Goal: Task Accomplishment & Management: Manage account settings

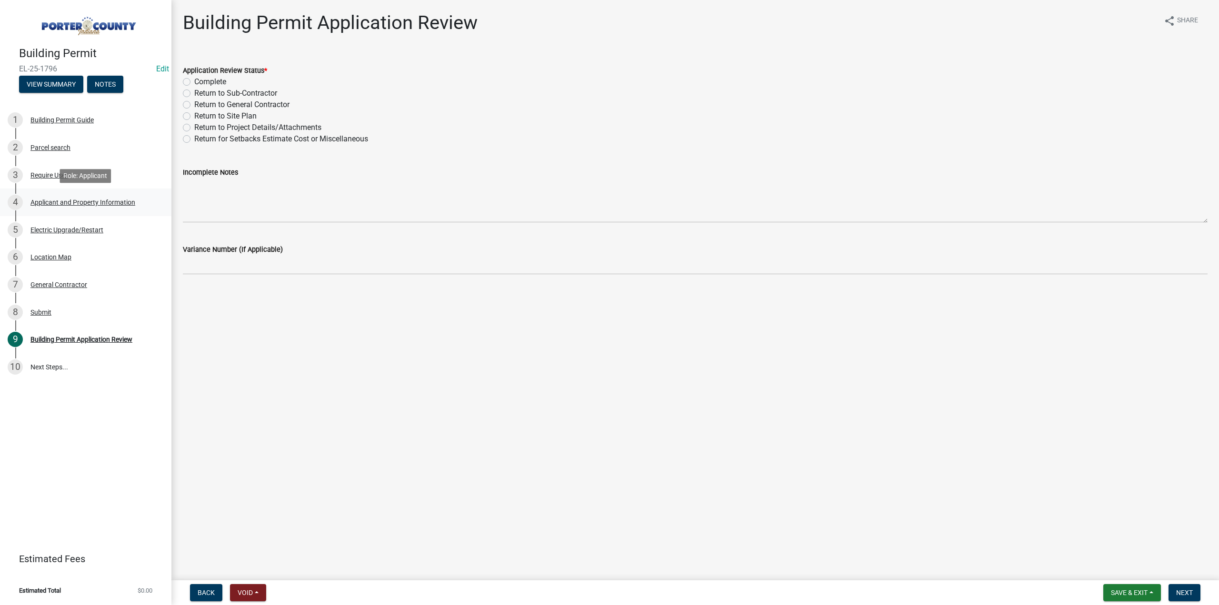
click at [86, 199] on div "Applicant and Property Information" at bounding box center [82, 202] width 105 height 7
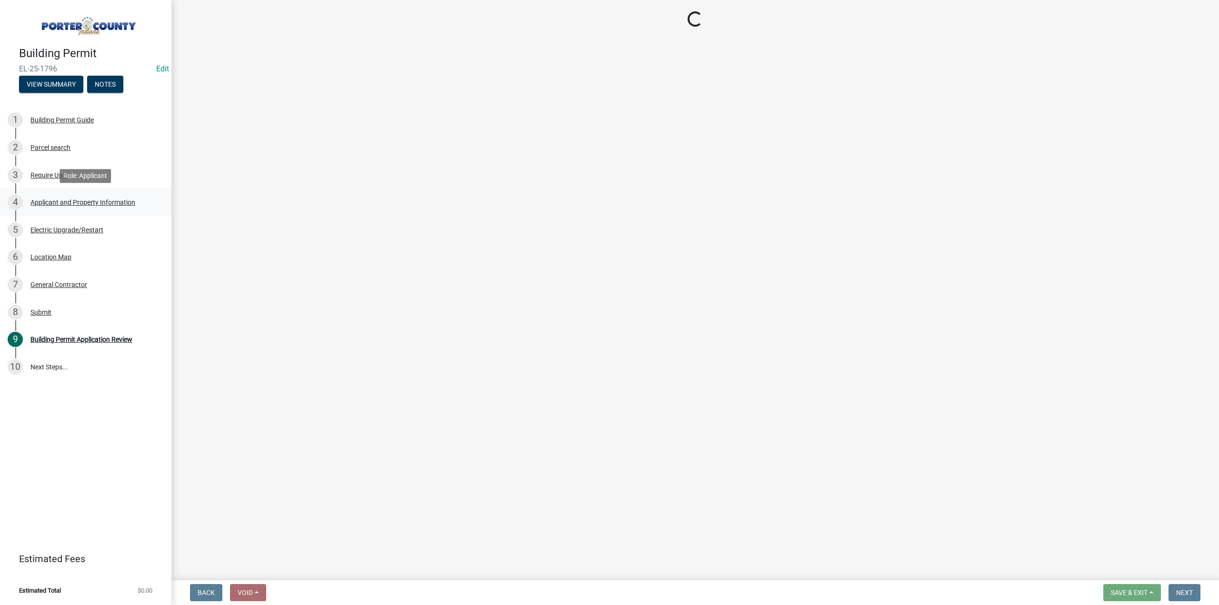
select select "3d0e3105-d46a-462c-9cf4-b32453f427e3"
select select "ea6751d4-6bf7-4a16-89ee-f7801ab82aa1"
select select "271bd504-2c49-4a3f-937e-0db1d3436bac"
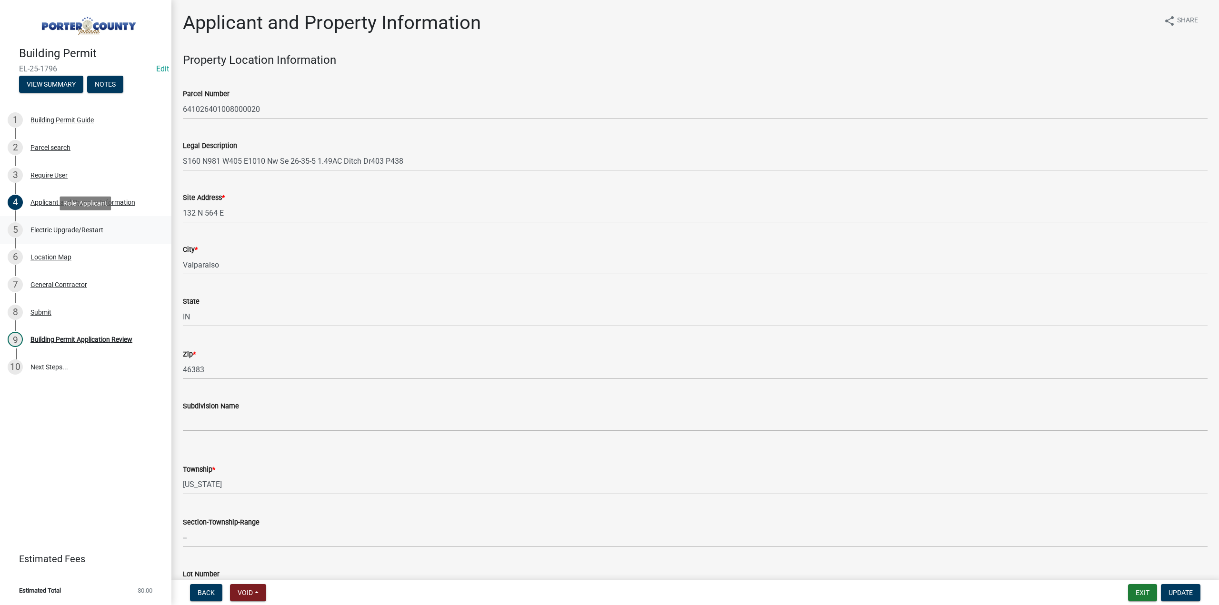
click at [78, 230] on div "Electric Upgrade/Restart" at bounding box center [66, 230] width 73 height 7
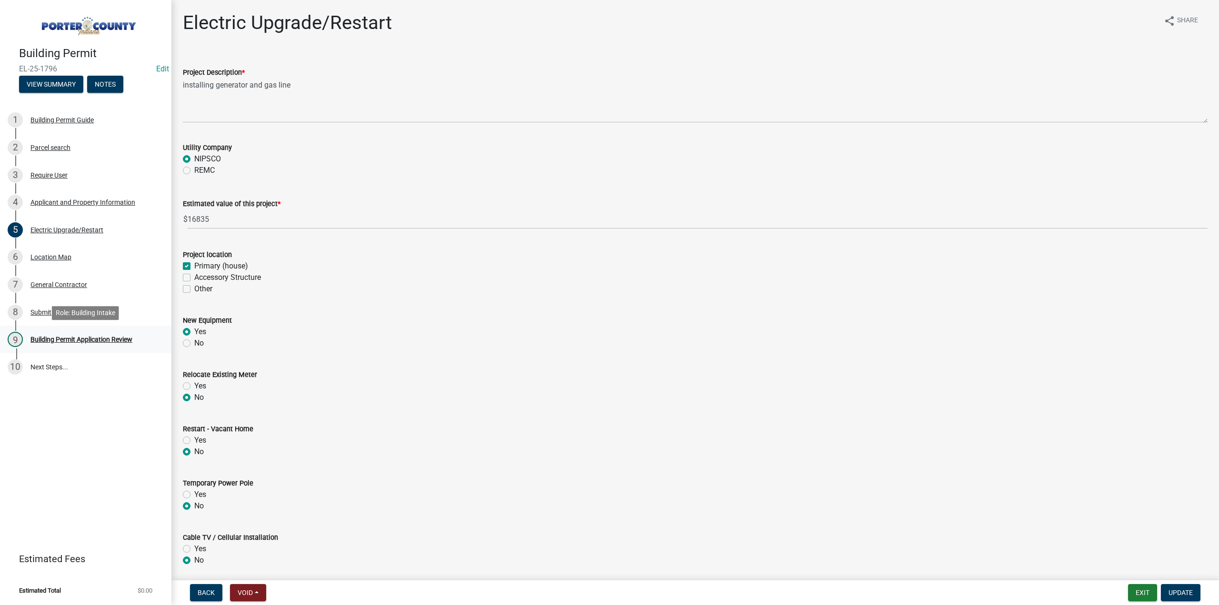
click at [81, 337] on div "Building Permit Application Review" at bounding box center [81, 339] width 102 height 7
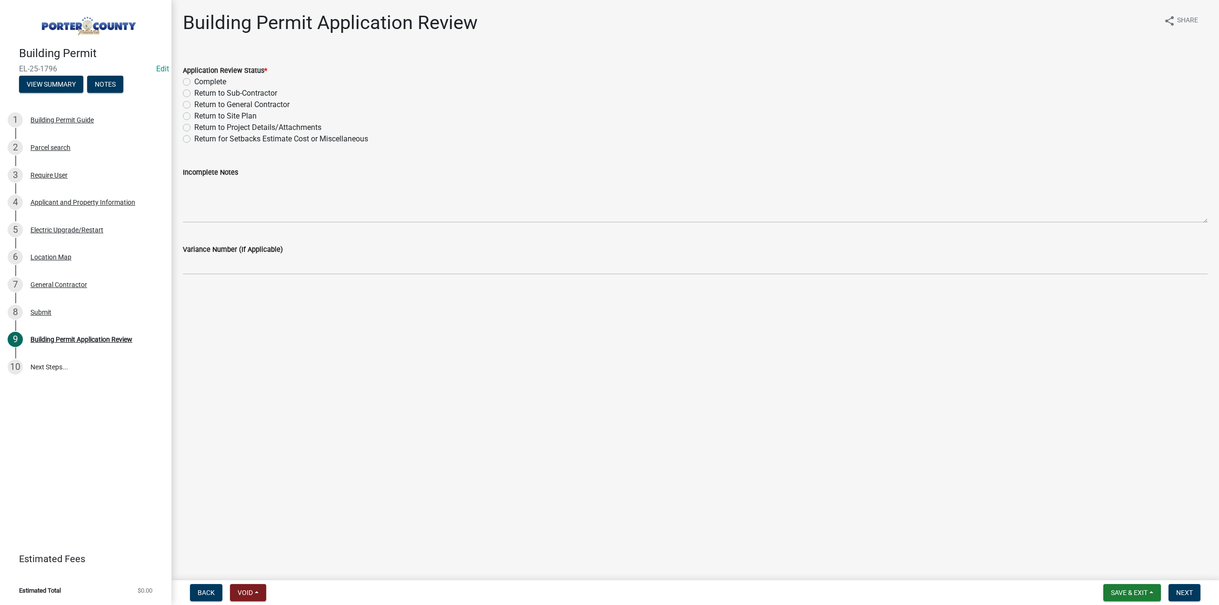
click at [194, 81] on label "Complete" at bounding box center [210, 81] width 32 height 11
click at [194, 81] on input "Complete" at bounding box center [197, 79] width 6 height 6
radio input "true"
click at [1174, 593] on button "Next" at bounding box center [1184, 592] width 32 height 17
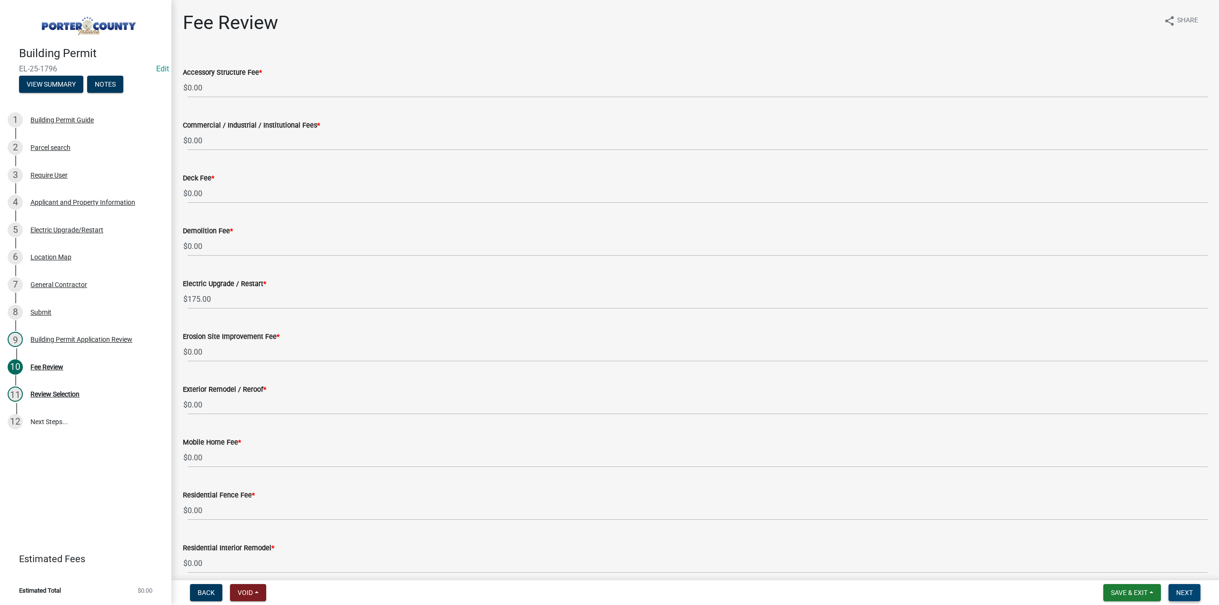
click at [1179, 592] on span "Next" at bounding box center [1184, 593] width 17 height 8
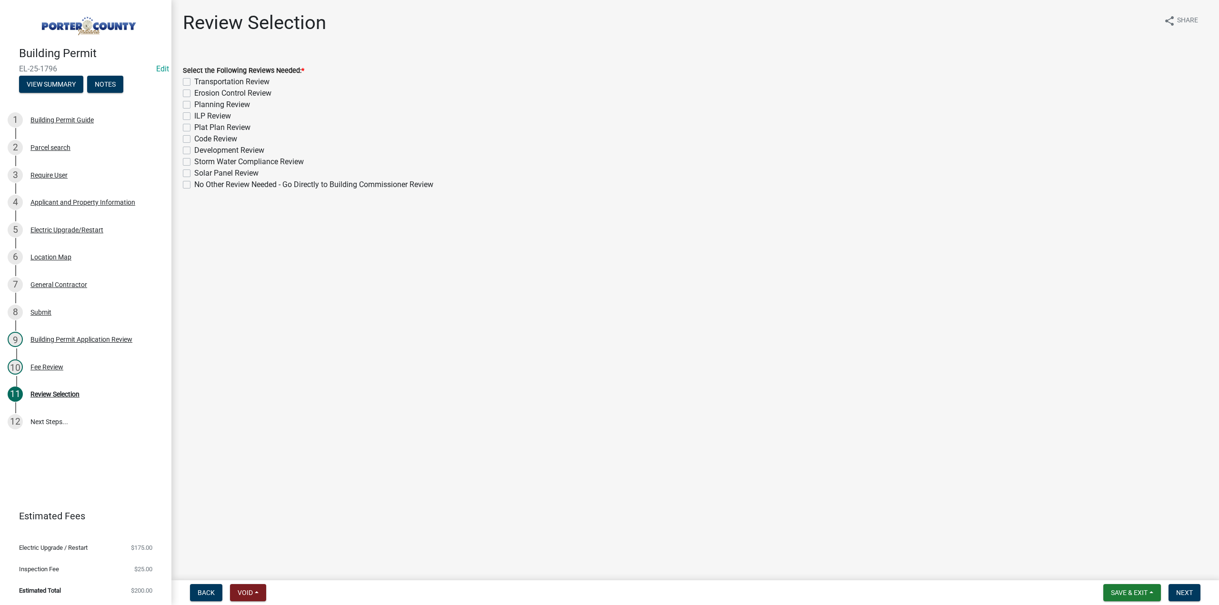
click at [194, 184] on label "No Other Review Needed - Go Directly to Building Commissioner Review" at bounding box center [313, 184] width 239 height 11
click at [194, 184] on input "No Other Review Needed - Go Directly to Building Commissioner Review" at bounding box center [197, 182] width 6 height 6
checkbox input "true"
checkbox input "false"
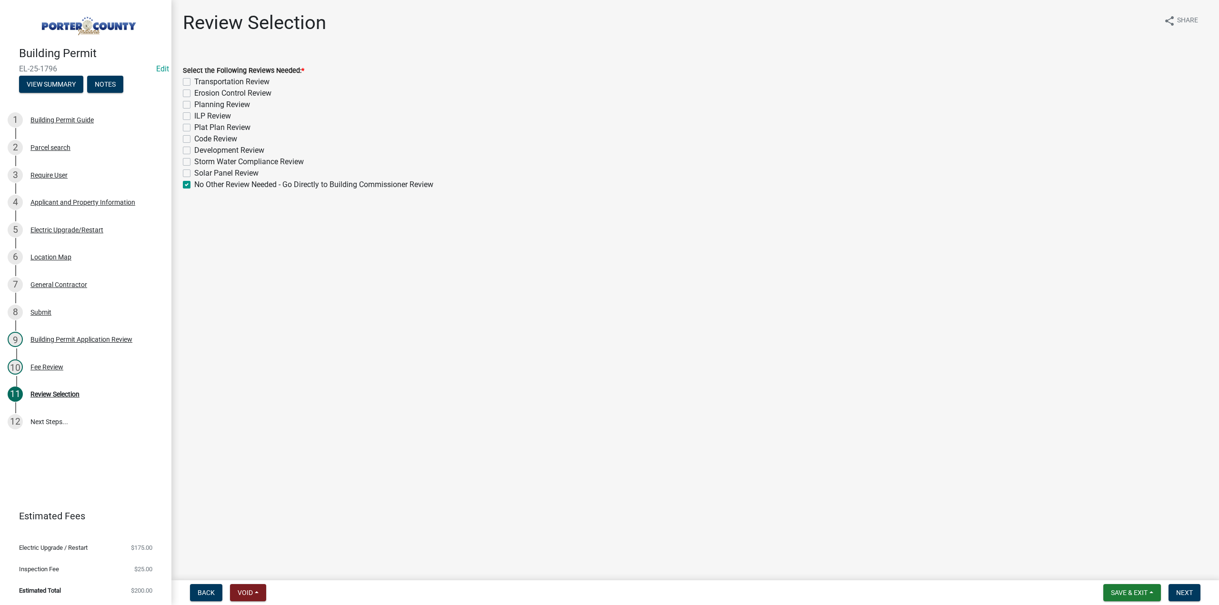
checkbox input "false"
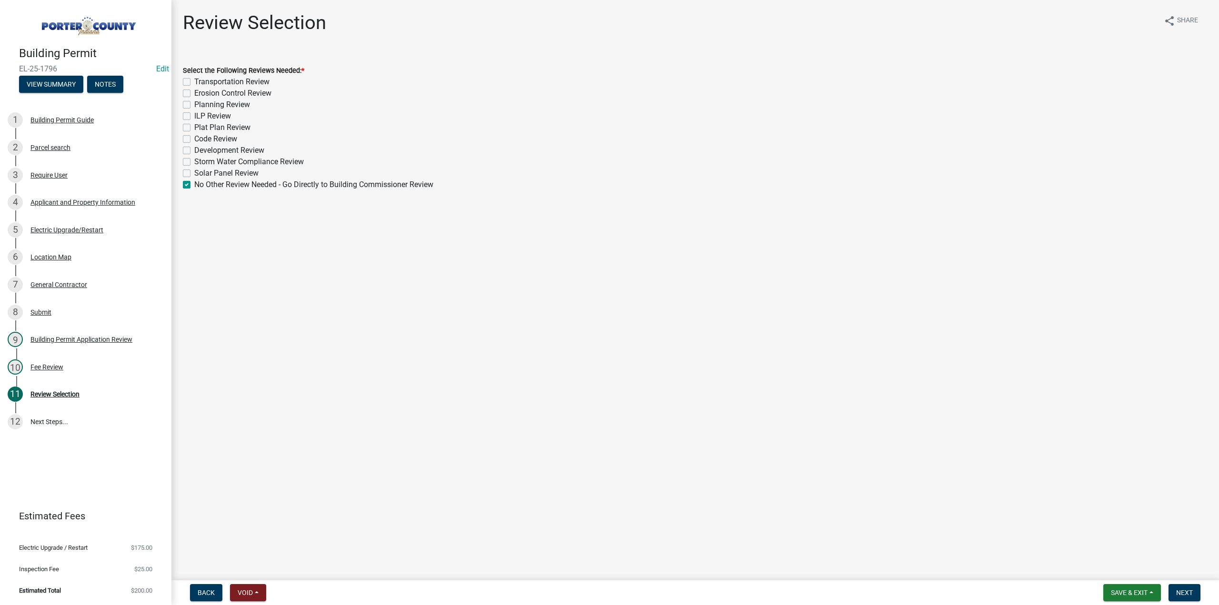
checkbox input "false"
checkbox input "true"
click at [1185, 592] on span "Next" at bounding box center [1184, 593] width 17 height 8
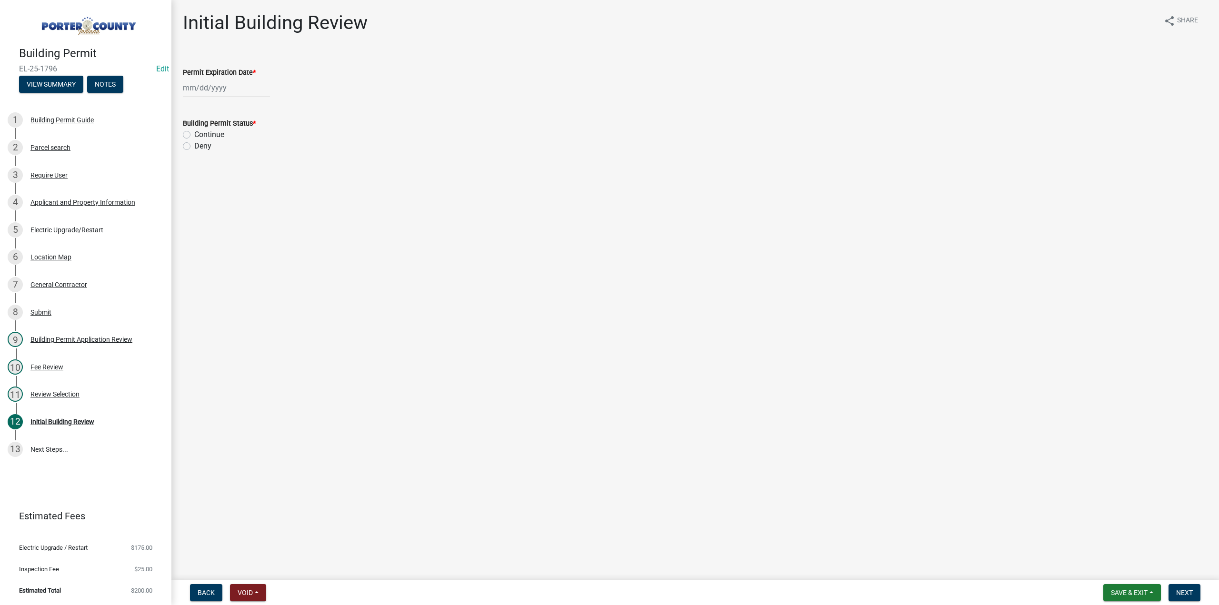
click at [209, 89] on div at bounding box center [226, 88] width 87 height 20
select select "9"
click at [263, 107] on select "1525 1526 1527 1528 1529 1530 1531 1532 1533 1534 1535 1536 1537 1538 1539 1540…" at bounding box center [257, 108] width 34 height 14
select select "2026"
click at [240, 101] on select "1525 1526 1527 1528 1529 1530 1531 1532 1533 1534 1535 1536 1537 1538 1539 1540…" at bounding box center [257, 108] width 34 height 14
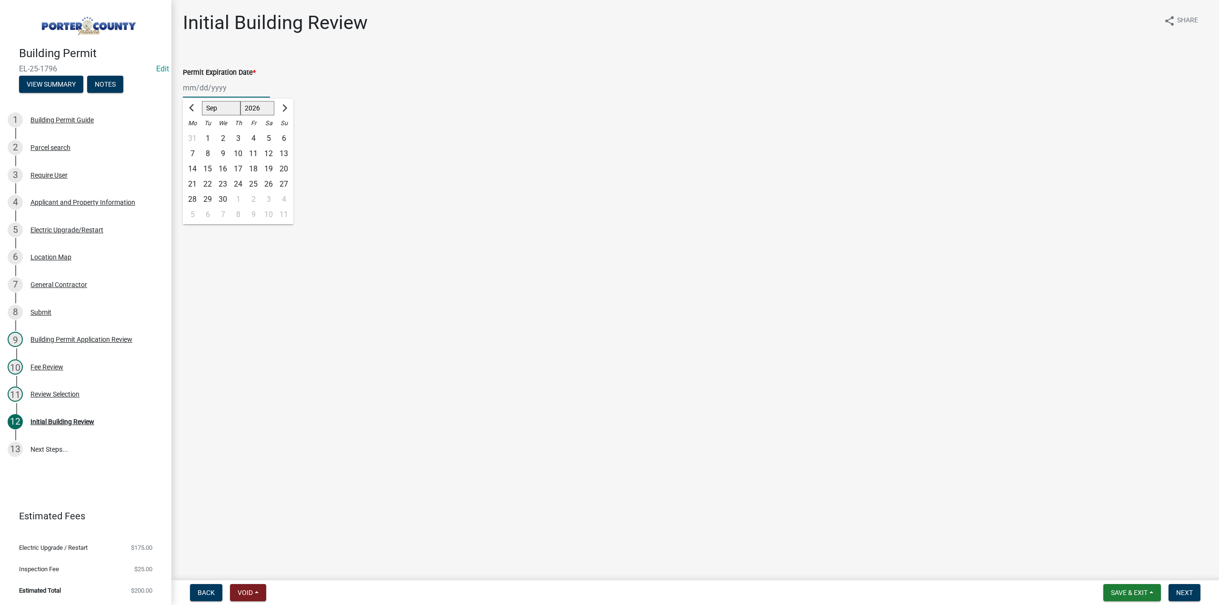
click at [222, 170] on div "16" at bounding box center [222, 168] width 15 height 15
type input "09/16/2026"
drag, startPoint x: 186, startPoint y: 134, endPoint x: 333, endPoint y: 294, distance: 216.9
click at [194, 136] on label "Continue" at bounding box center [209, 134] width 30 height 11
click at [194, 135] on input "Continue" at bounding box center [197, 132] width 6 height 6
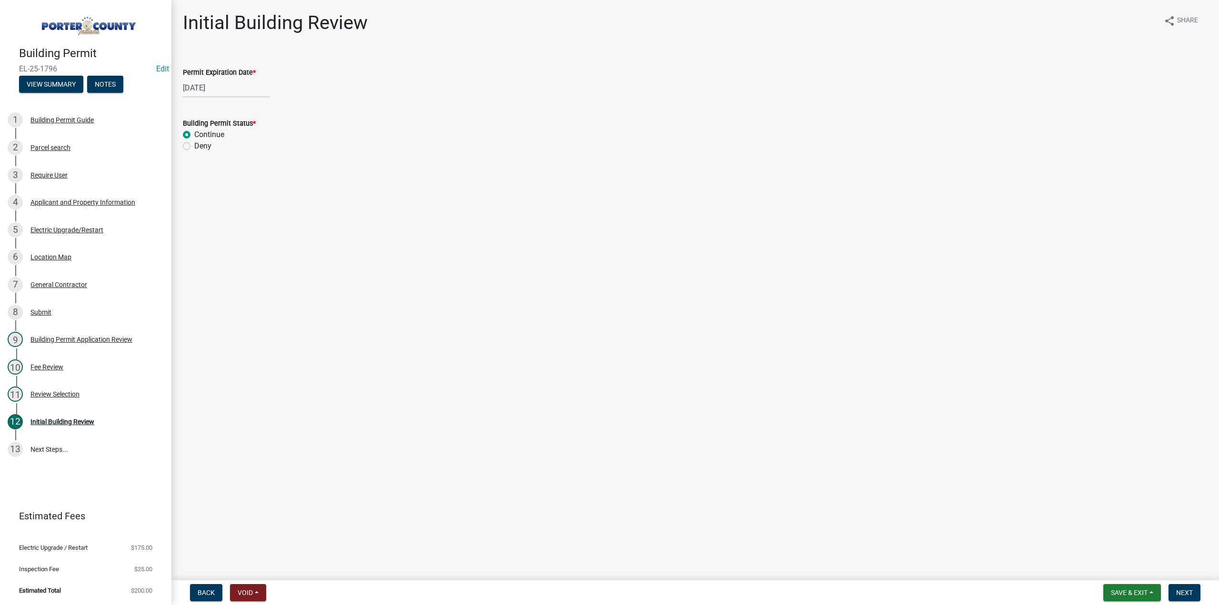
radio input "true"
click at [1187, 590] on span "Next" at bounding box center [1184, 593] width 17 height 8
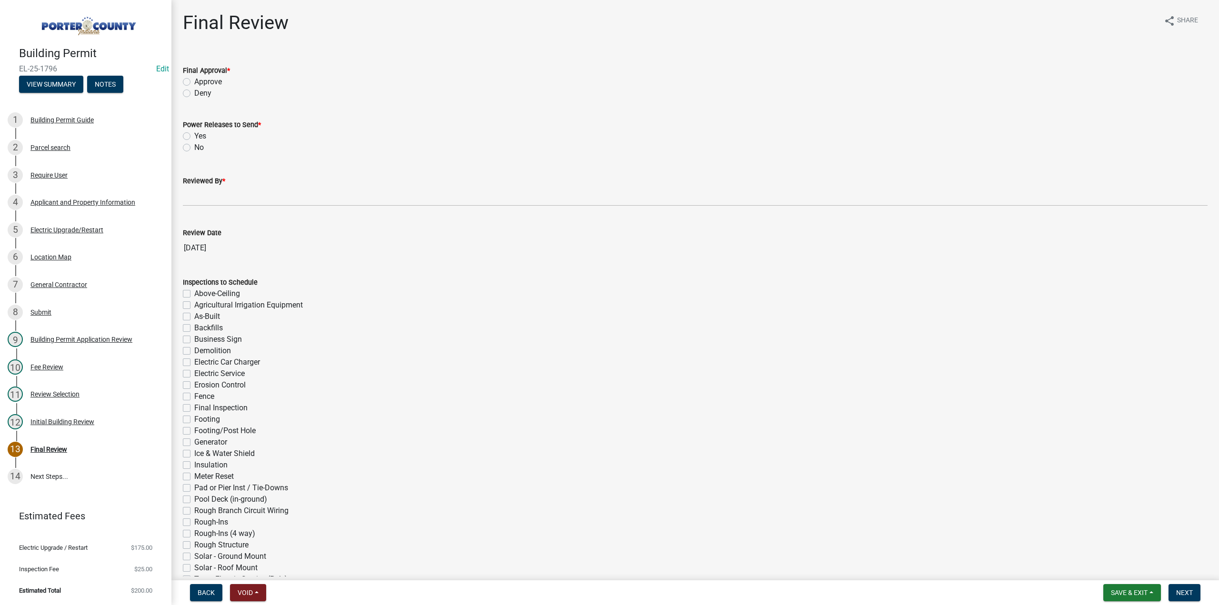
click at [194, 81] on label "Approve" at bounding box center [208, 81] width 28 height 11
click at [194, 81] on input "Approve" at bounding box center [197, 79] width 6 height 6
radio input "true"
drag, startPoint x: 185, startPoint y: 147, endPoint x: 201, endPoint y: 176, distance: 32.6
click at [194, 148] on label "No" at bounding box center [199, 147] width 10 height 11
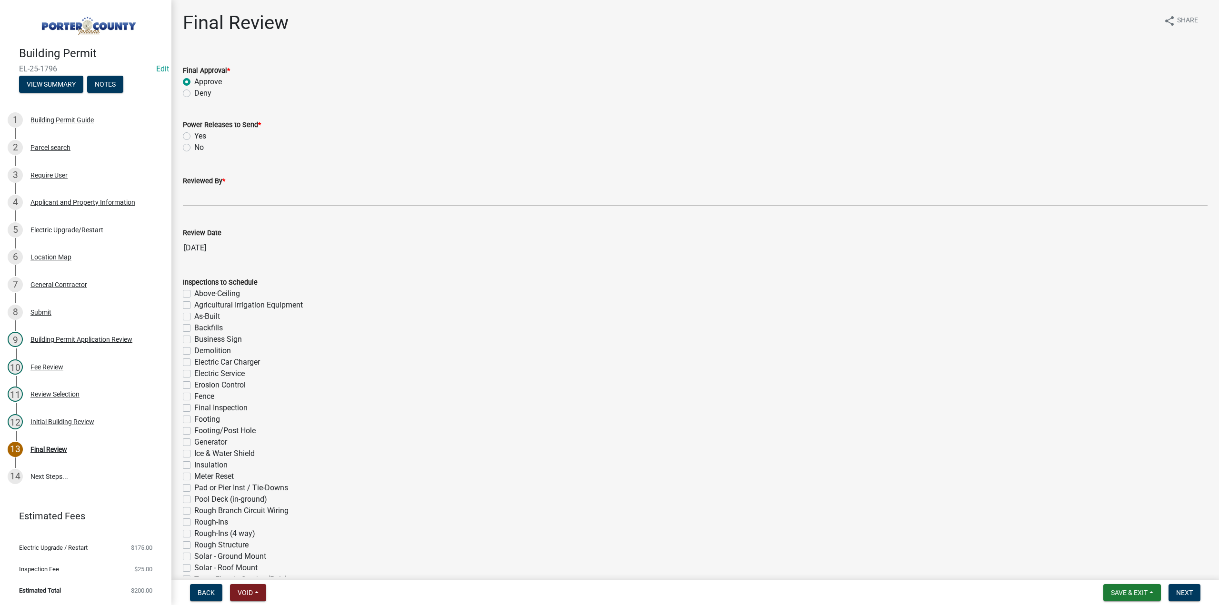
click at [194, 148] on input "No" at bounding box center [197, 145] width 6 height 6
radio input "true"
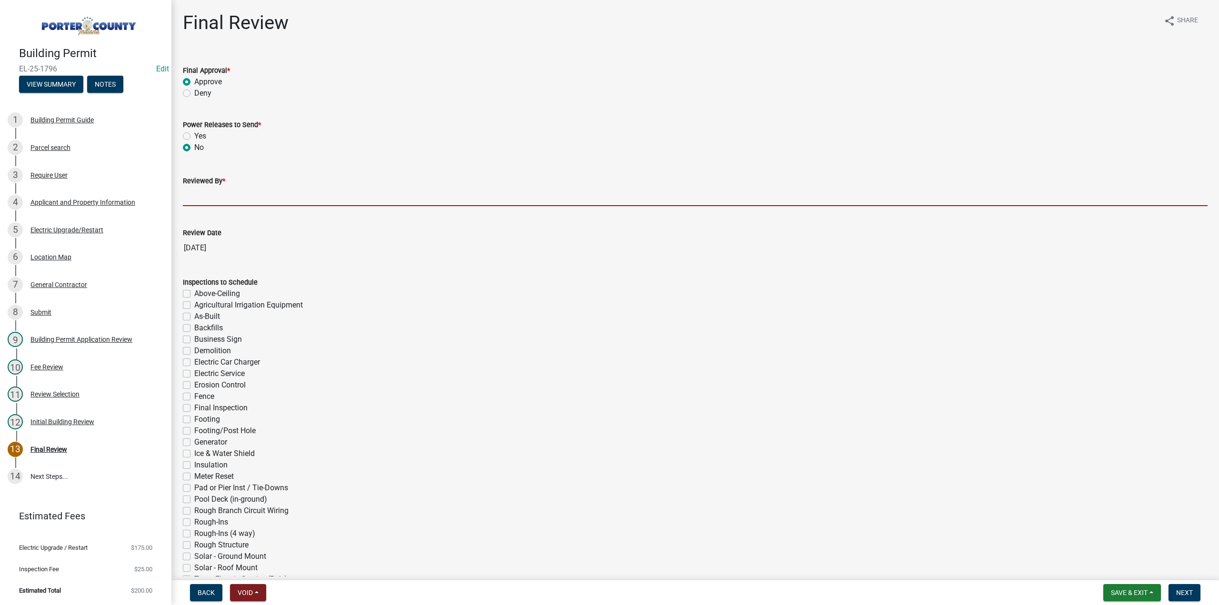
click at [211, 191] on input "Reviewed By *" at bounding box center [695, 197] width 1024 height 20
type input "TT"
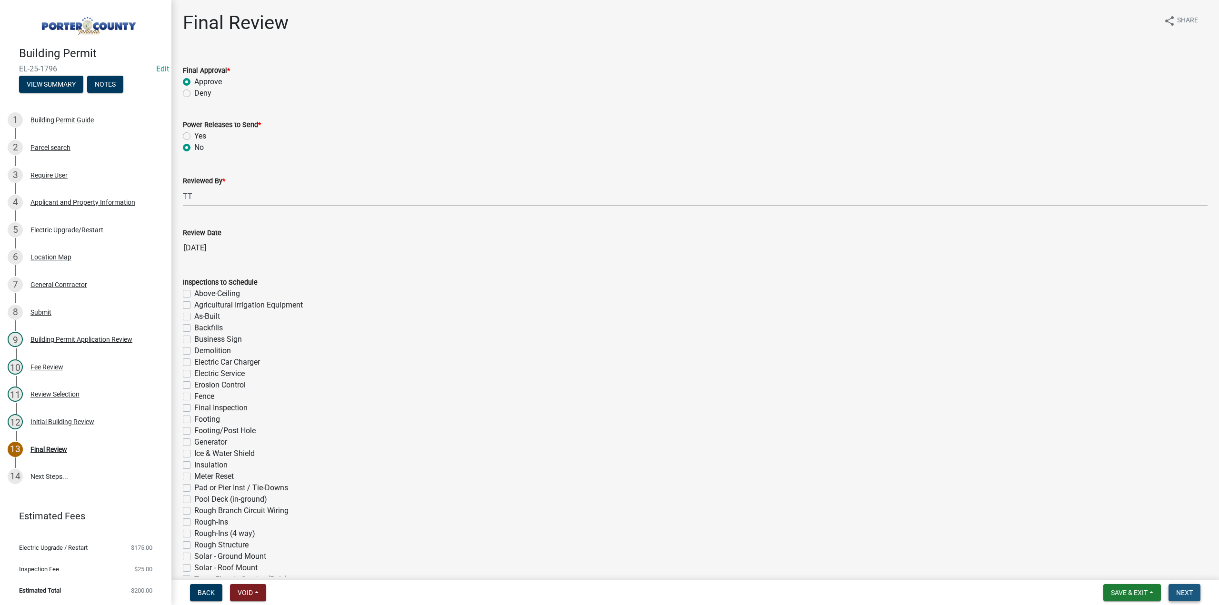
click at [1182, 592] on span "Next" at bounding box center [1184, 593] width 17 height 8
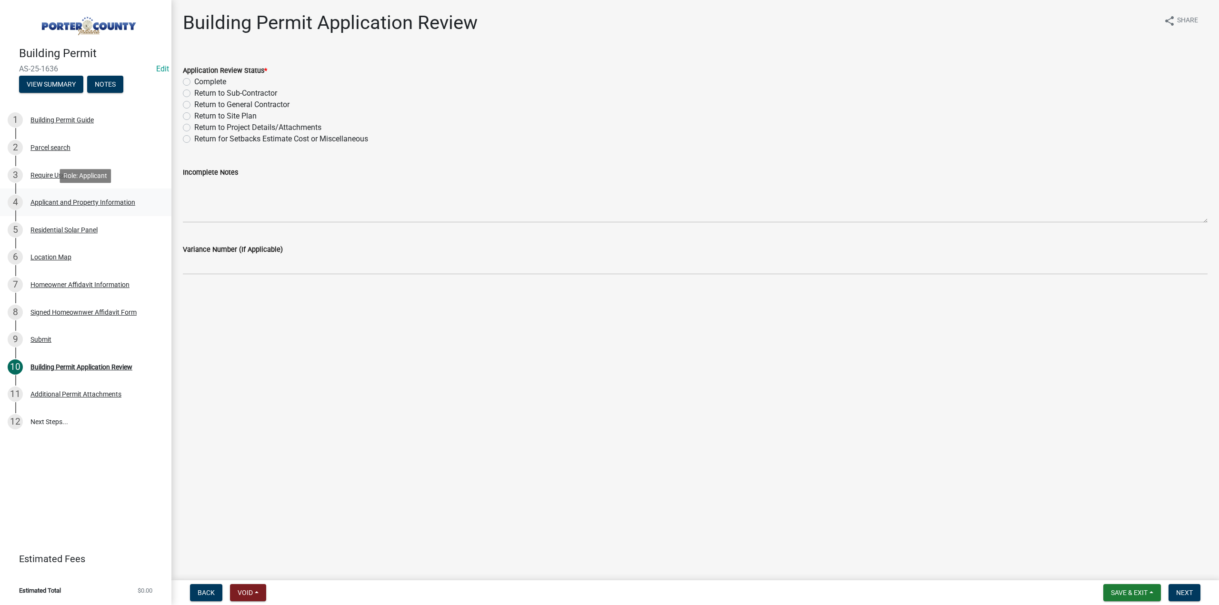
click at [65, 204] on div "Applicant and Property Information" at bounding box center [82, 202] width 105 height 7
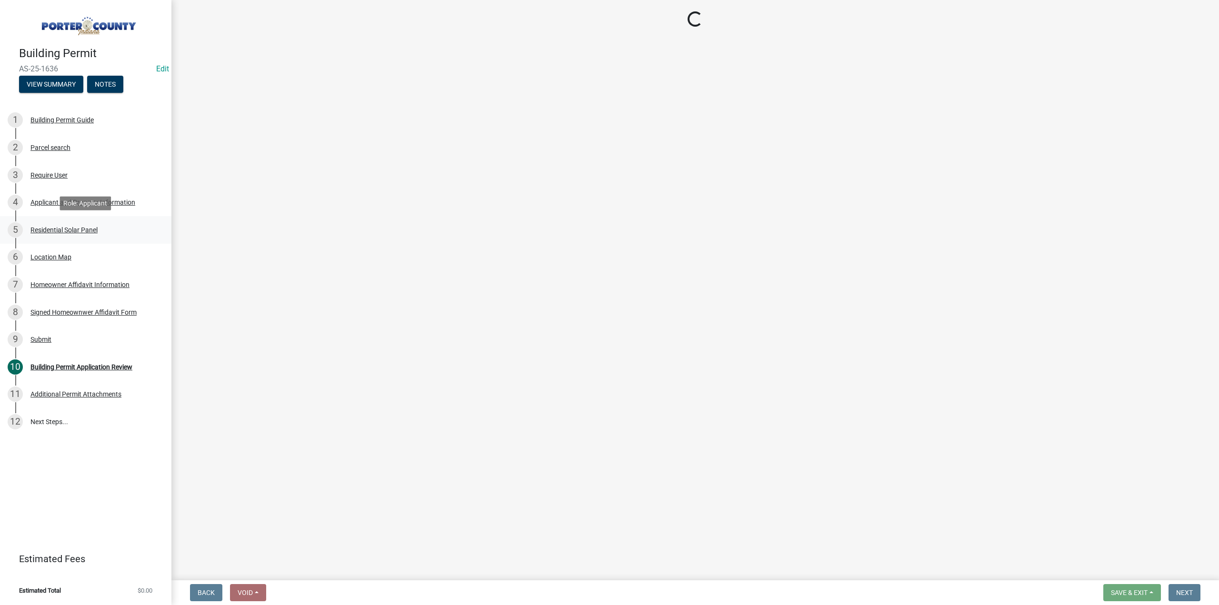
select select "dab8d744-4e32-40c1-942b-b7c1ea7347cb"
select select "b0f6f87b-588c-48c3-b728-322303c6bafe"
select select "ea6751d4-6bf7-4a16-89ee-f7801ab82aa1"
select select "92efe679-05f4-414a-9426-51627fba5de6"
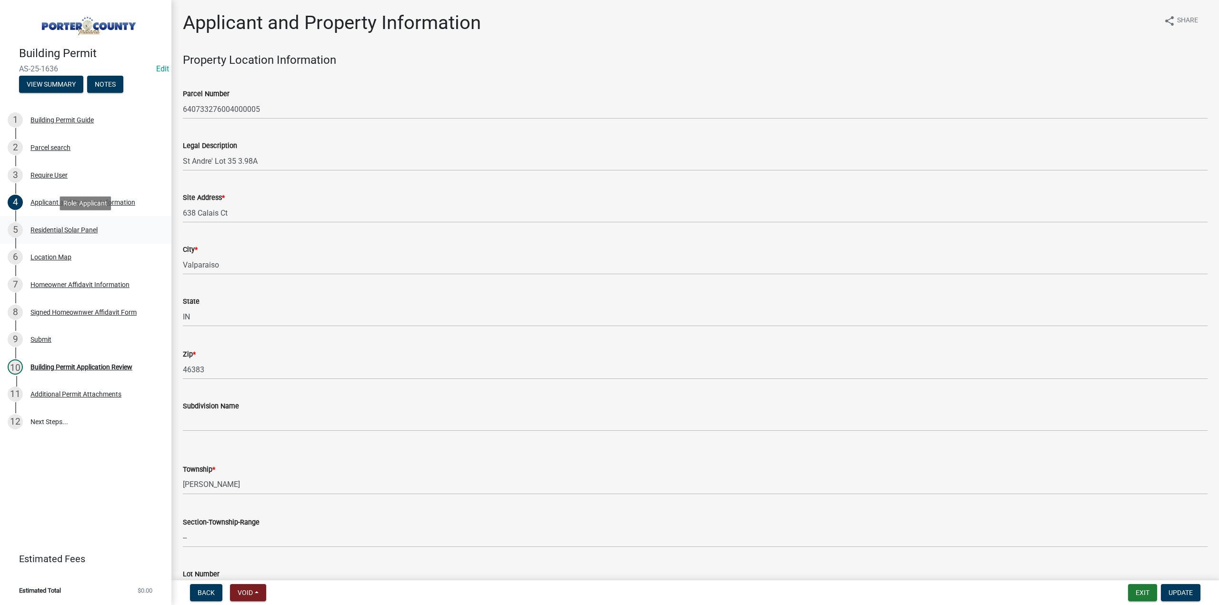
click at [69, 229] on div "Residential Solar Panel" at bounding box center [63, 230] width 67 height 7
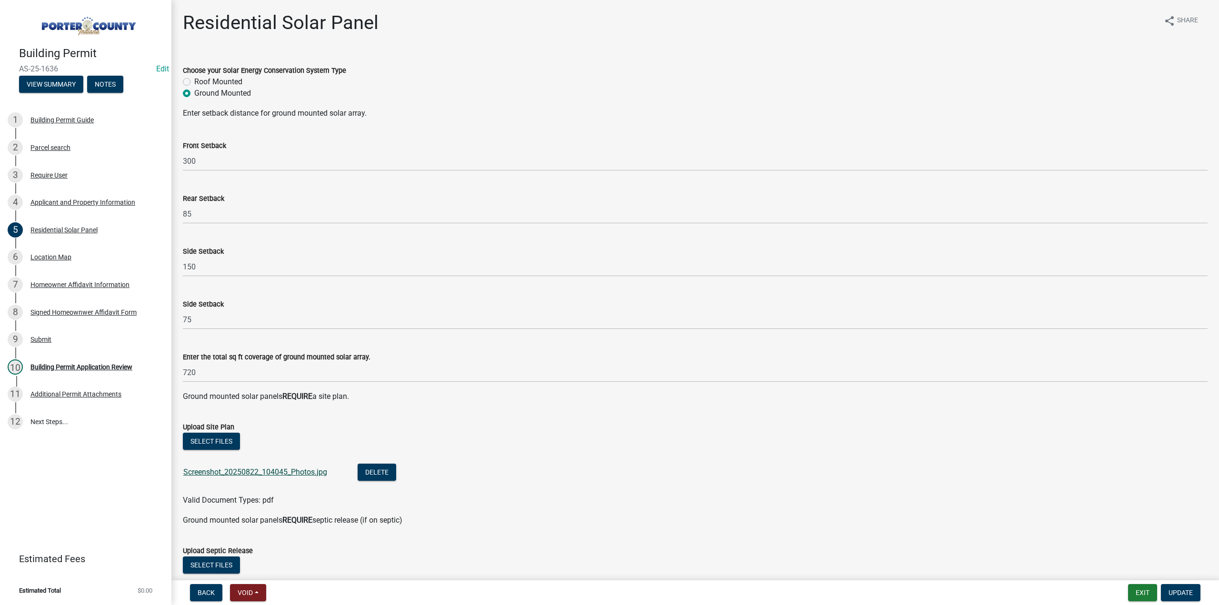
click at [302, 469] on link "Screenshot_20250822_104045_Photos.jpg" at bounding box center [255, 471] width 144 height 9
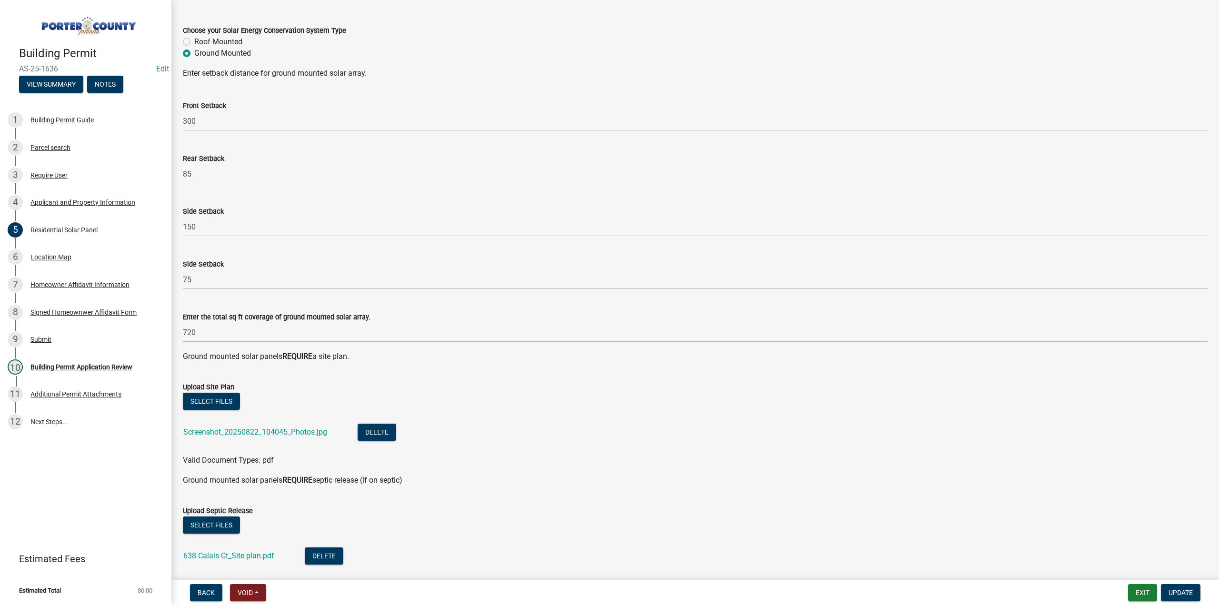
scroll to position [95, 0]
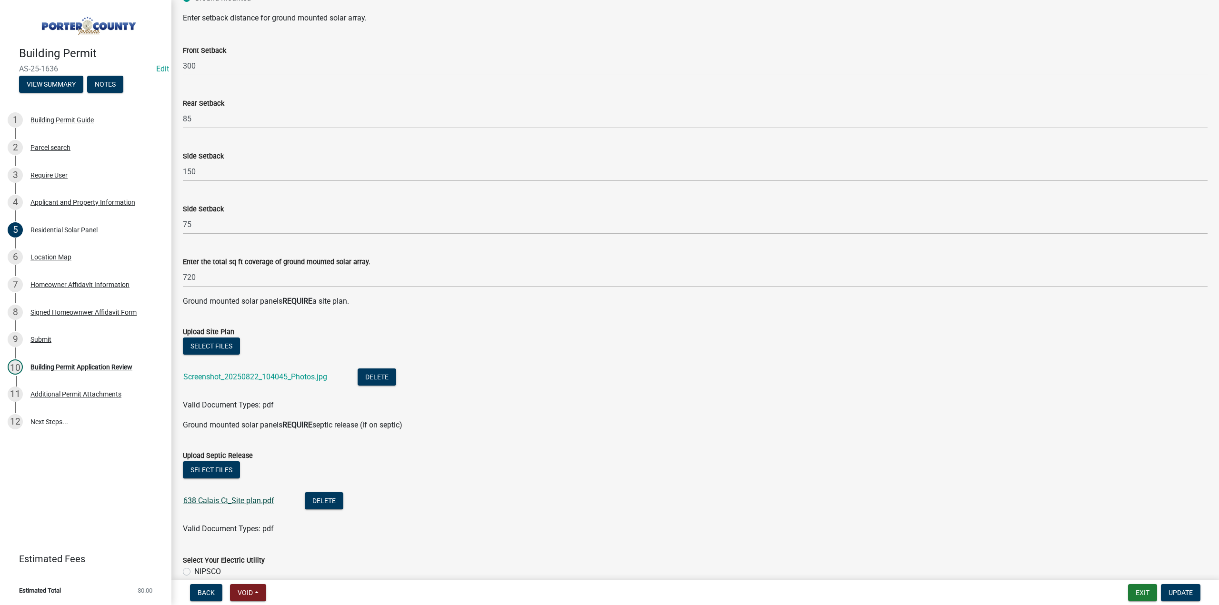
click at [230, 496] on link "638 Calais Ct_Site plan.pdf" at bounding box center [228, 500] width 91 height 9
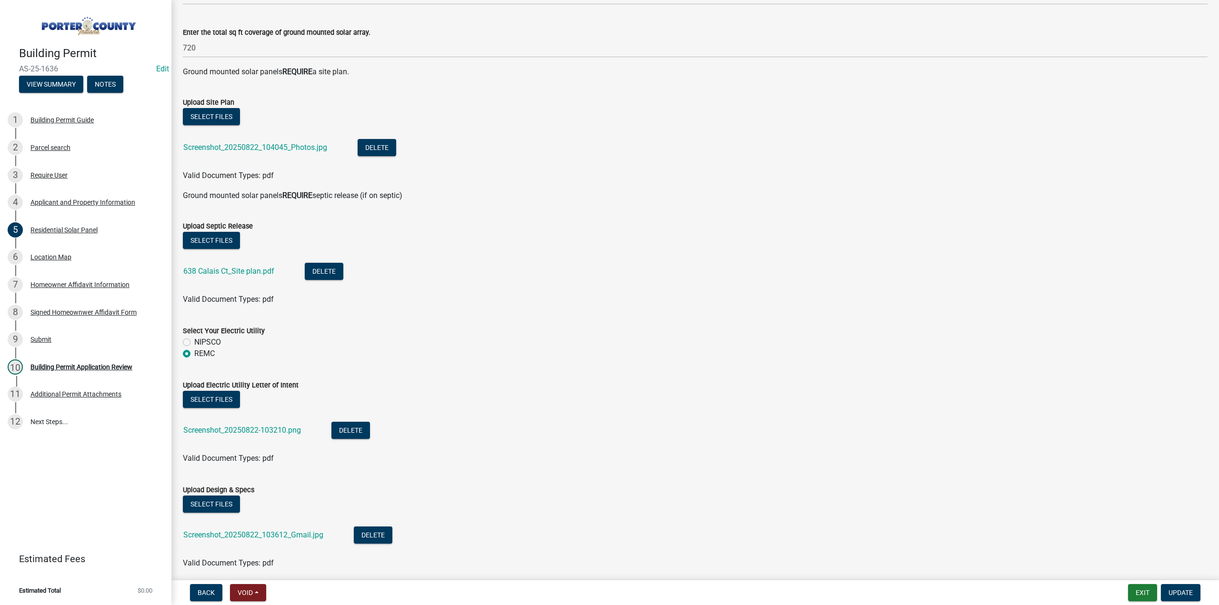
scroll to position [363, 0]
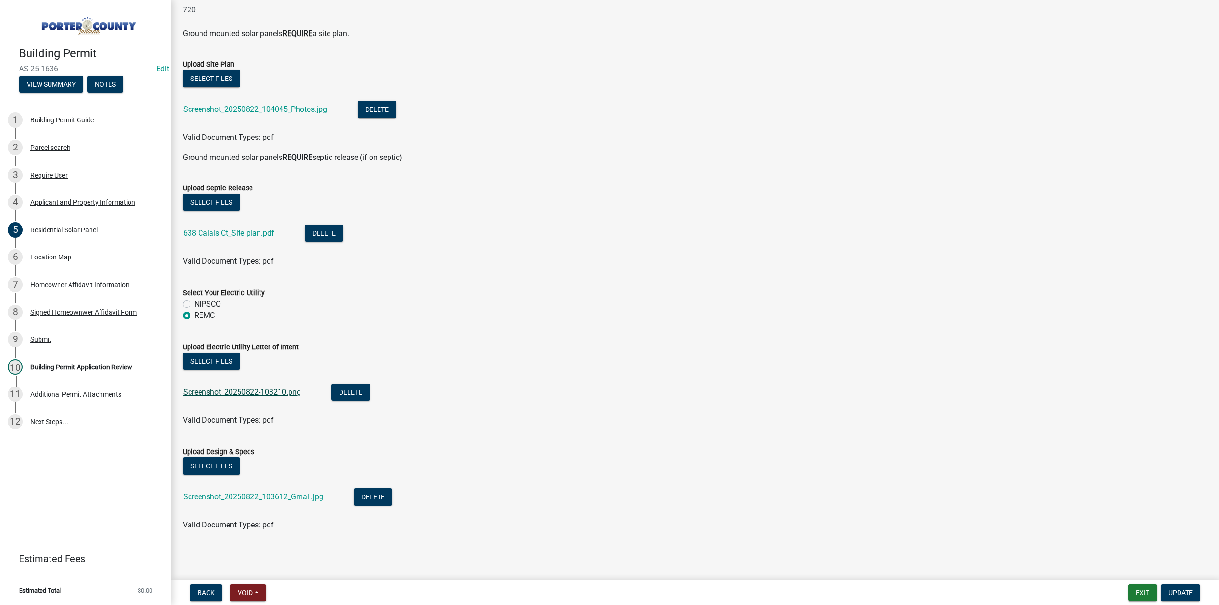
click at [279, 393] on link "Screenshot_20250822-103210.png" at bounding box center [242, 391] width 118 height 9
click at [305, 497] on link "Screenshot_20250822_103612_Gmail.jpg" at bounding box center [253, 496] width 140 height 9
click at [89, 401] on div "11 Additional Permit Attachments" at bounding box center [82, 394] width 149 height 15
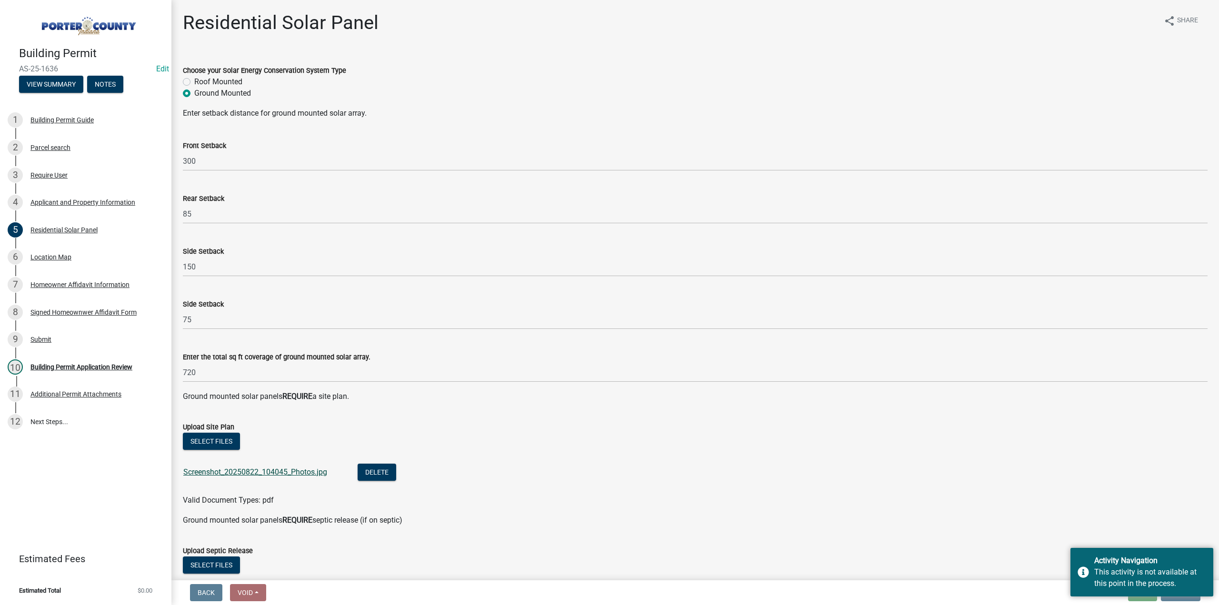
click at [317, 473] on link "Screenshot_20250822_104045_Photos.jpg" at bounding box center [255, 471] width 144 height 9
click at [314, 474] on link "Screenshot_20250822_104045_Photos.jpg" at bounding box center [255, 471] width 144 height 9
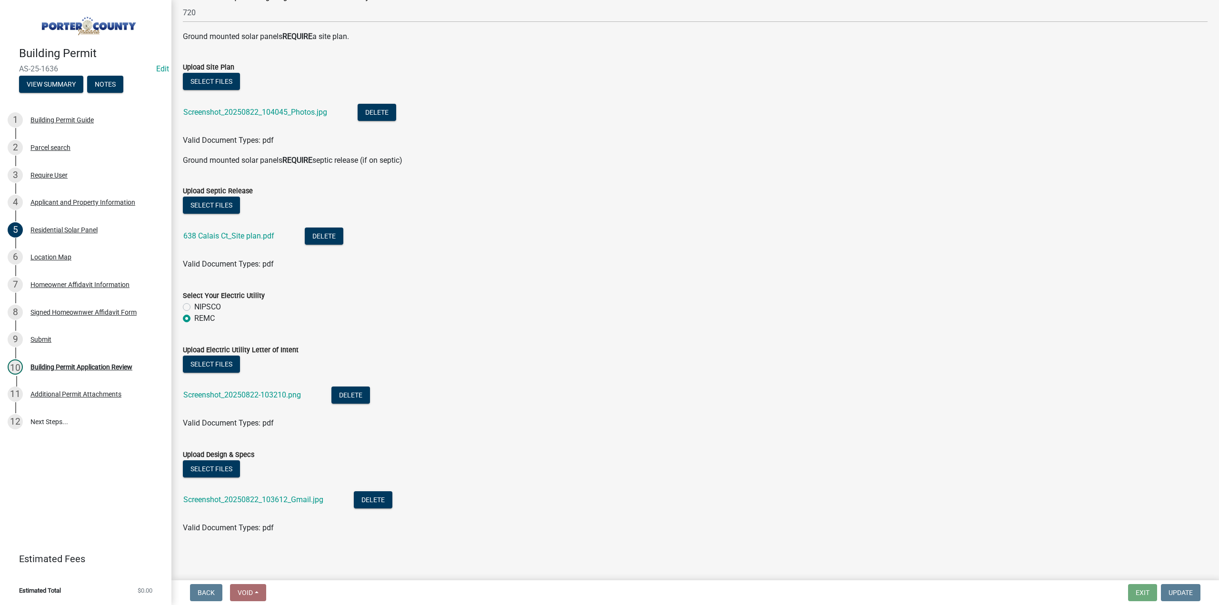
scroll to position [363, 0]
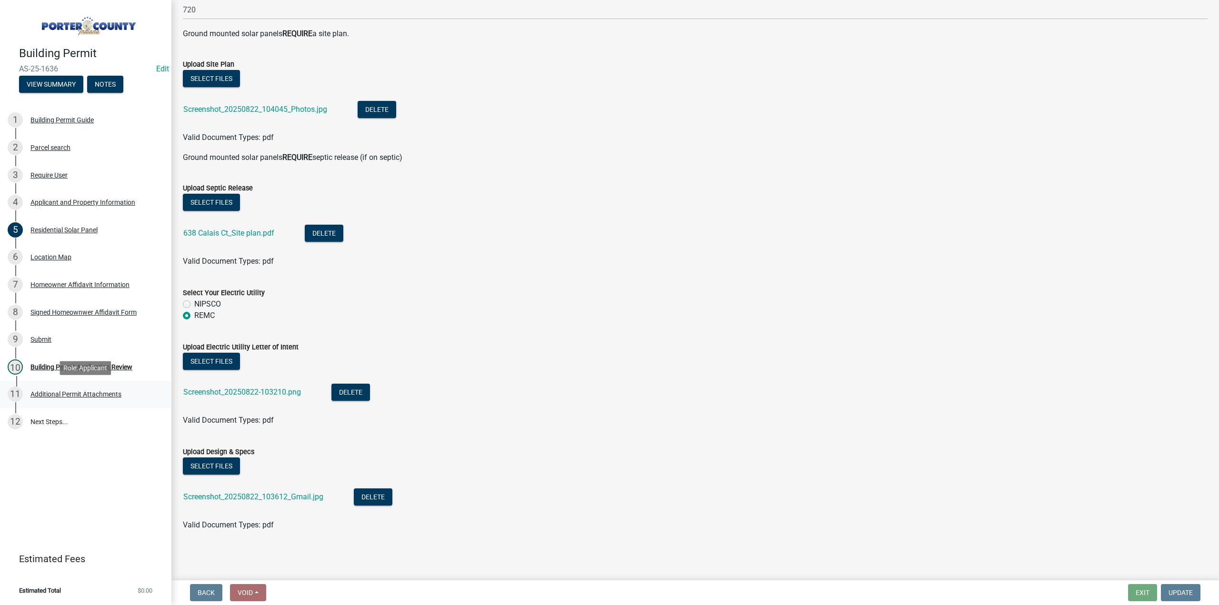
click at [110, 393] on div "Additional Permit Attachments" at bounding box center [75, 394] width 91 height 7
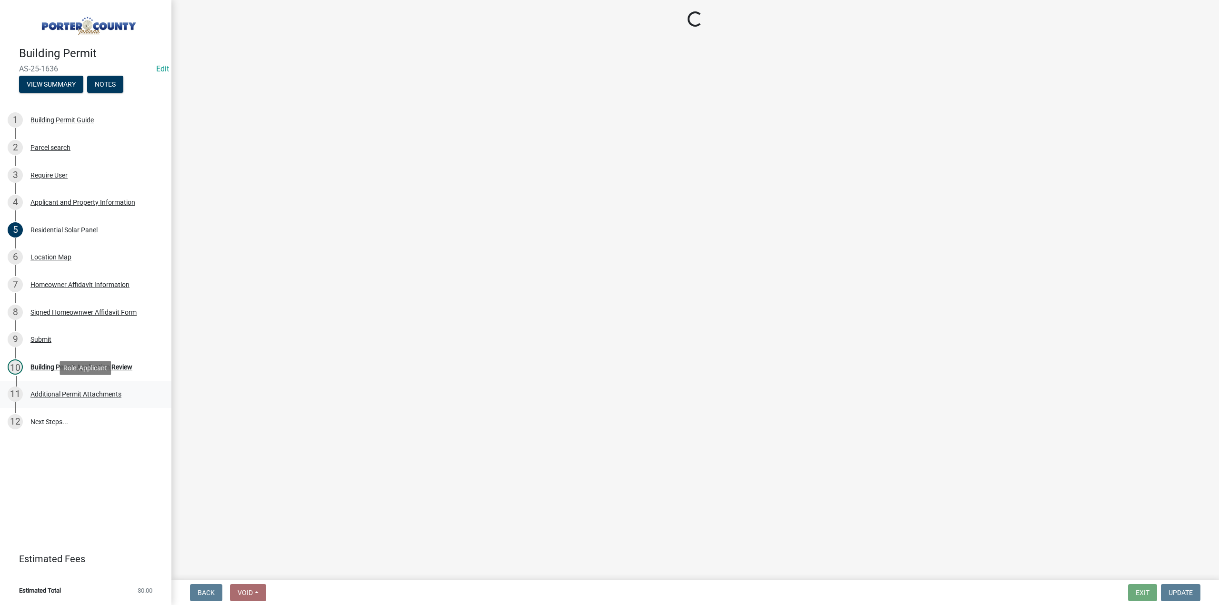
scroll to position [0, 0]
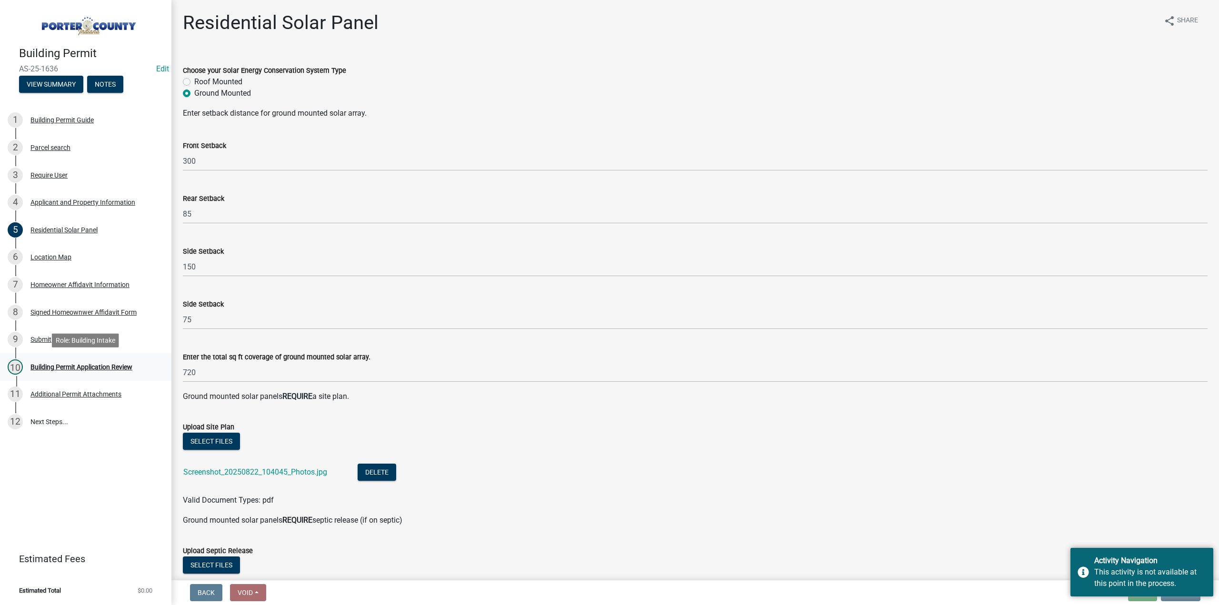
click at [72, 364] on div "Building Permit Application Review" at bounding box center [81, 367] width 102 height 7
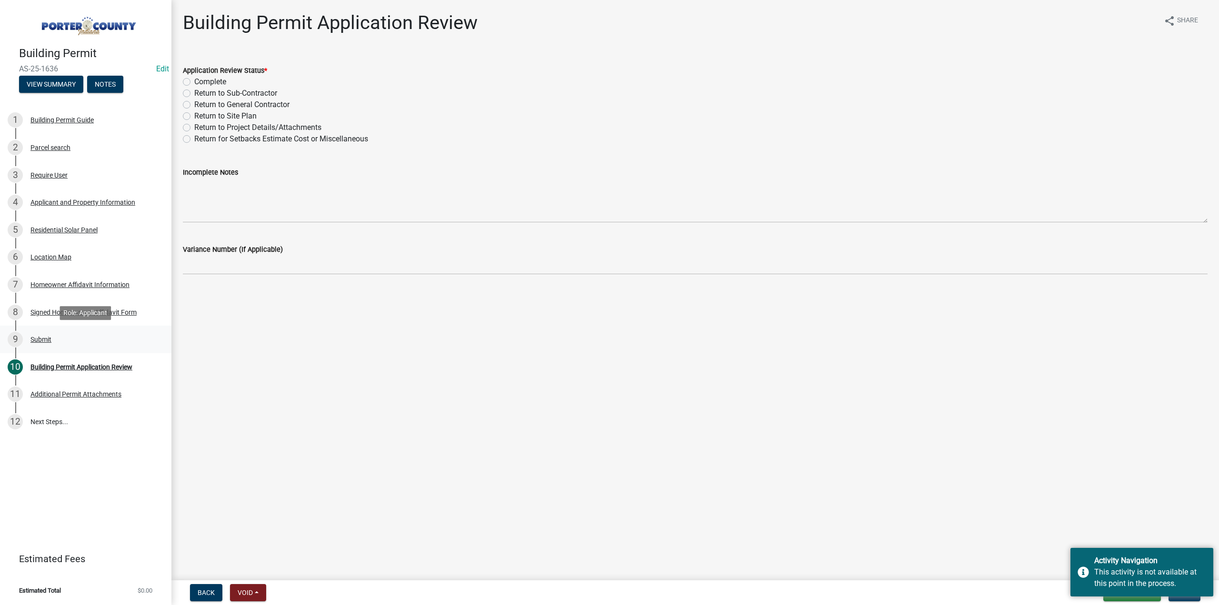
click at [41, 335] on div "9 Submit" at bounding box center [82, 339] width 149 height 15
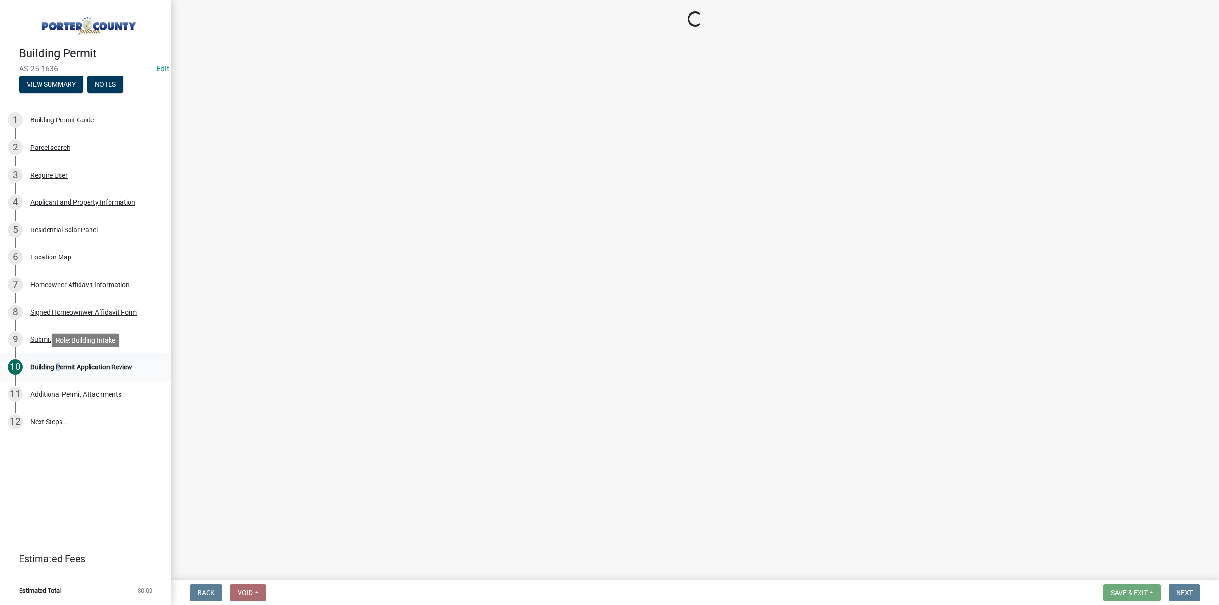
click at [57, 367] on div "Building Permit Application Review" at bounding box center [81, 367] width 102 height 7
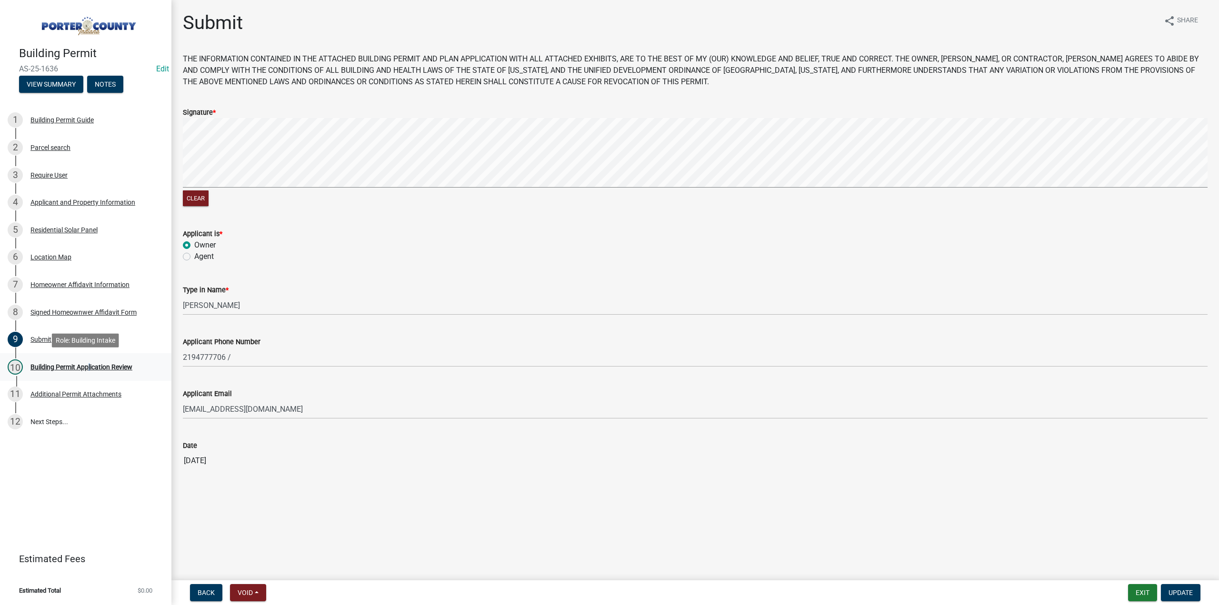
click at [88, 364] on div "Building Permit Application Review" at bounding box center [81, 367] width 102 height 7
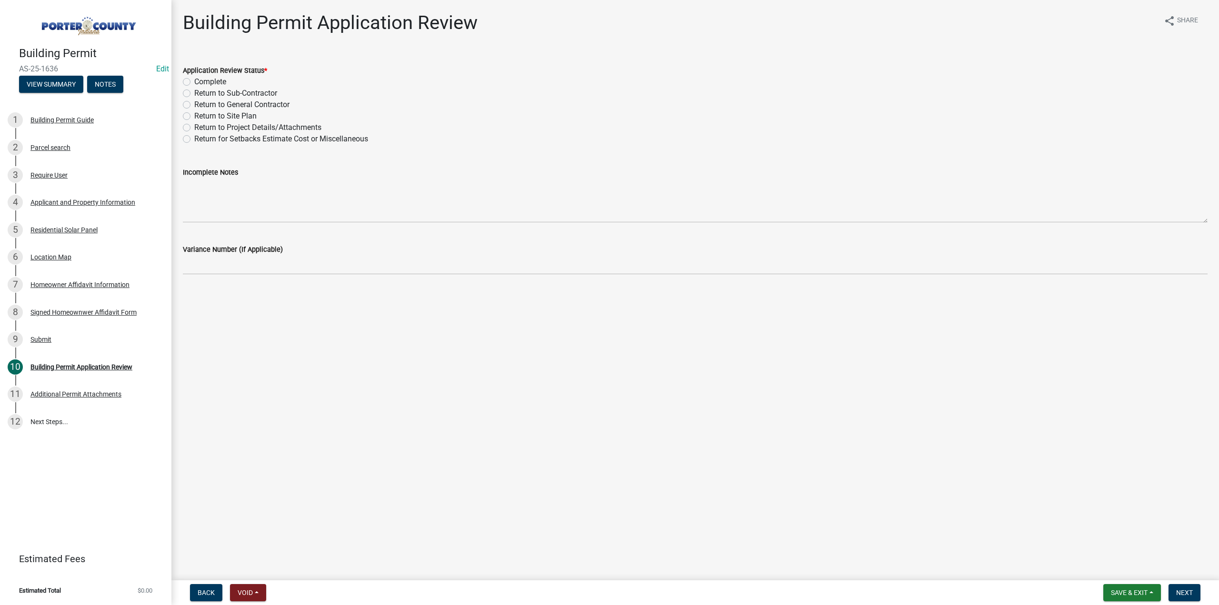
drag, startPoint x: 187, startPoint y: 81, endPoint x: 189, endPoint y: 99, distance: 17.2
click at [194, 81] on label "Complete" at bounding box center [210, 81] width 32 height 11
click at [194, 81] on input "Complete" at bounding box center [197, 79] width 6 height 6
radio input "true"
click at [1180, 589] on span "Next" at bounding box center [1184, 593] width 17 height 8
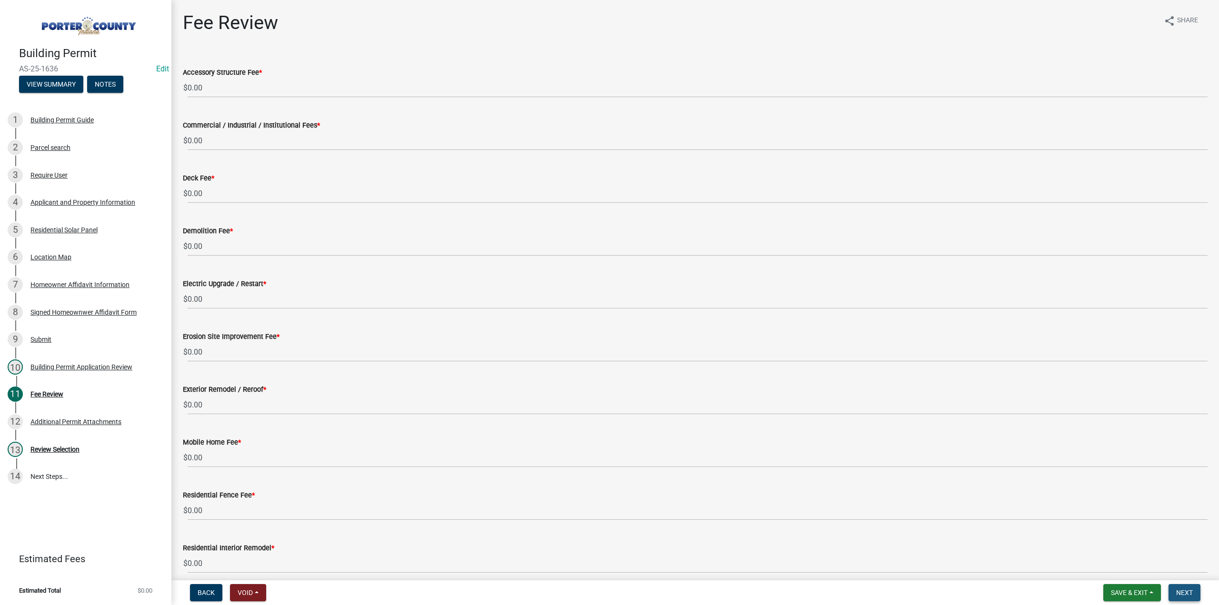
drag, startPoint x: 1194, startPoint y: 594, endPoint x: 555, endPoint y: 506, distance: 645.3
click at [1193, 594] on button "Next" at bounding box center [1184, 592] width 32 height 17
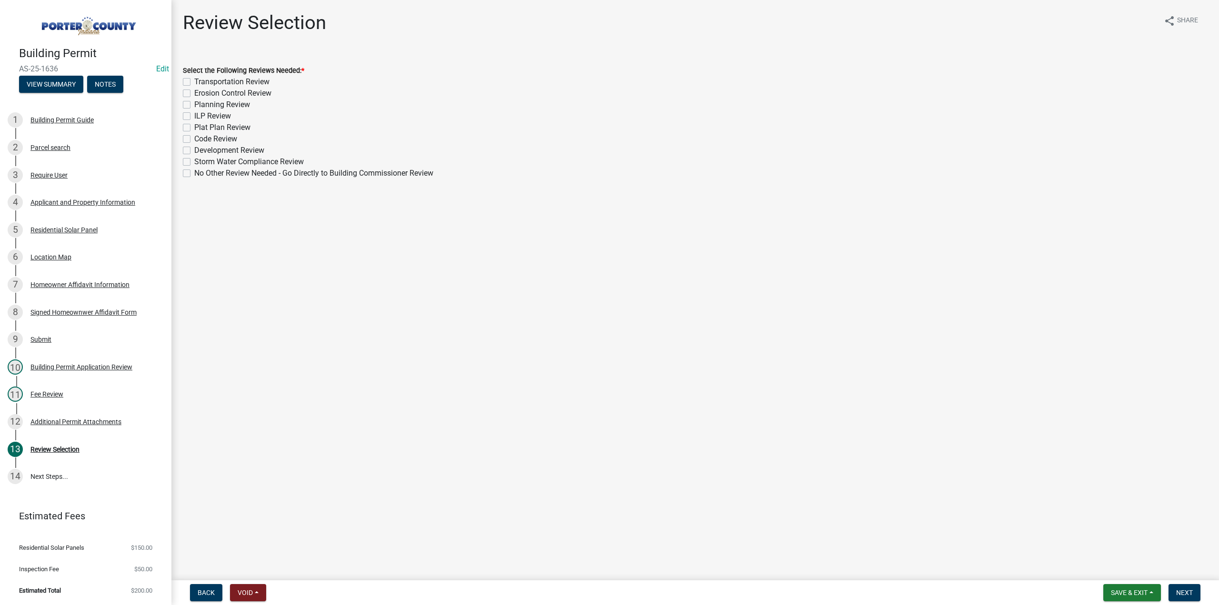
drag, startPoint x: 62, startPoint y: 67, endPoint x: 9, endPoint y: 69, distance: 53.3
click at [9, 69] on div "Building Permit AS-25-1636 Edit View Summary Notes" at bounding box center [86, 67] width 156 height 56
copy span "AS-25-1636"
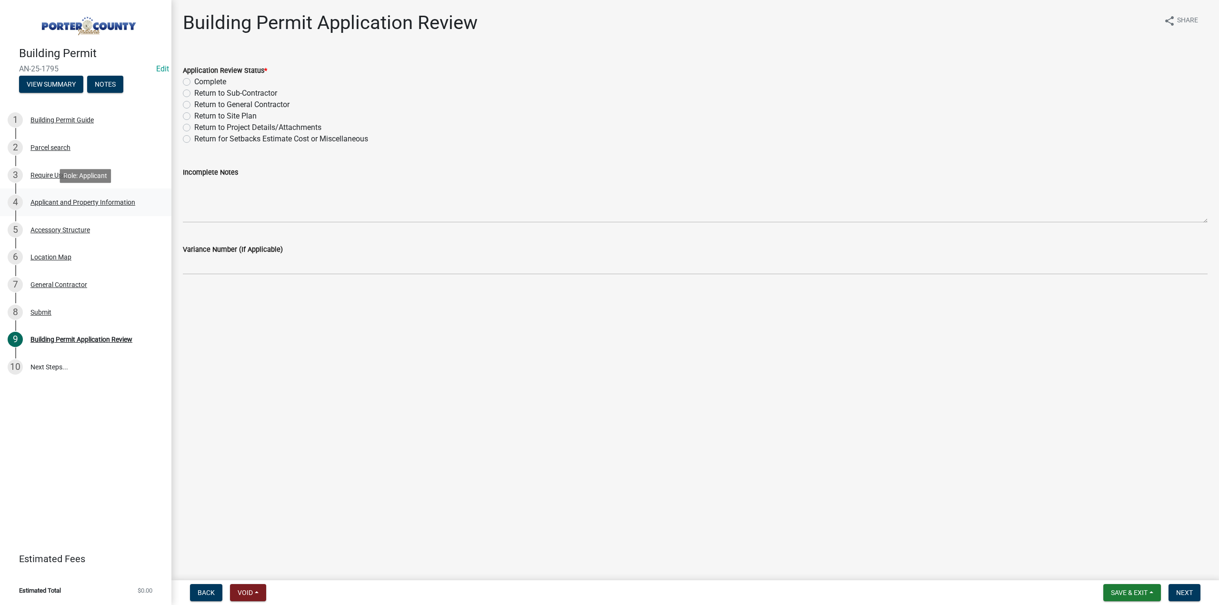
click at [54, 202] on div "Applicant and Property Information" at bounding box center [82, 202] width 105 height 7
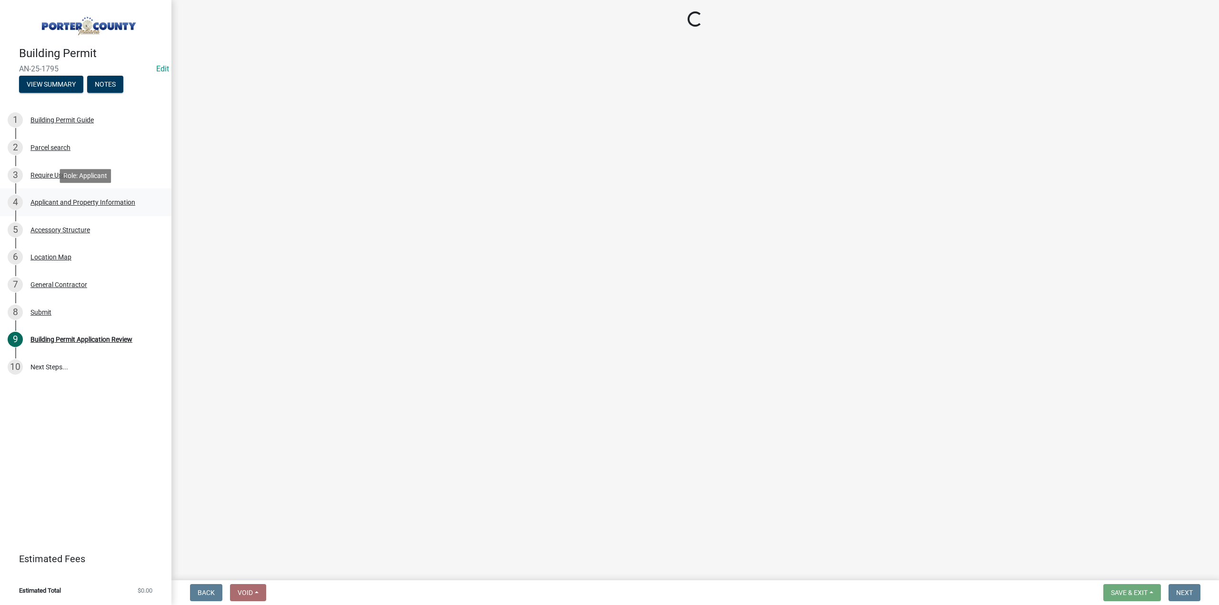
select select "42deca87-6946-4ced-a5f6-3d6cc7cfc8d2"
select select "f6a20749-9c5a-461f-8cbc-e769d10cedcc"
select select "b0f6f87b-588c-48c3-b728-322303c6bafe"
select select "ea6751d4-6bf7-4a16-89ee-f7801ab82aa1"
select select "e2d1b1d7-ccc9-456b-9e96-e16306515997"
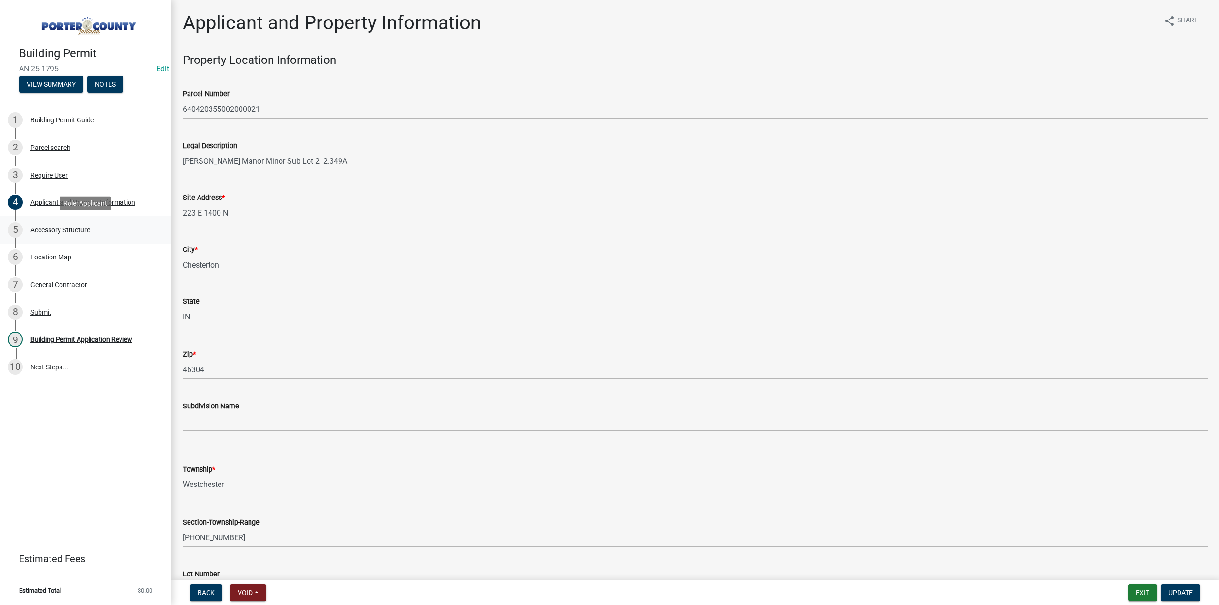
click at [61, 227] on div "Accessory Structure" at bounding box center [60, 230] width 60 height 7
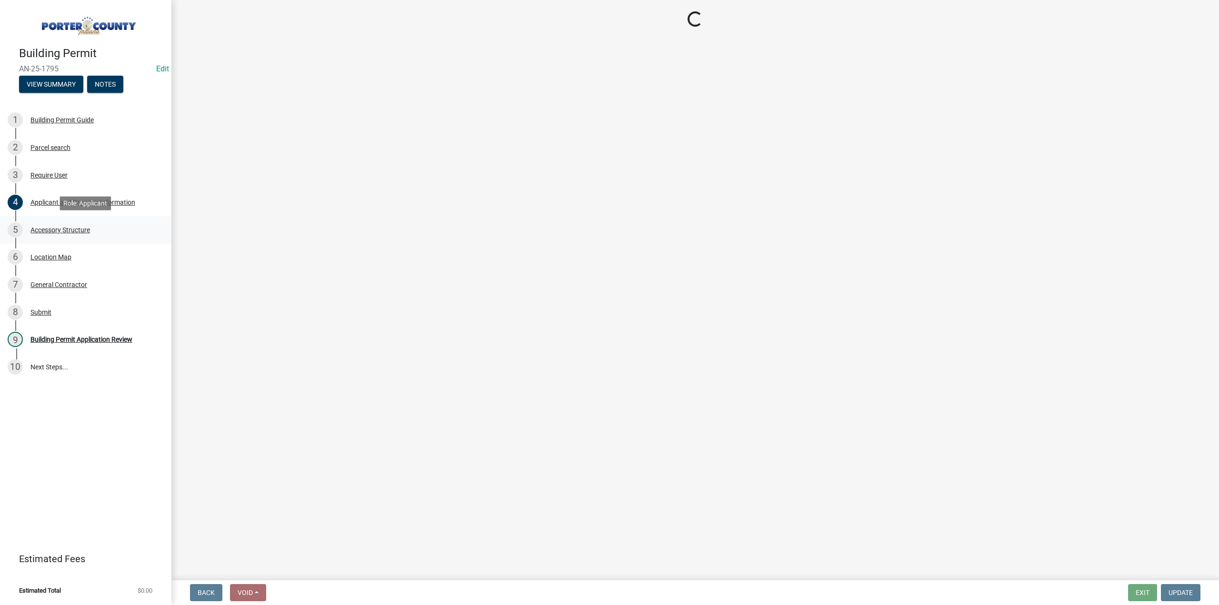
select select "b3000bfd-f408-4deb-8000-b6d1b85894a4"
select select "b16561a8-8531-4c00-a0ba-45c0345273e3"
select select "29856c7f-eeba-4e54-97cb-4d08c5c5b677"
select select "d63a0ebc-b44d-481d-ab70-ec75eba29316"
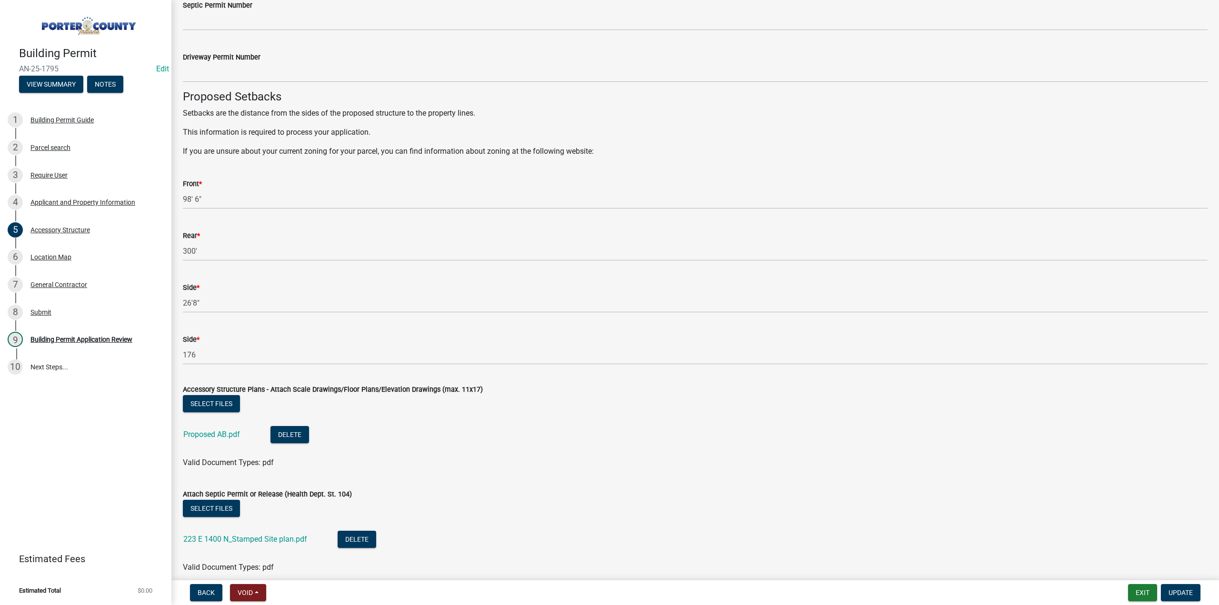
scroll to position [1511, 0]
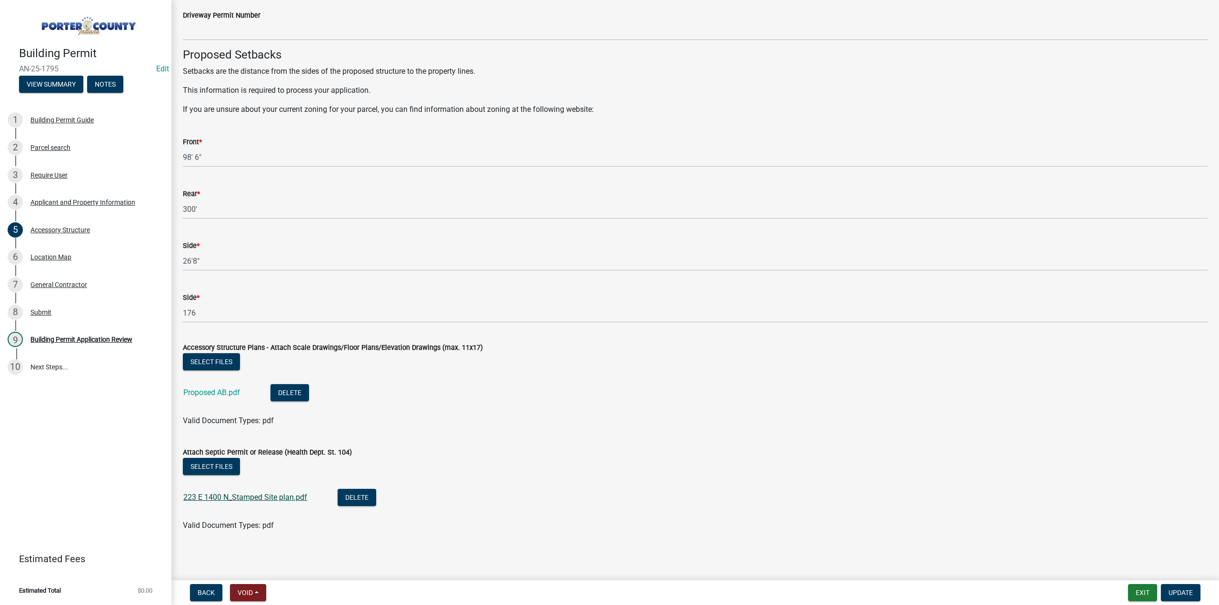
click at [239, 493] on link "223 E 1400 N_Stamped Site plan.pdf" at bounding box center [245, 497] width 124 height 9
click at [206, 394] on link "Proposed AB.pdf" at bounding box center [211, 392] width 57 height 9
click at [38, 262] on div "6 Location Map" at bounding box center [82, 256] width 149 height 15
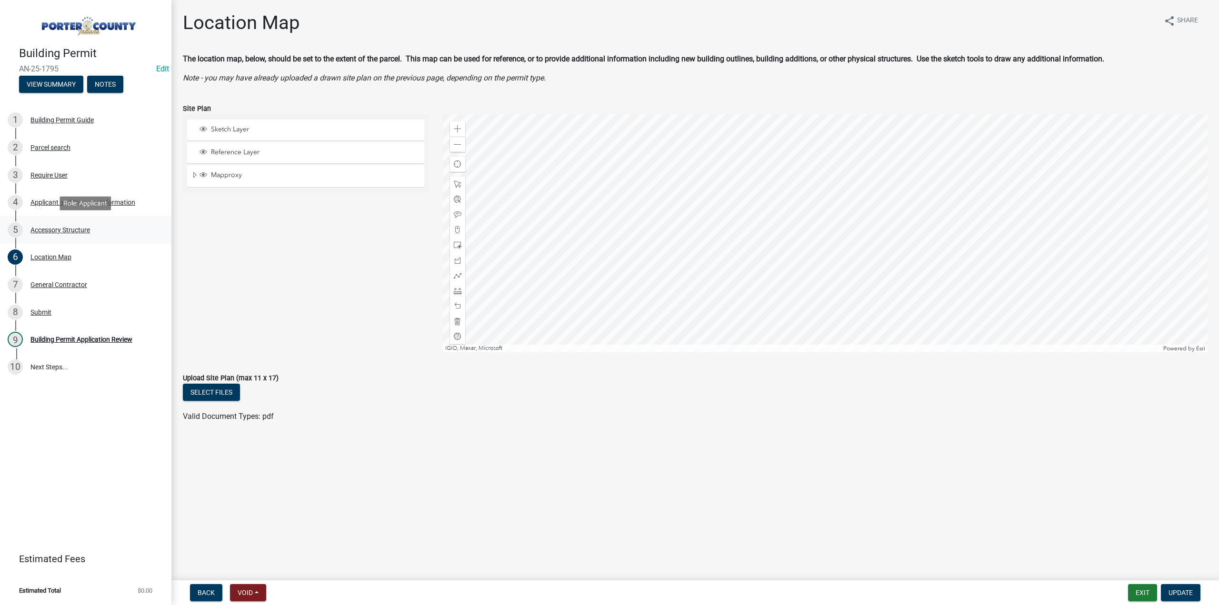
click at [57, 221] on link "5 Accessory Structure" at bounding box center [85, 230] width 171 height 28
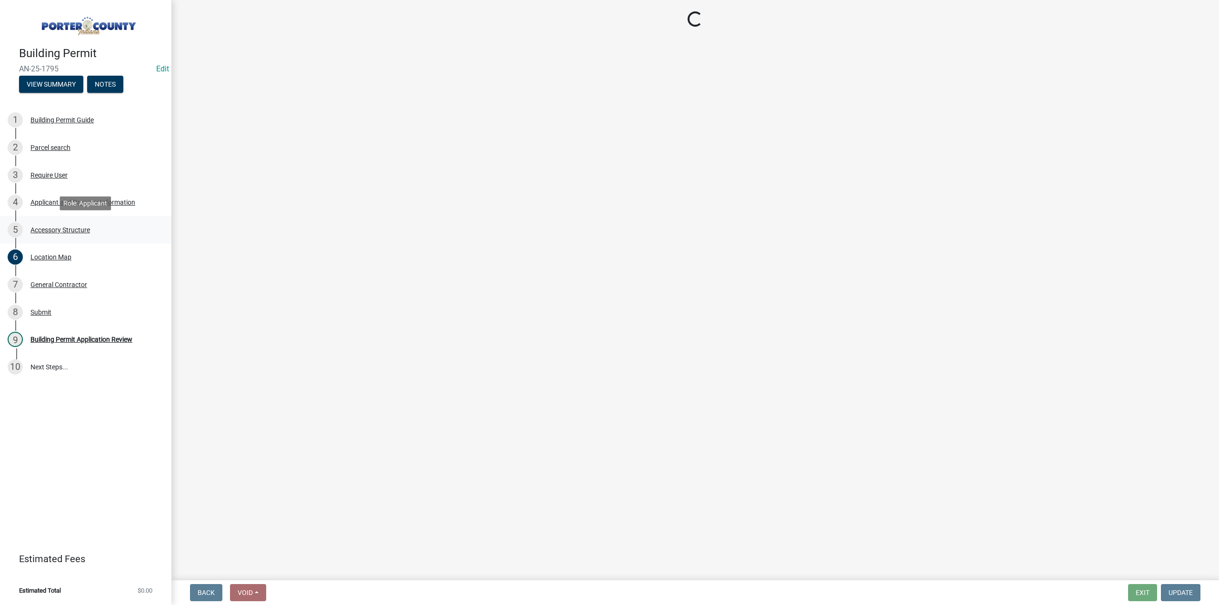
select select "b3000bfd-f408-4deb-8000-b6d1b85894a4"
select select "b16561a8-8531-4c00-a0ba-45c0345273e3"
select select "29856c7f-eeba-4e54-97cb-4d08c5c5b677"
select select "d63a0ebc-b44d-481d-ab70-ec75eba29316"
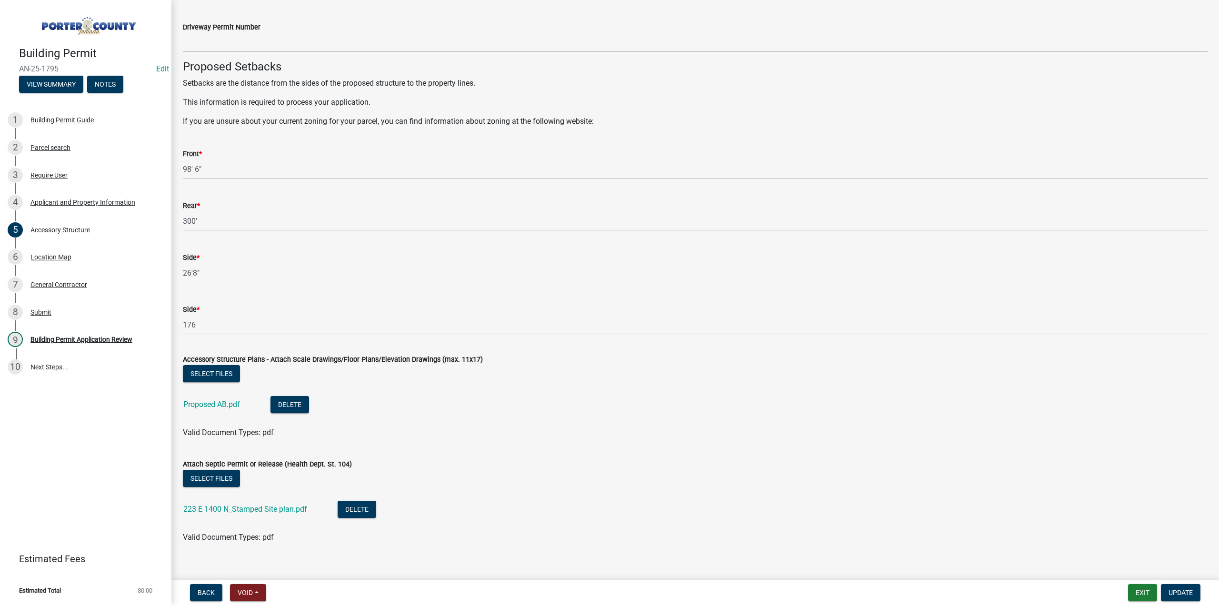
scroll to position [1511, 0]
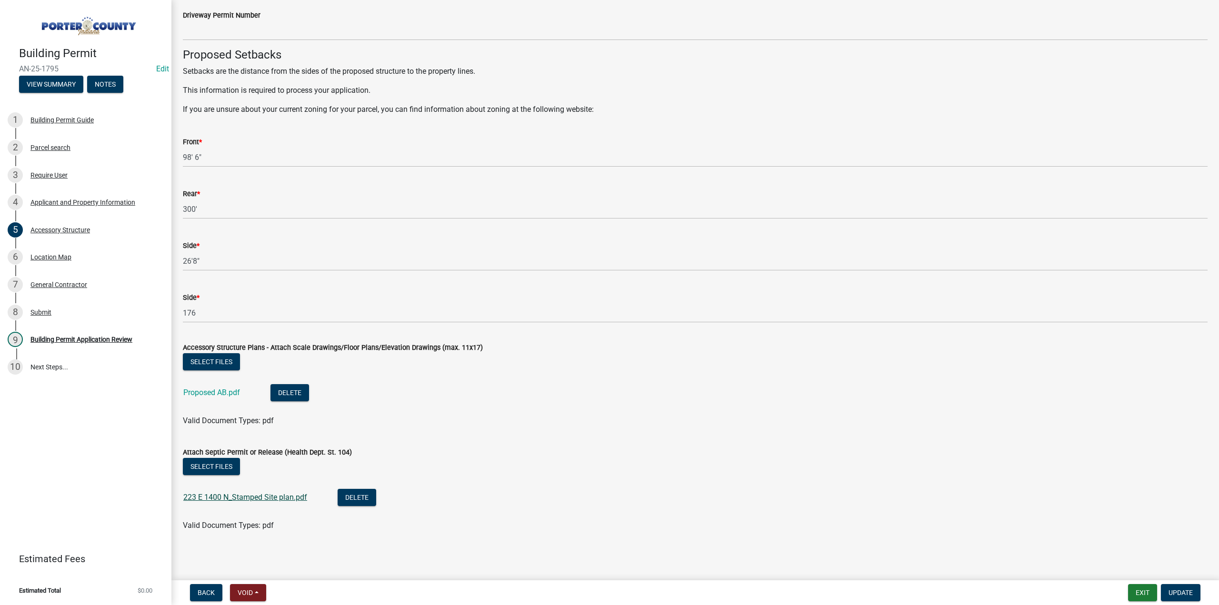
click at [281, 497] on link "223 E 1400 N_Stamped Site plan.pdf" at bounding box center [245, 497] width 124 height 9
click at [83, 340] on div "Building Permit Application Review" at bounding box center [81, 339] width 102 height 7
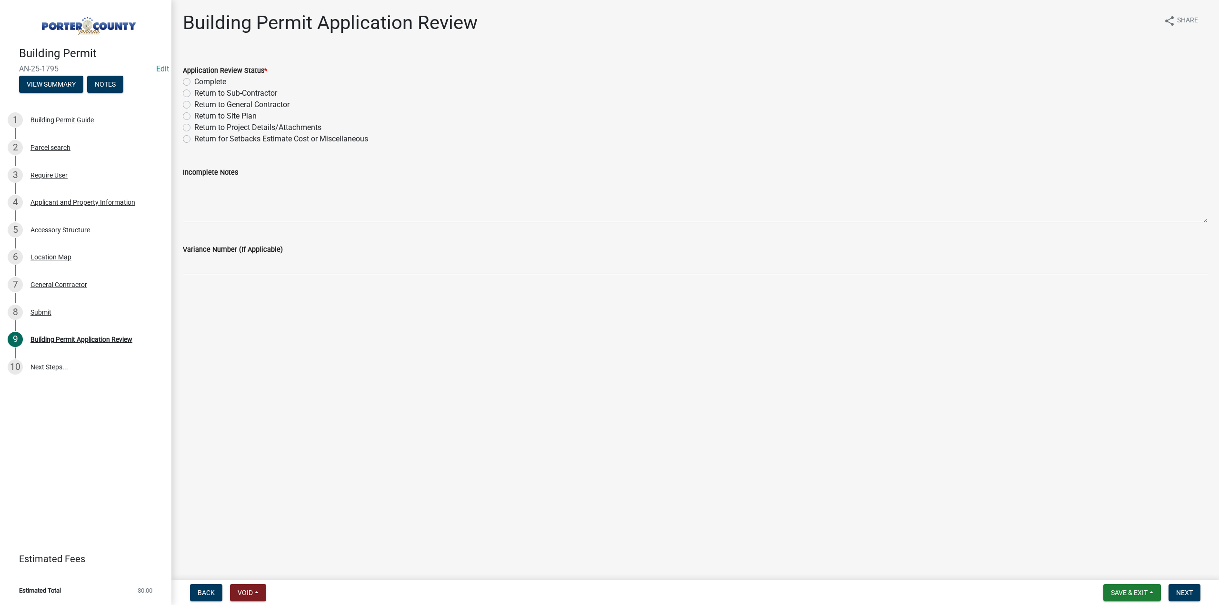
click at [194, 129] on label "Return to Project Details/Attachments" at bounding box center [257, 127] width 127 height 11
click at [194, 128] on input "Return to Project Details/Attachments" at bounding box center [197, 125] width 6 height 6
radio input "true"
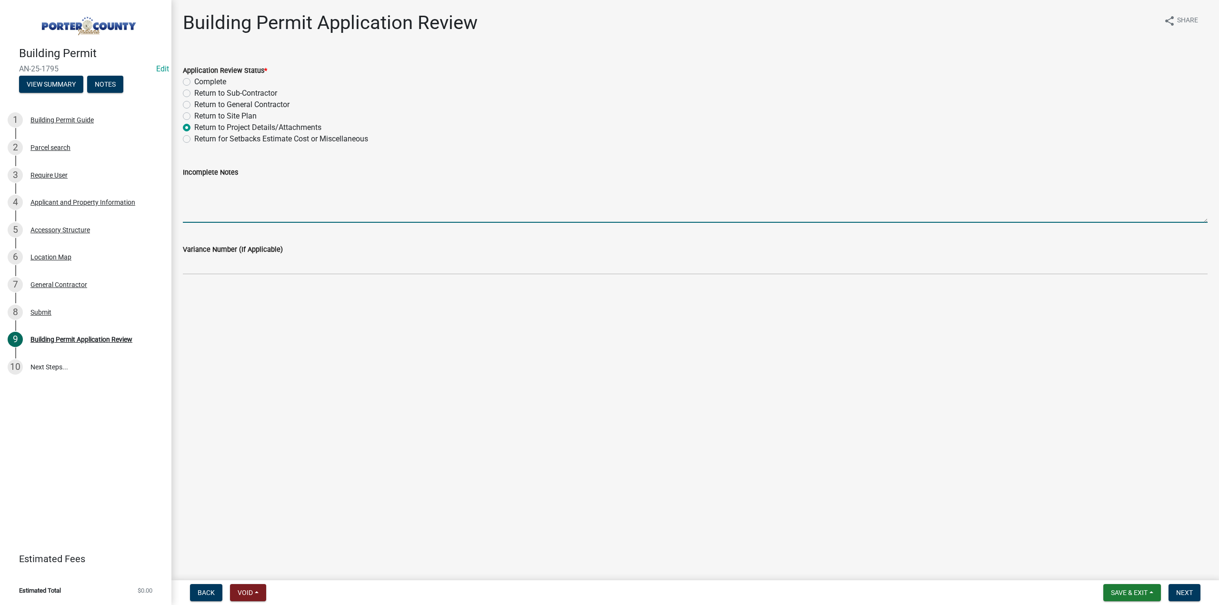
click at [231, 184] on textarea "Incomplete Notes" at bounding box center [695, 200] width 1024 height 45
drag, startPoint x: 327, startPoint y: 186, endPoint x: 408, endPoint y: 197, distance: 81.6
click at [328, 186] on textarea "We need a Site Plan showing property lines and where the proposed structure is …" at bounding box center [695, 200] width 1024 height 45
click at [334, 185] on textarea "We need a Site Plan showing property lines ( a plat of survey or a Google maps …" at bounding box center [695, 200] width 1024 height 45
type textarea "We need a Site Plan showing property lines (a plat of survey or a Google maps o…"
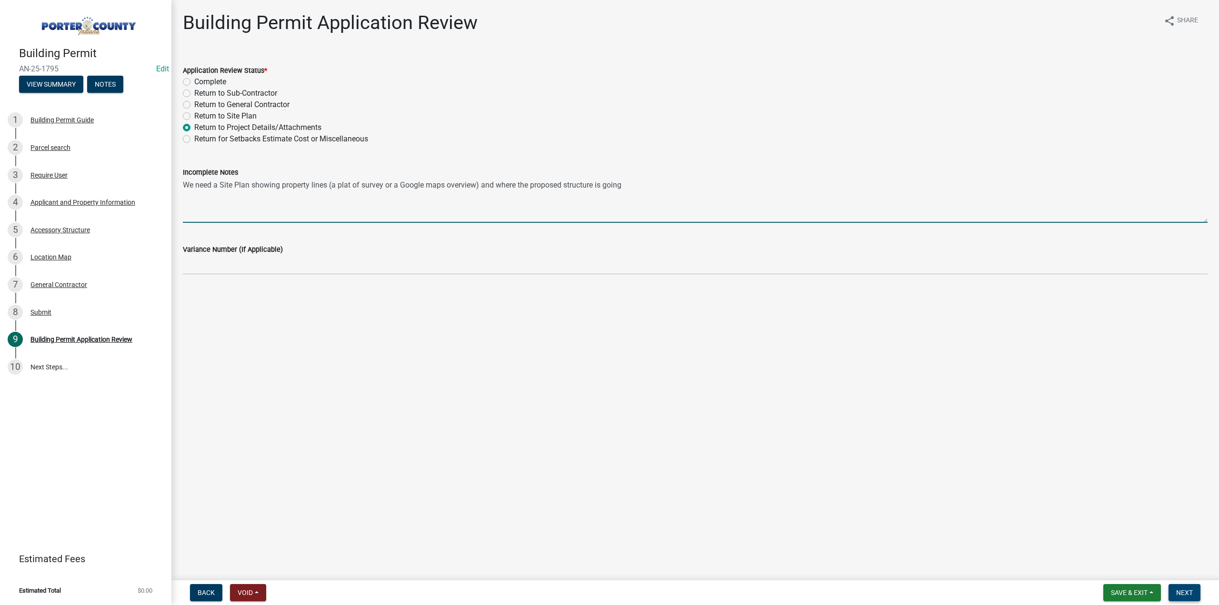
click at [1187, 595] on span "Next" at bounding box center [1184, 593] width 17 height 8
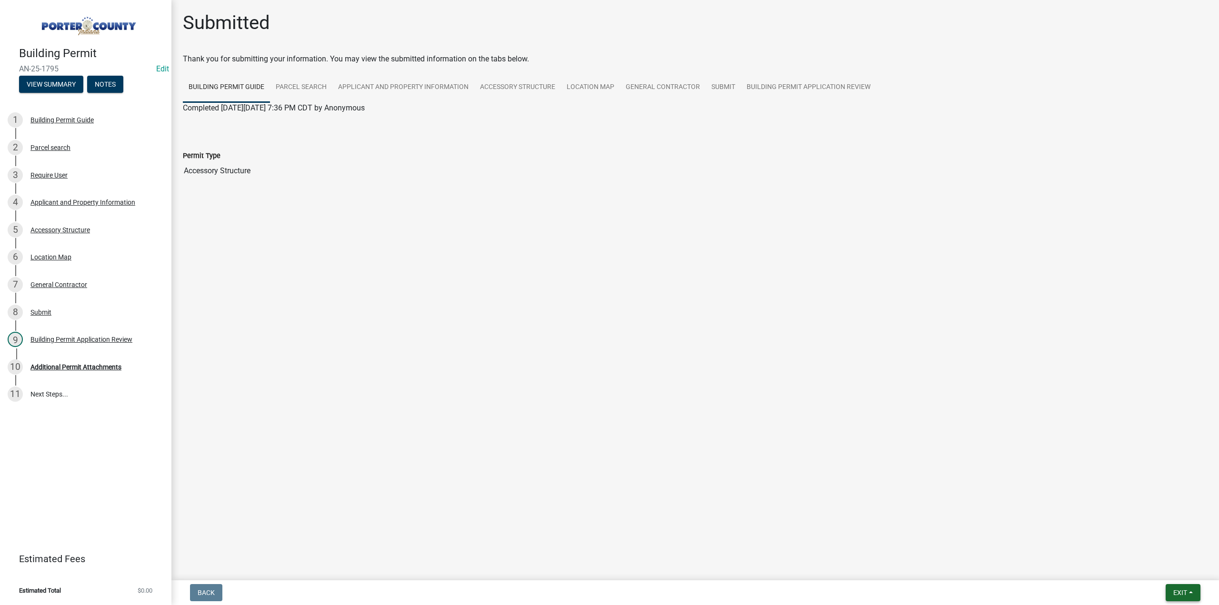
click at [1189, 595] on button "Exit" at bounding box center [1182, 592] width 35 height 17
click at [1164, 575] on button "Save & Exit" at bounding box center [1162, 567] width 76 height 23
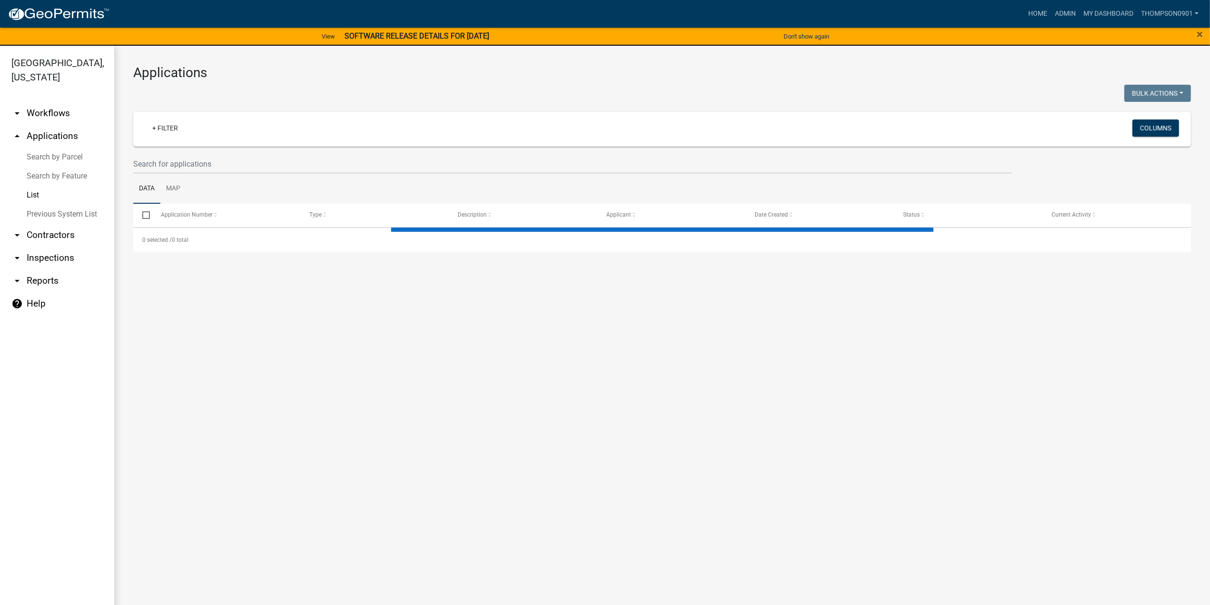
select select "3: 100"
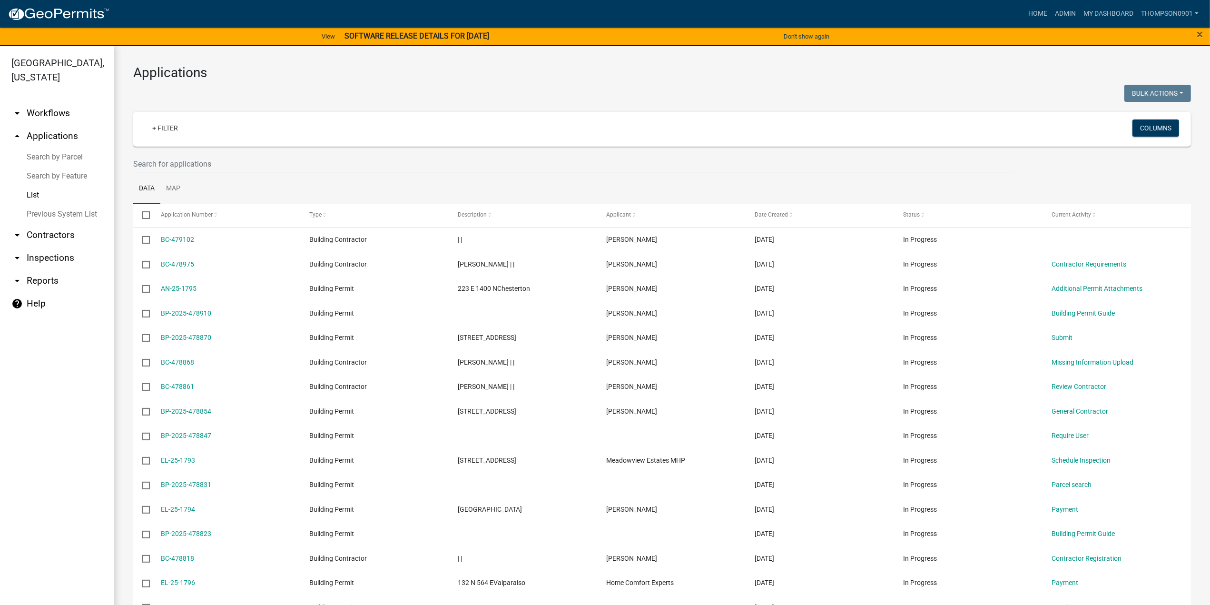
click at [73, 224] on link "arrow_drop_down Contractors" at bounding box center [57, 235] width 114 height 23
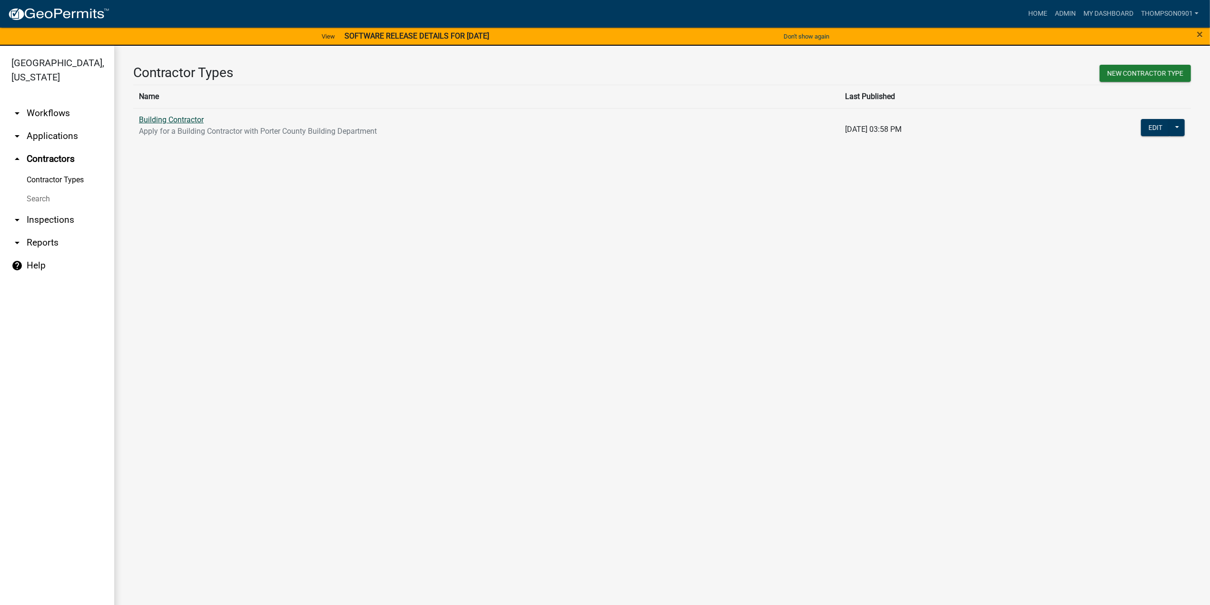
click at [189, 117] on link "Building Contractor" at bounding box center [171, 119] width 65 height 9
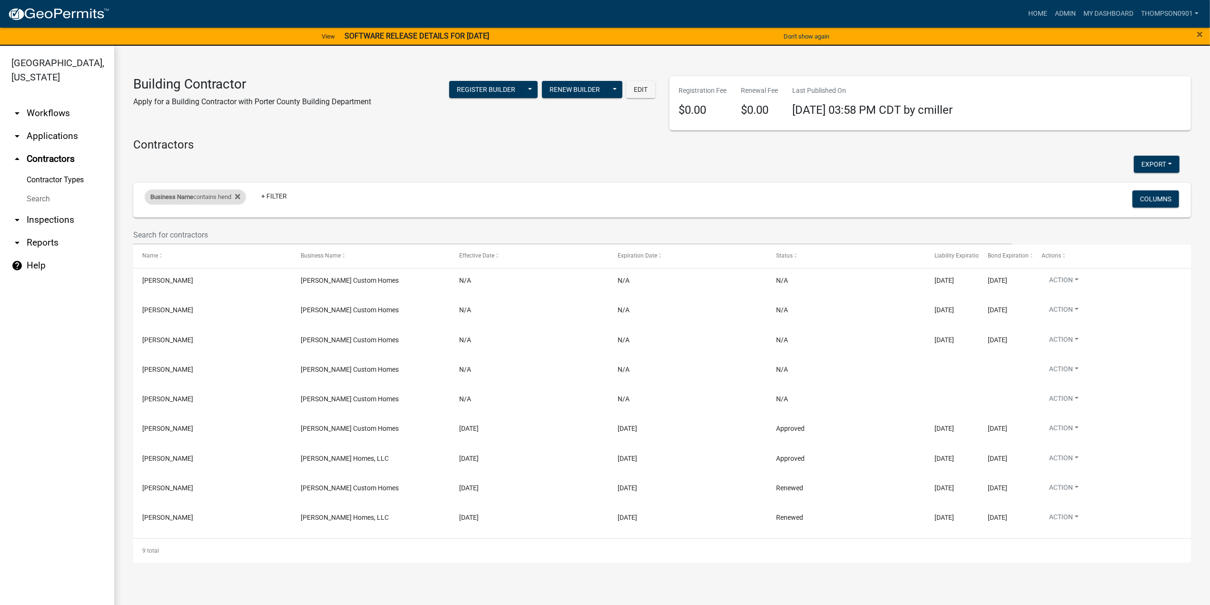
click at [212, 195] on div "Business Name contains hend" at bounding box center [195, 196] width 101 height 15
drag, startPoint x: 201, startPoint y: 231, endPoint x: 0, endPoint y: 217, distance: 201.4
click at [0, 229] on body "Internet Explorer does NOT work with GeoPermits. Get a new browser for more sec…" at bounding box center [605, 302] width 1210 height 605
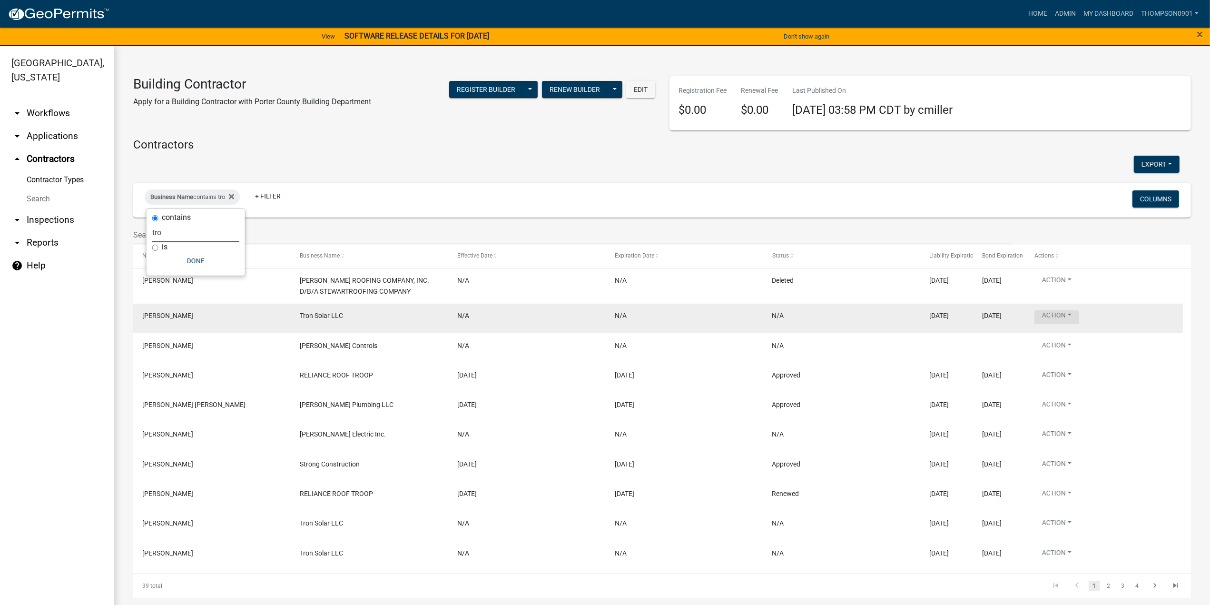
type input "tro"
click at [1069, 312] on button "Action" at bounding box center [1057, 317] width 45 height 14
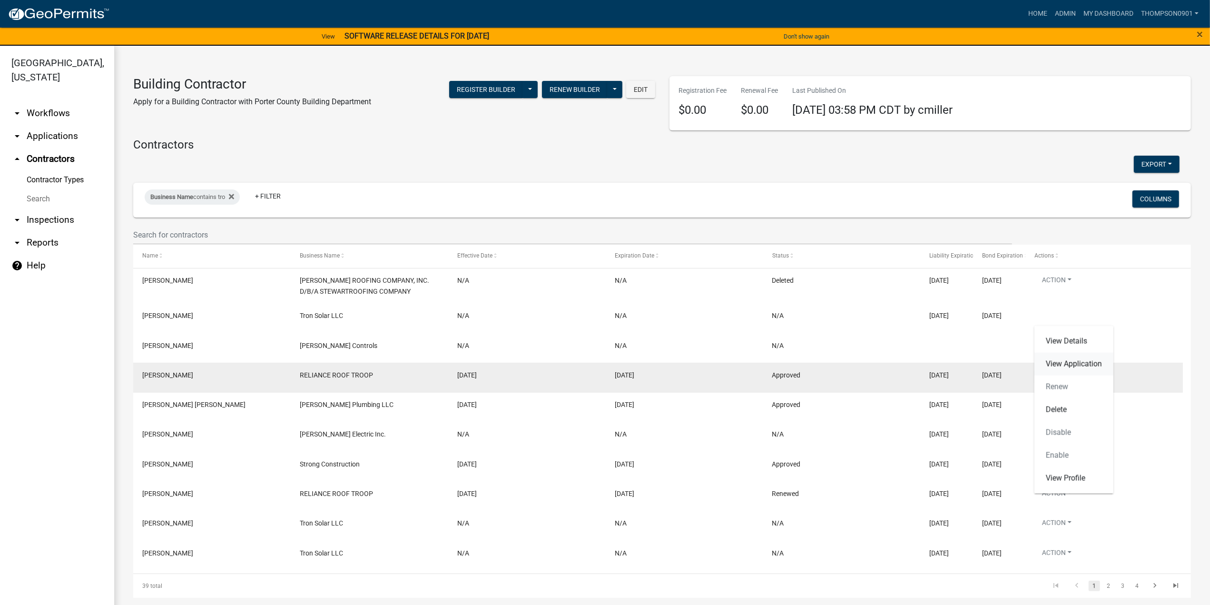
click at [1060, 370] on link "View Application" at bounding box center [1074, 364] width 79 height 23
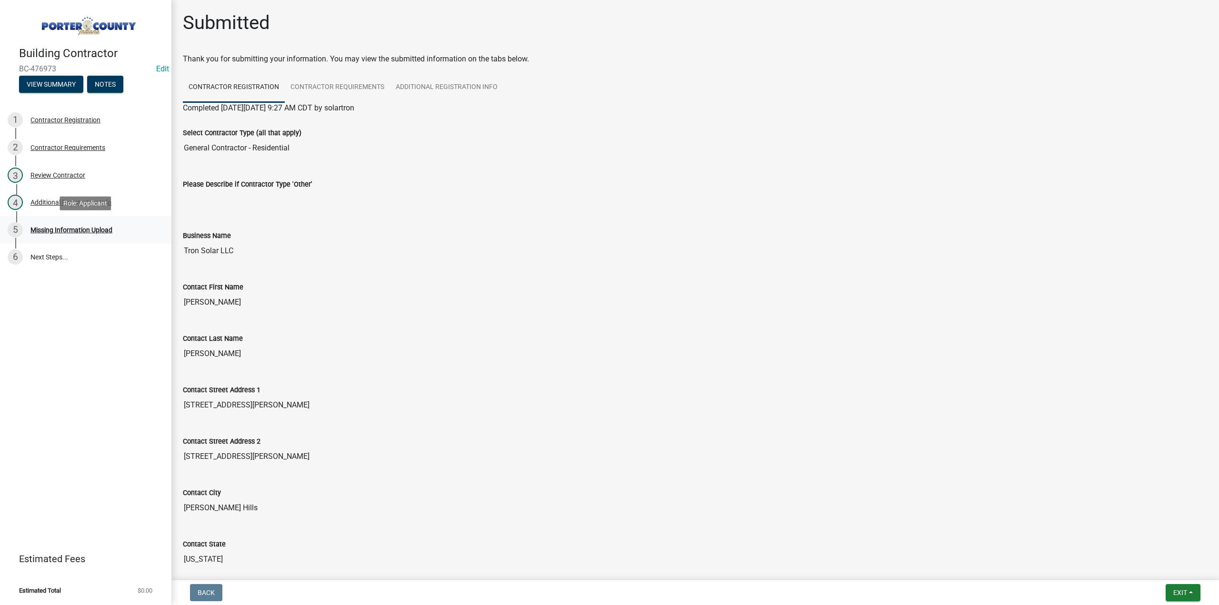
click at [73, 232] on div "Missing Information Upload" at bounding box center [71, 230] width 82 height 7
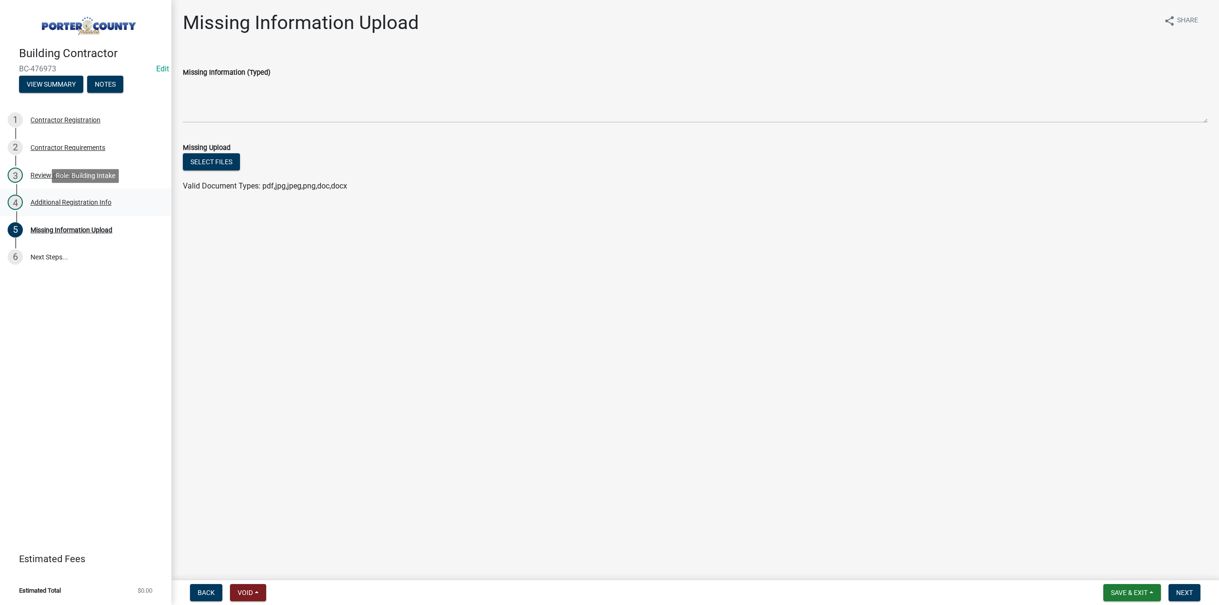
click at [69, 195] on div "4 Additional Registration Info" at bounding box center [82, 202] width 149 height 15
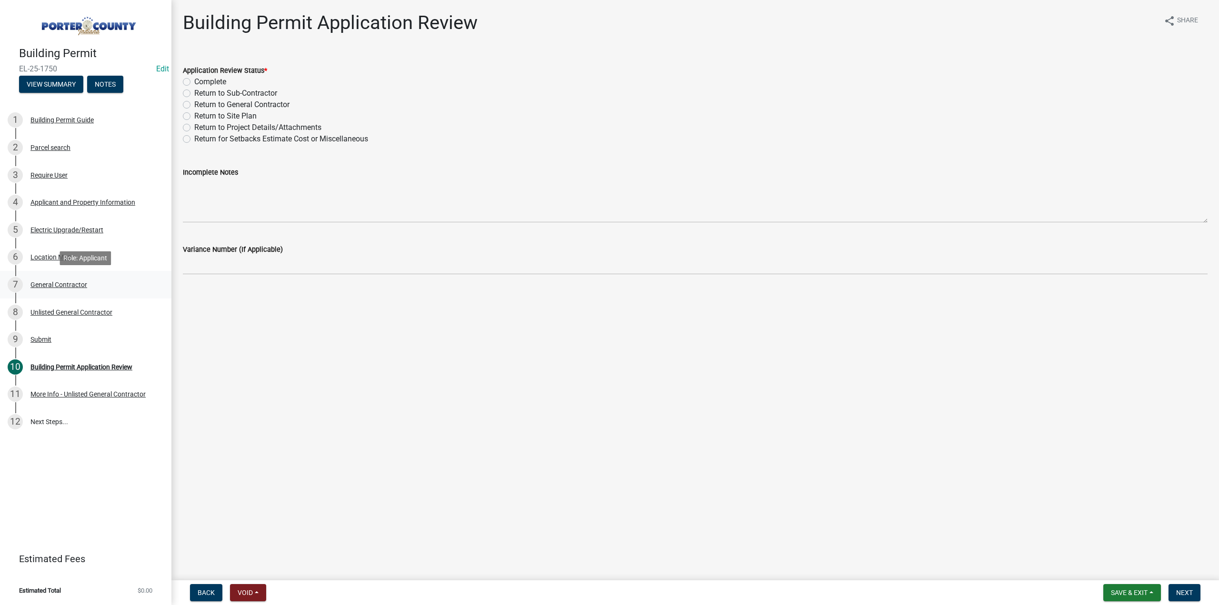
click at [68, 286] on div "General Contractor" at bounding box center [58, 284] width 57 height 7
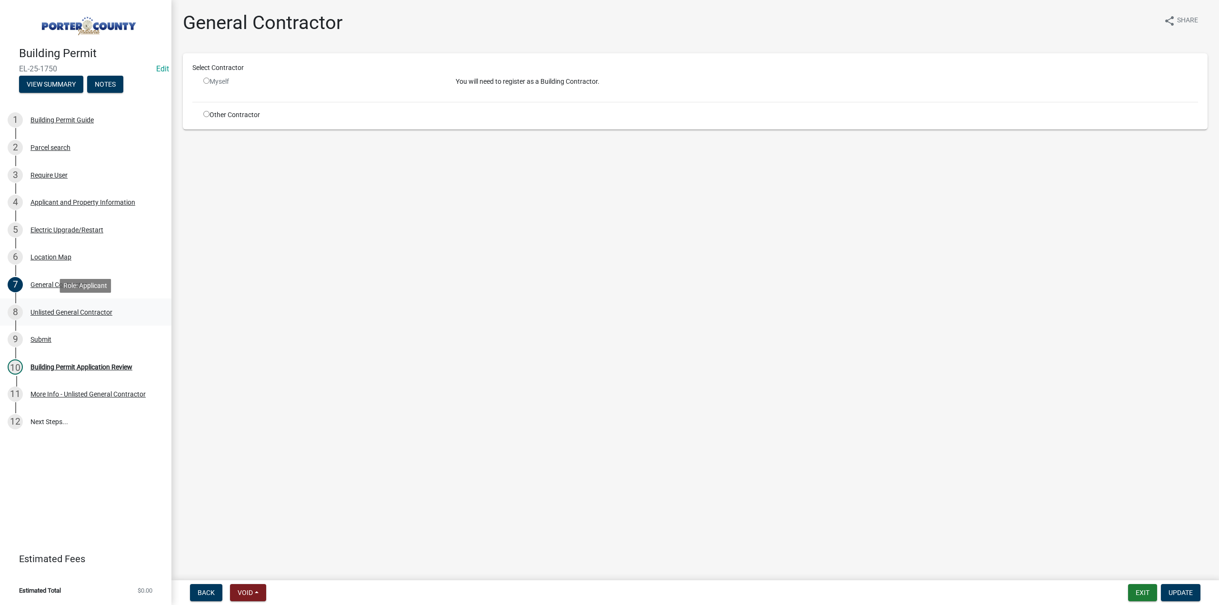
click at [69, 314] on div "Unlisted General Contractor" at bounding box center [71, 312] width 82 height 7
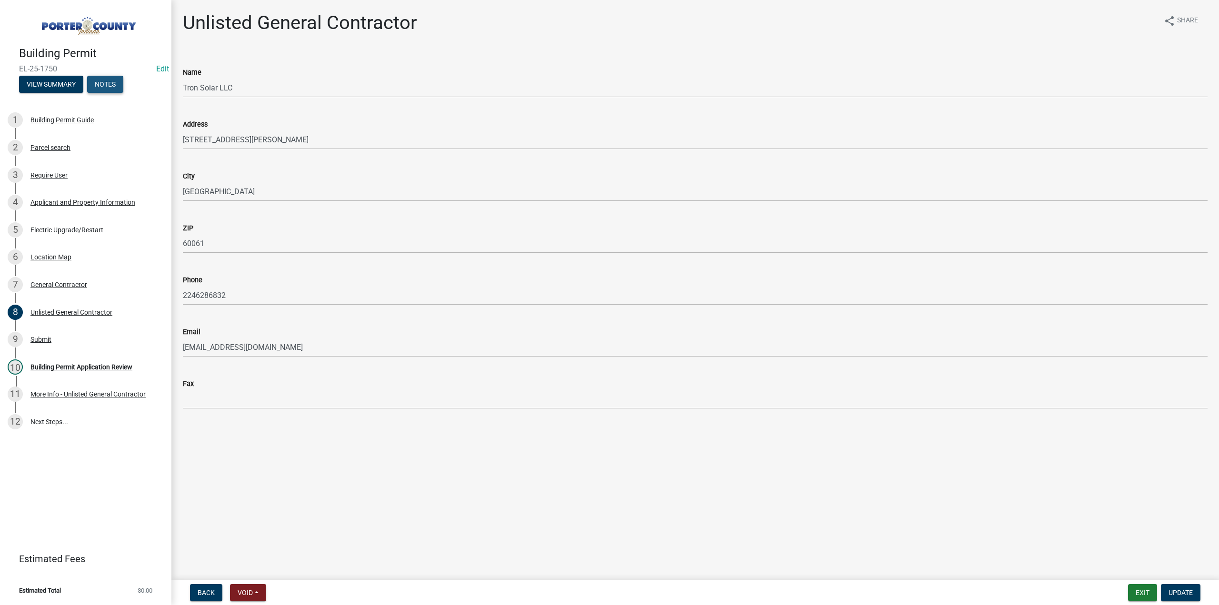
click at [106, 89] on button "Notes" at bounding box center [105, 84] width 36 height 17
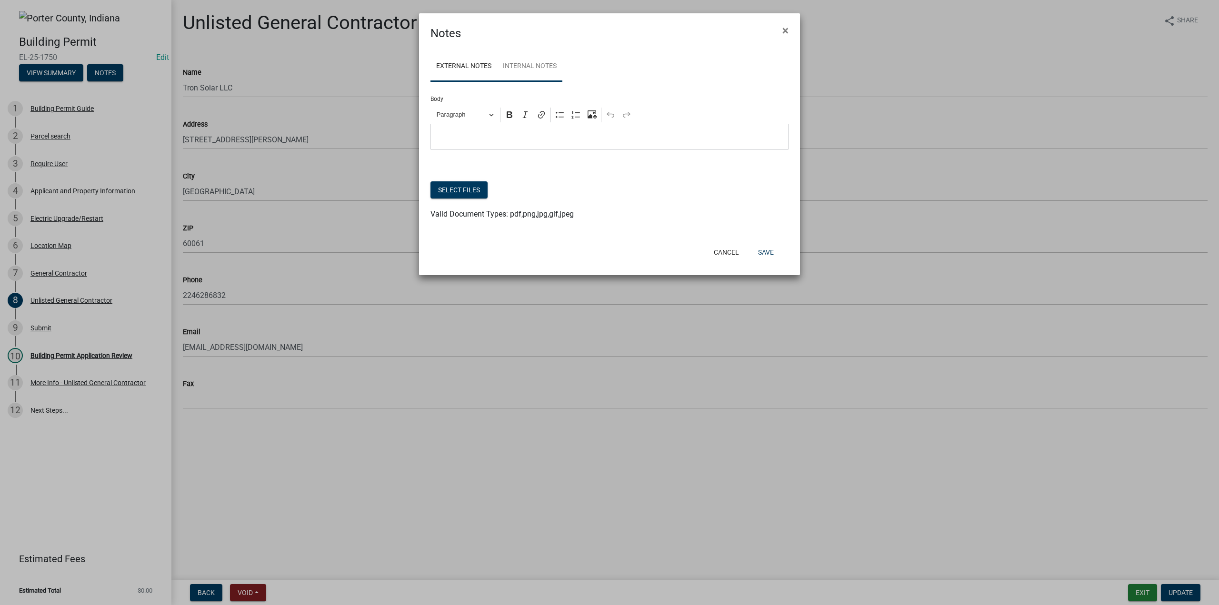
click at [535, 62] on link "Internal Notes" at bounding box center [529, 66] width 65 height 30
click at [788, 27] on button "×" at bounding box center [784, 30] width 21 height 27
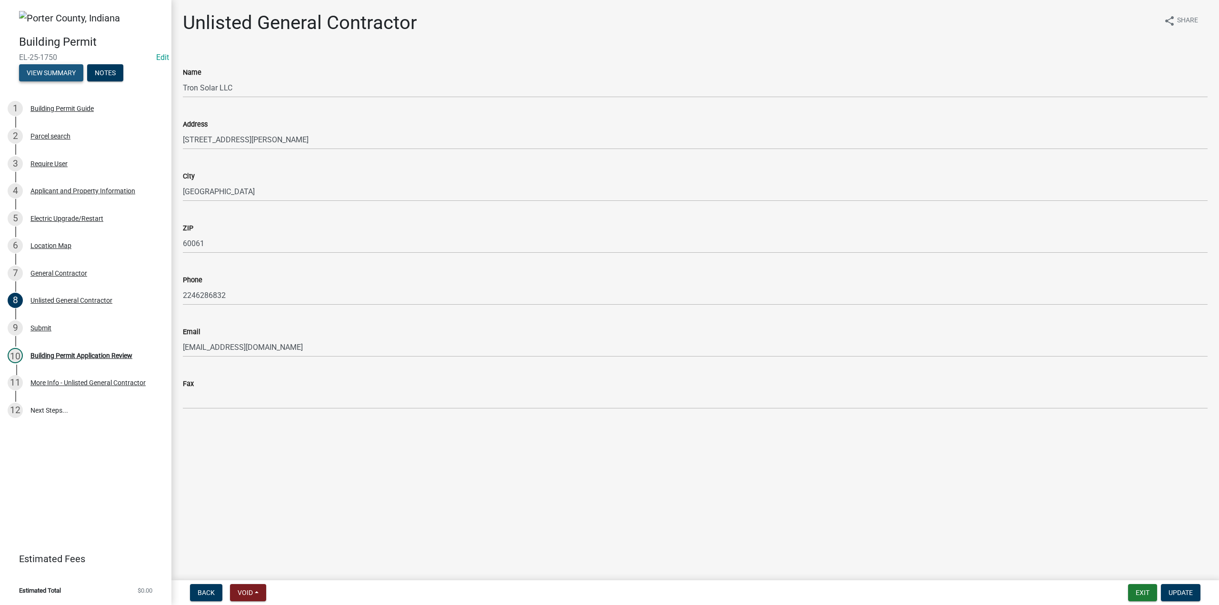
click at [52, 74] on button "View Summary" at bounding box center [51, 72] width 64 height 17
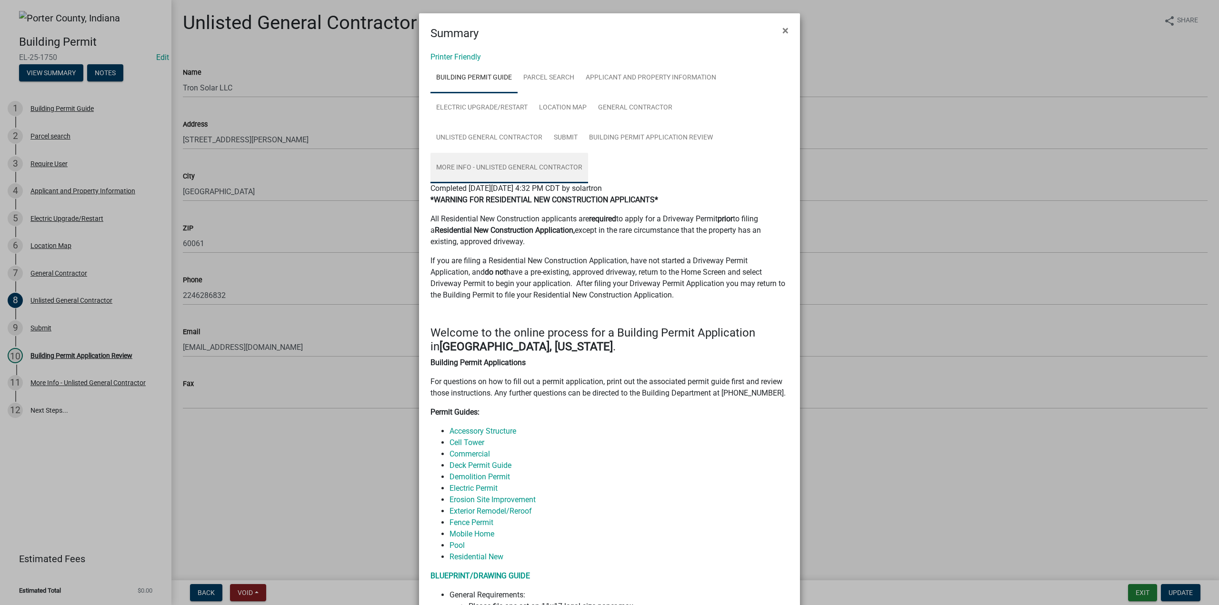
click at [538, 167] on link "More Info - Unlisted General Contractor" at bounding box center [509, 168] width 158 height 30
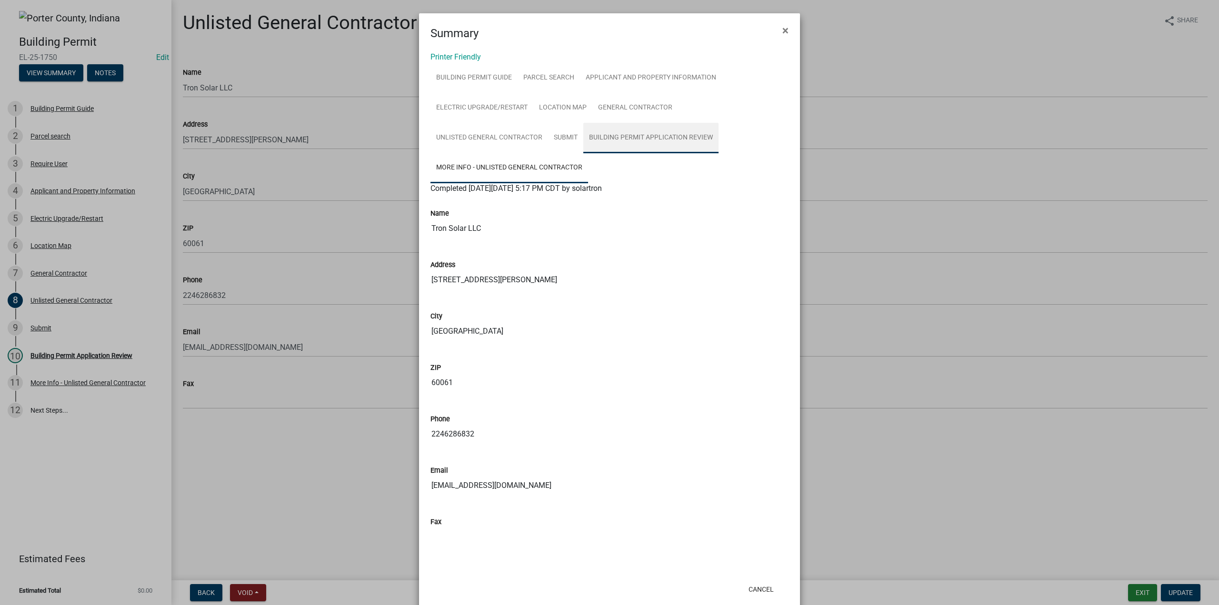
drag, startPoint x: 666, startPoint y: 134, endPoint x: 341, endPoint y: 126, distance: 324.7
click at [665, 134] on link "Building Permit Application Review" at bounding box center [650, 138] width 135 height 30
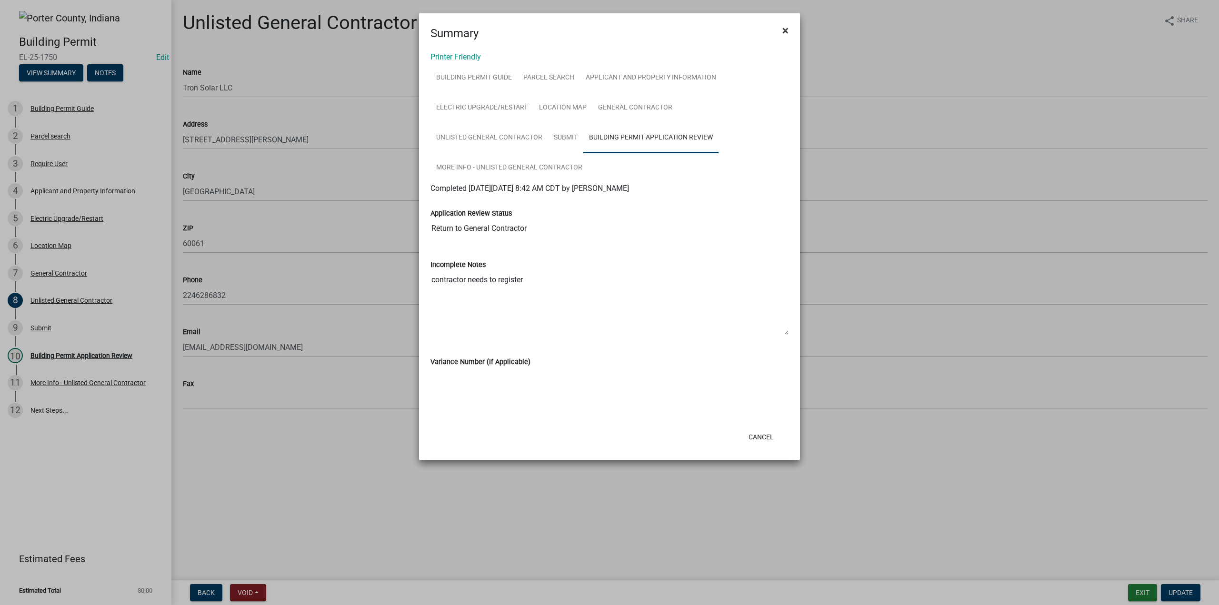
click at [784, 29] on span "×" at bounding box center [785, 30] width 6 height 13
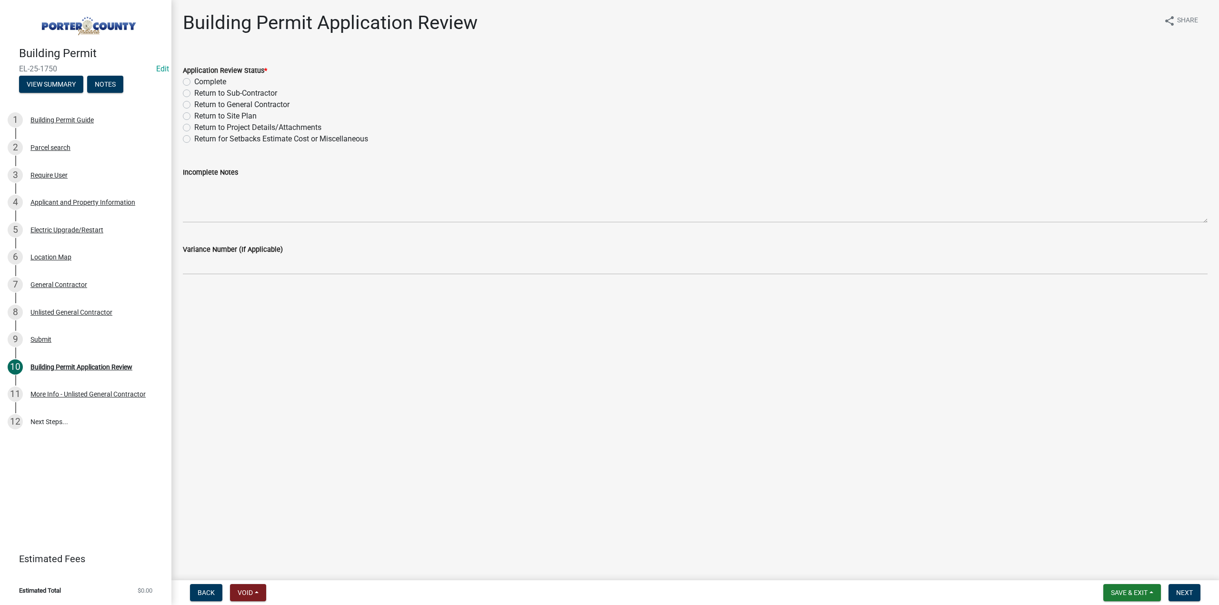
click at [194, 104] on label "Return to General Contractor" at bounding box center [241, 104] width 95 height 11
click at [194, 104] on input "Return to General Contractor" at bounding box center [197, 102] width 6 height 6
radio input "true"
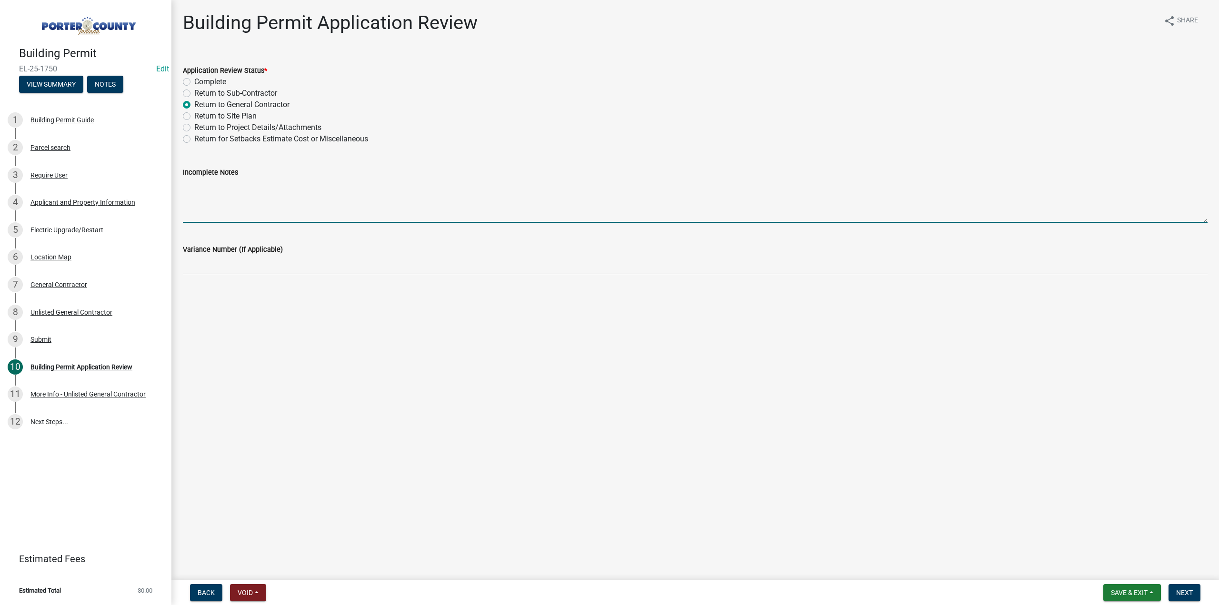
click at [203, 190] on textarea "Incomplete Notes" at bounding box center [695, 200] width 1024 height 45
type textarea "Again, you need to complete your Contractor Registration. We need that to be co…"
click at [1196, 586] on button "Next" at bounding box center [1184, 592] width 32 height 17
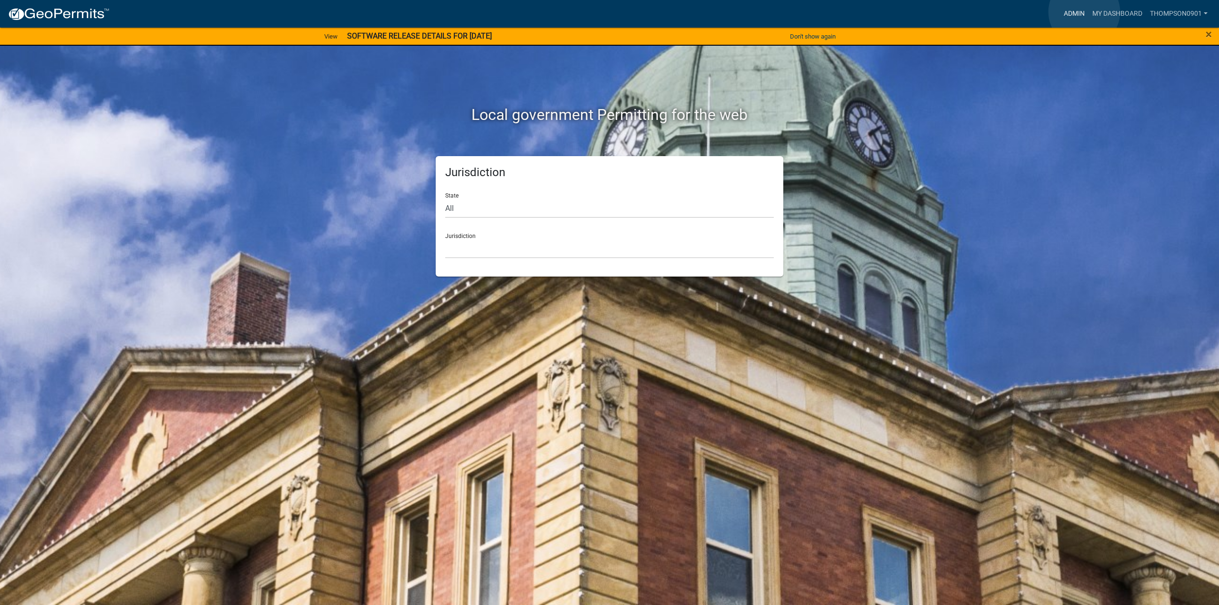
click at [1084, 12] on link "Admin" at bounding box center [1074, 14] width 29 height 18
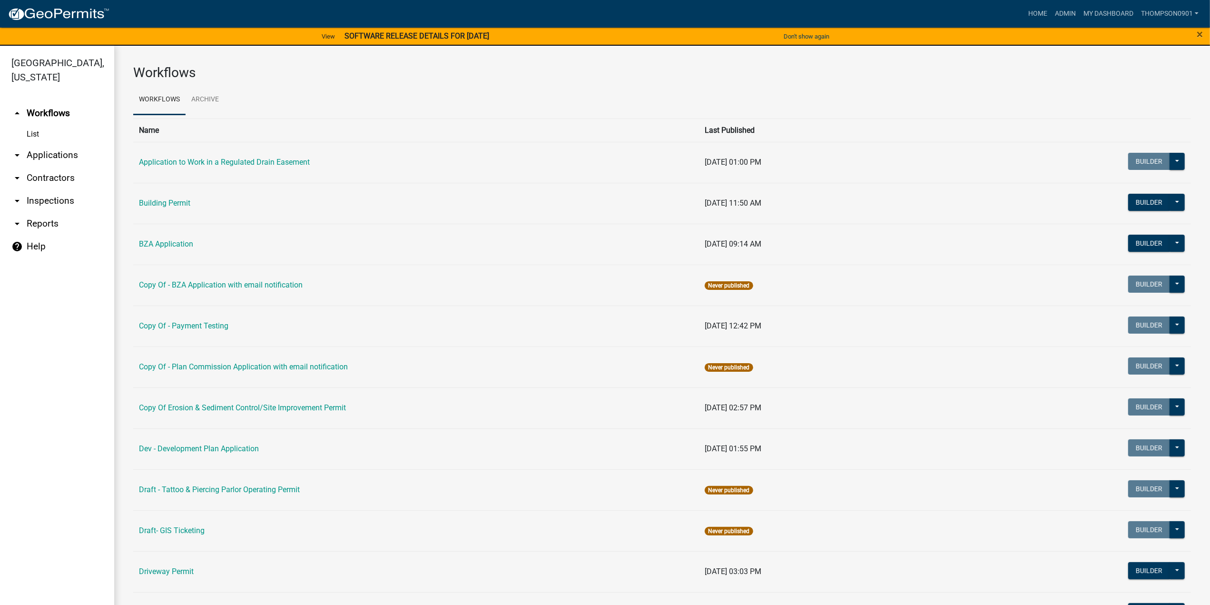
click at [37, 144] on link "arrow_drop_down Applications" at bounding box center [57, 155] width 114 height 23
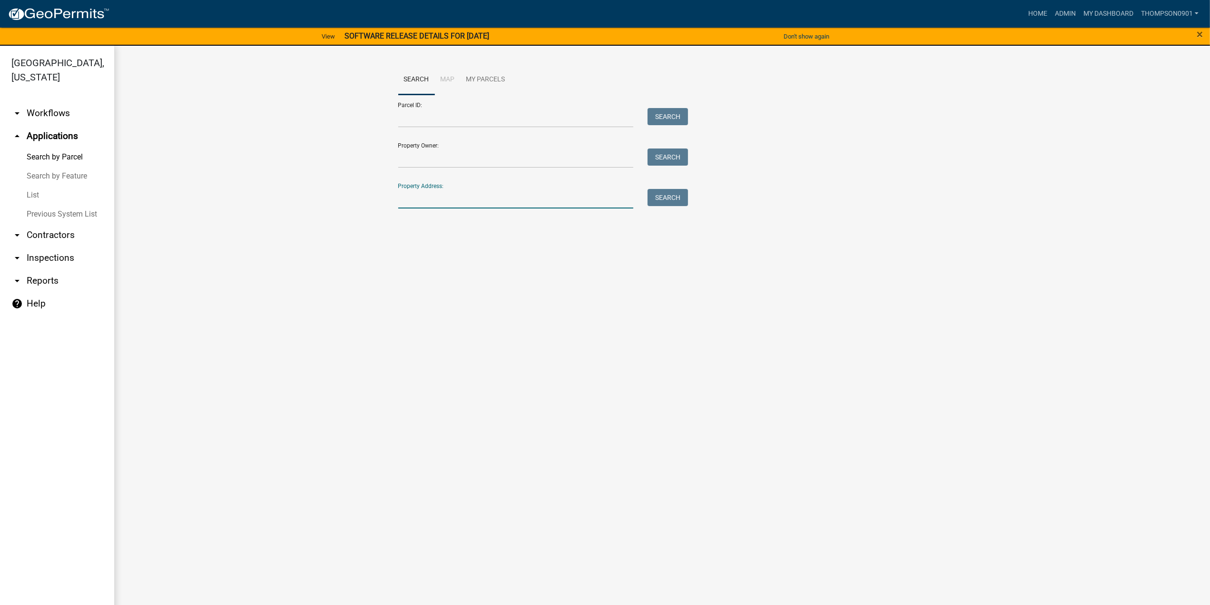
click at [564, 200] on input "Property Address:" at bounding box center [516, 199] width 236 height 20
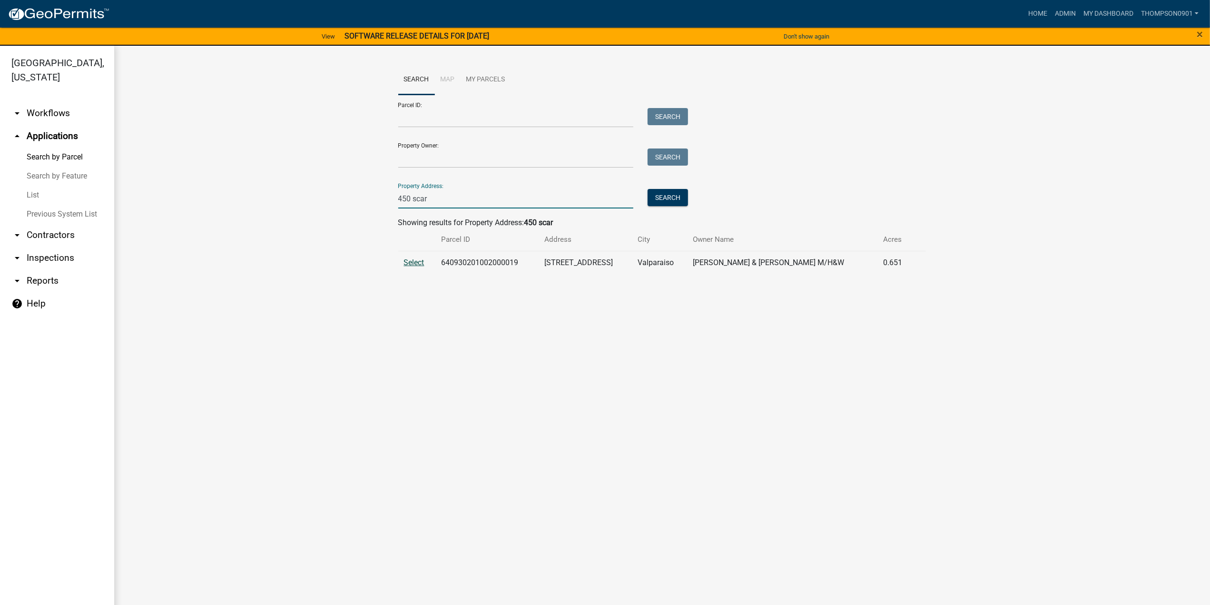
type input "450 scar"
click at [409, 262] on span "Select" at bounding box center [414, 262] width 20 height 9
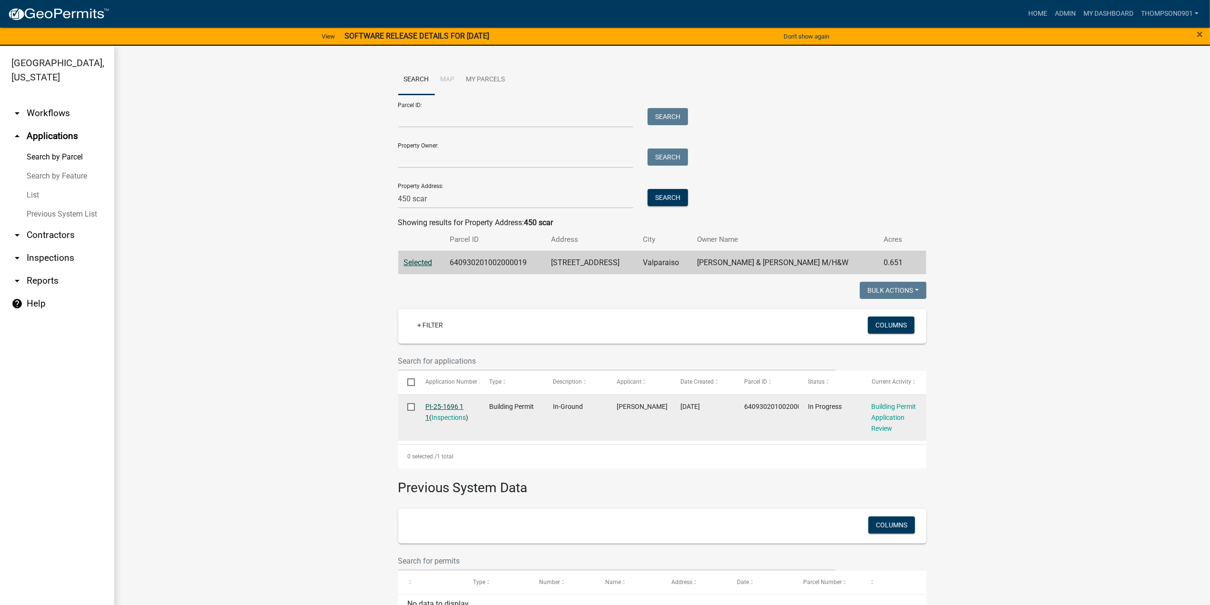
click at [441, 405] on link "PI-25-1696 1 1" at bounding box center [445, 412] width 38 height 19
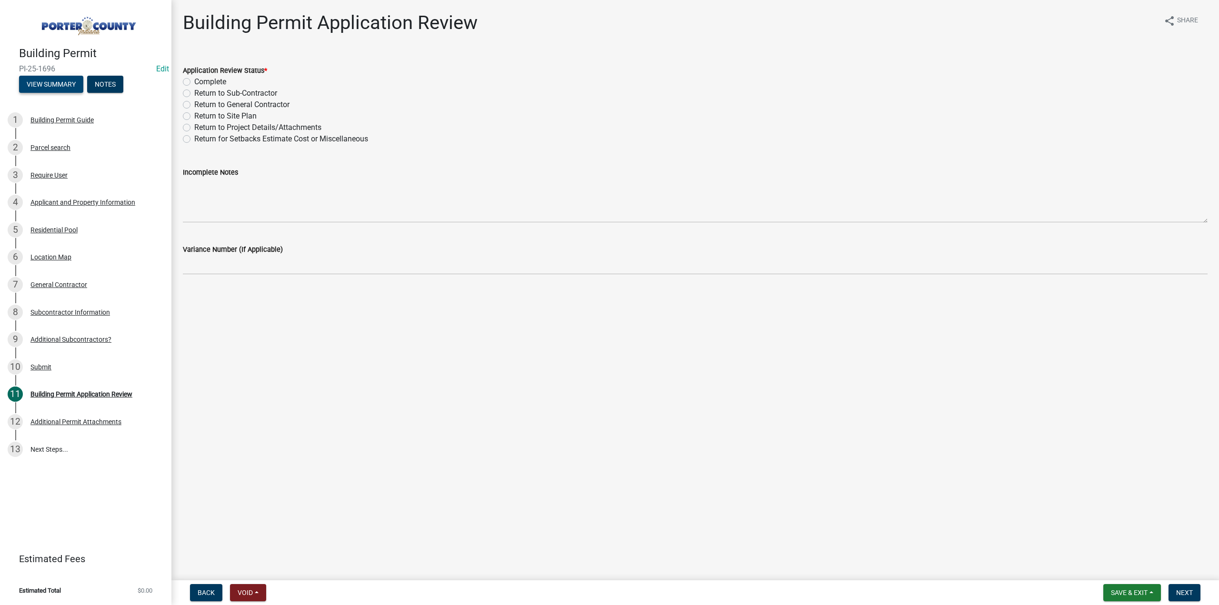
click at [56, 85] on button "View Summary" at bounding box center [51, 84] width 64 height 17
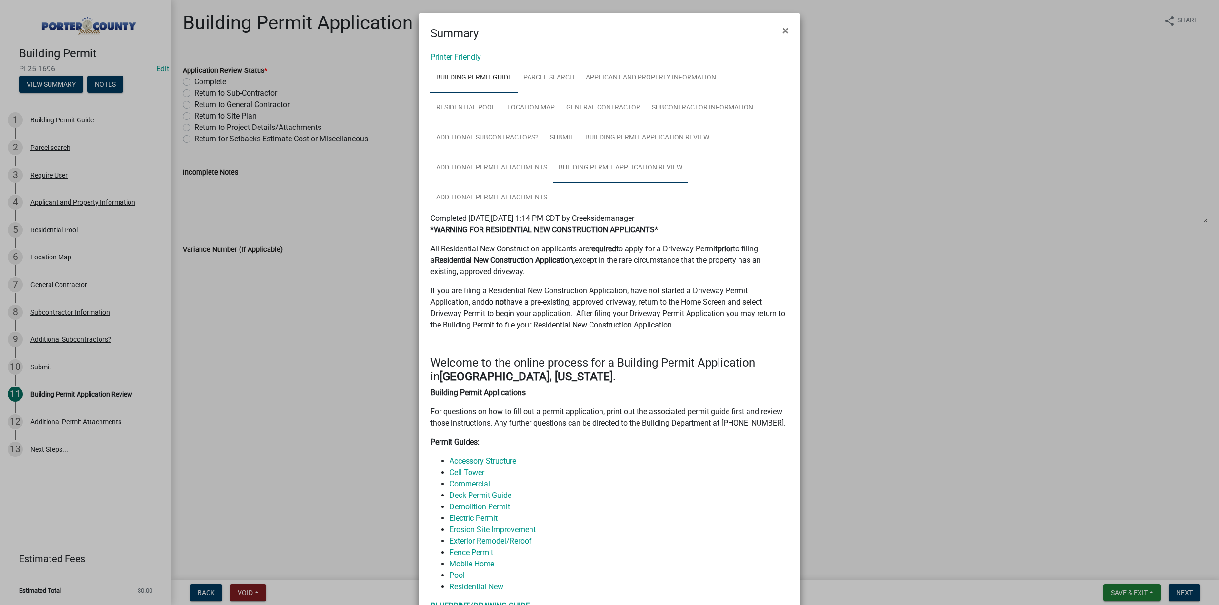
click at [633, 168] on link "Building Permit Application Review" at bounding box center [620, 168] width 135 height 30
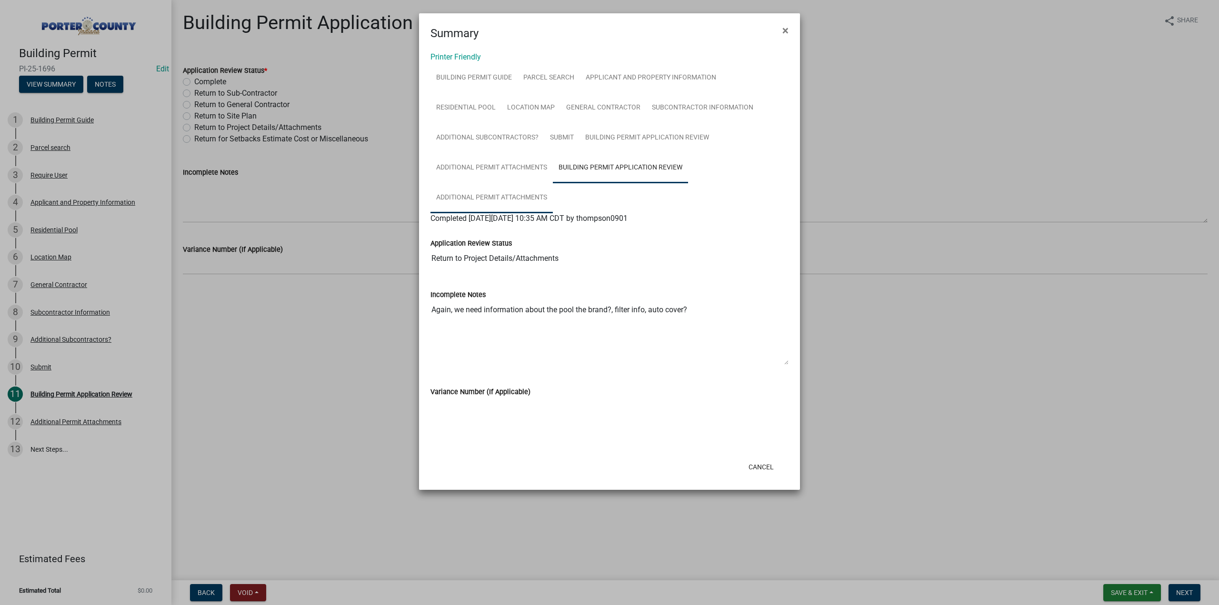
click at [473, 192] on link "Additional Permit Attachments" at bounding box center [491, 198] width 122 height 30
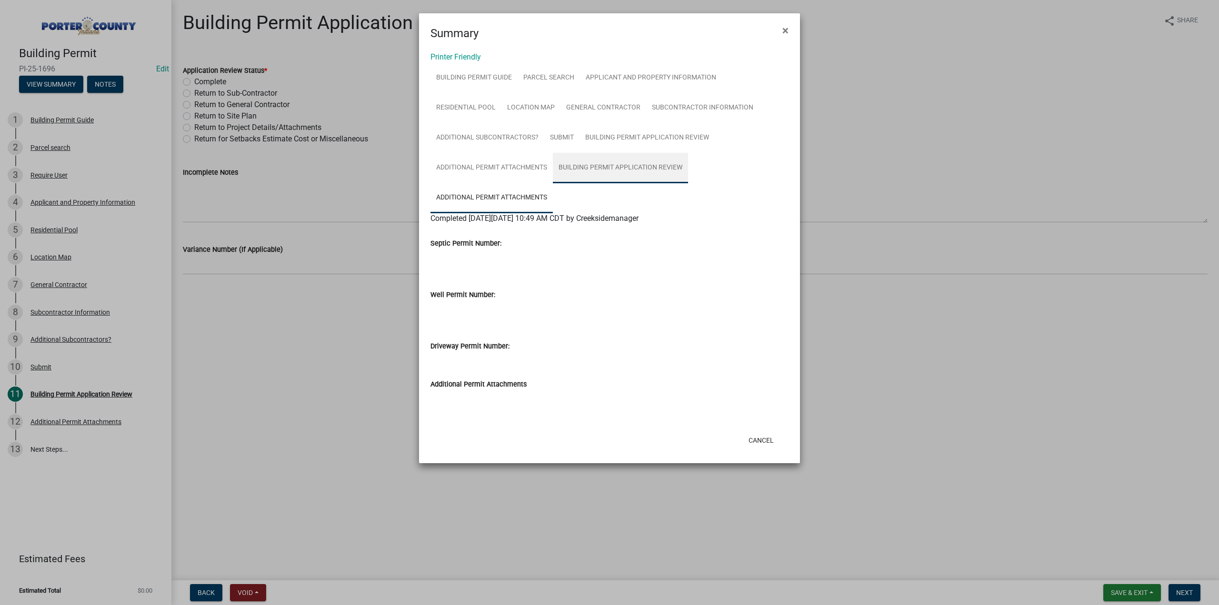
click at [590, 169] on link "Building Permit Application Review" at bounding box center [620, 168] width 135 height 30
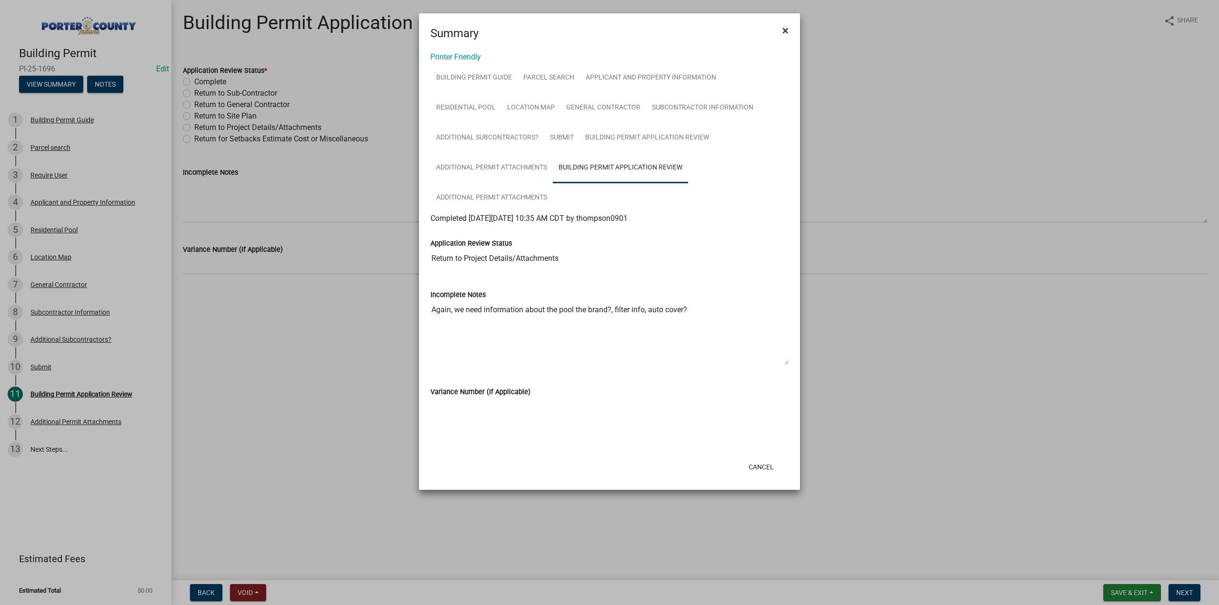
click at [787, 32] on span "×" at bounding box center [785, 30] width 6 height 13
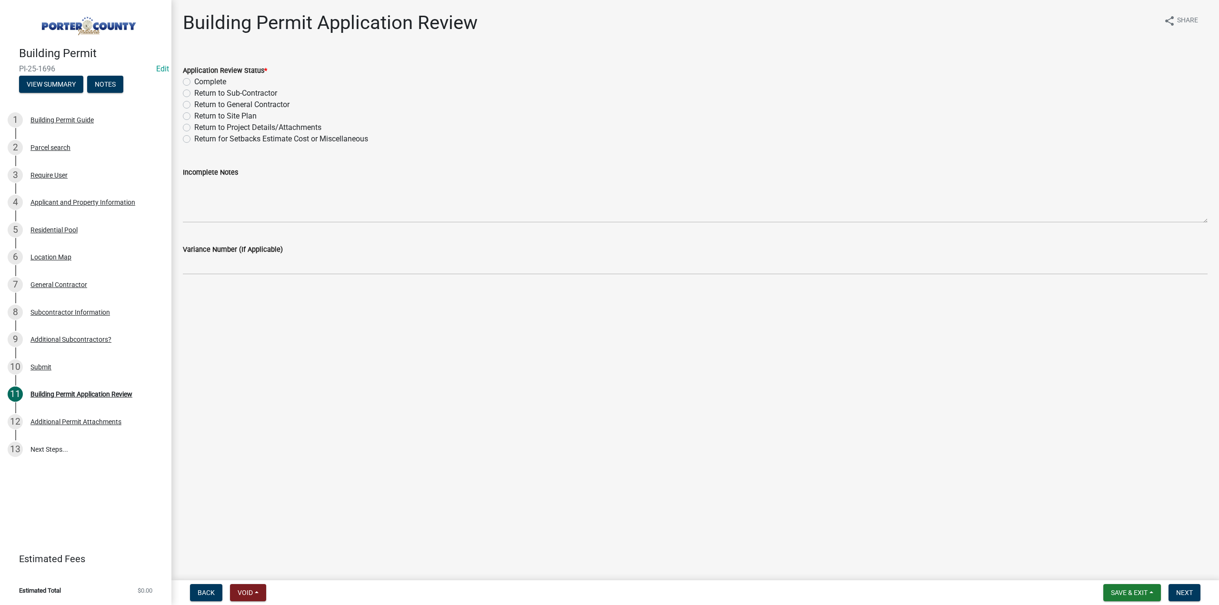
click at [194, 124] on label "Return to Project Details/Attachments" at bounding box center [257, 127] width 127 height 11
click at [194, 124] on input "Return to Project Details/Attachments" at bounding box center [197, 125] width 6 height 6
radio input "true"
click at [1180, 596] on span "Next" at bounding box center [1184, 593] width 17 height 8
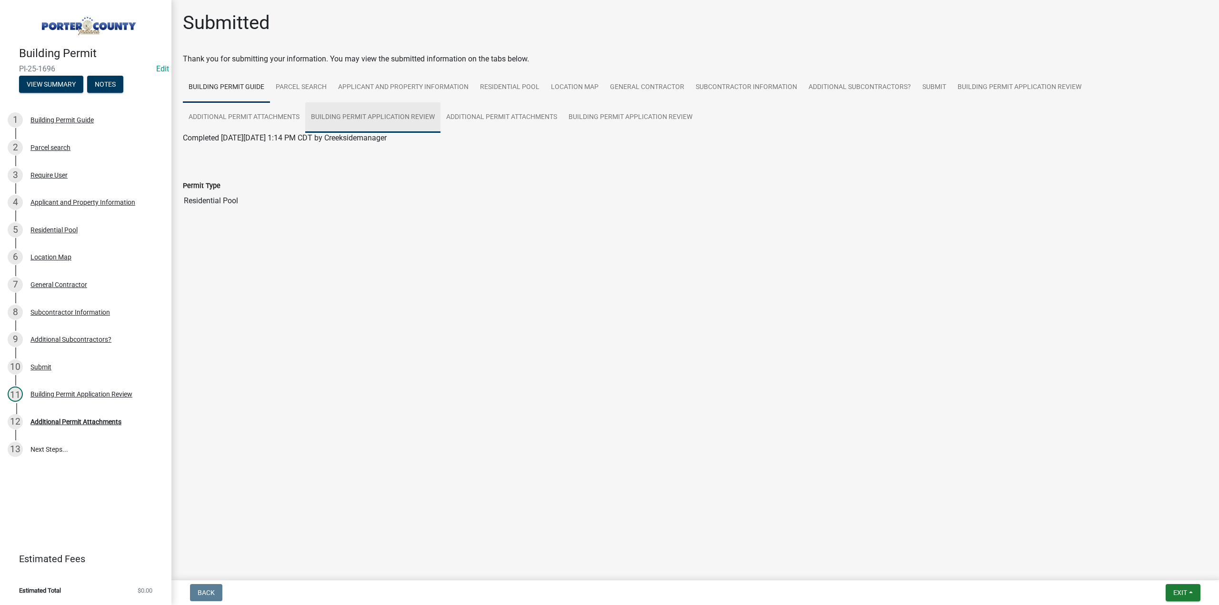
click at [305, 119] on link "Building Permit Application Review" at bounding box center [372, 117] width 135 height 30
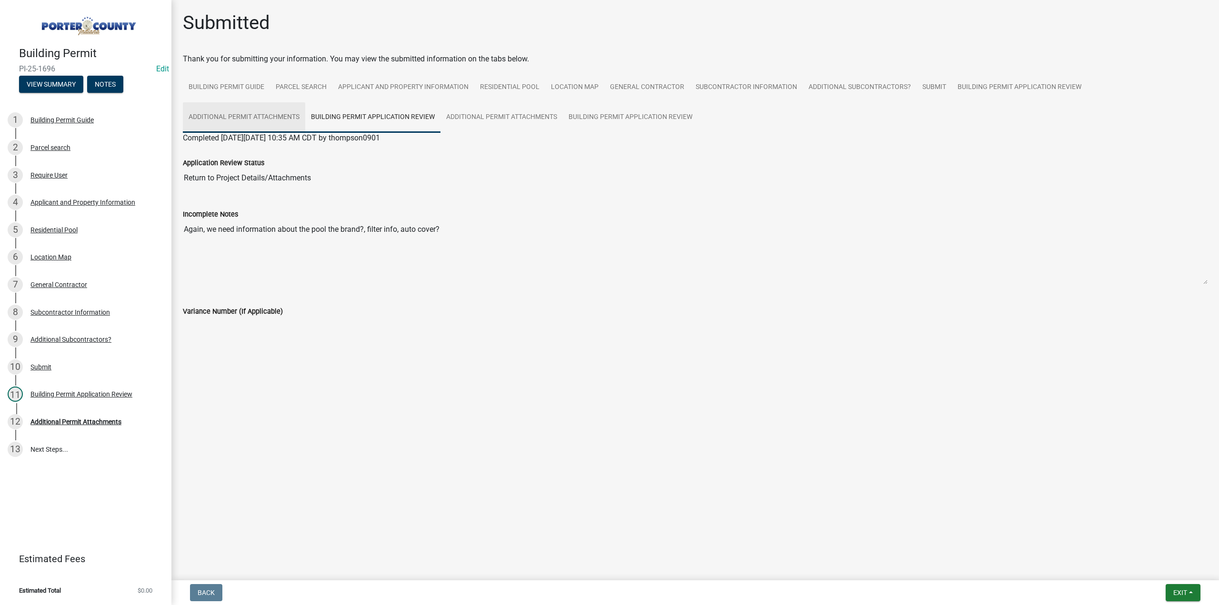
click at [305, 102] on link "Additional Permit Attachments" at bounding box center [244, 117] width 122 height 30
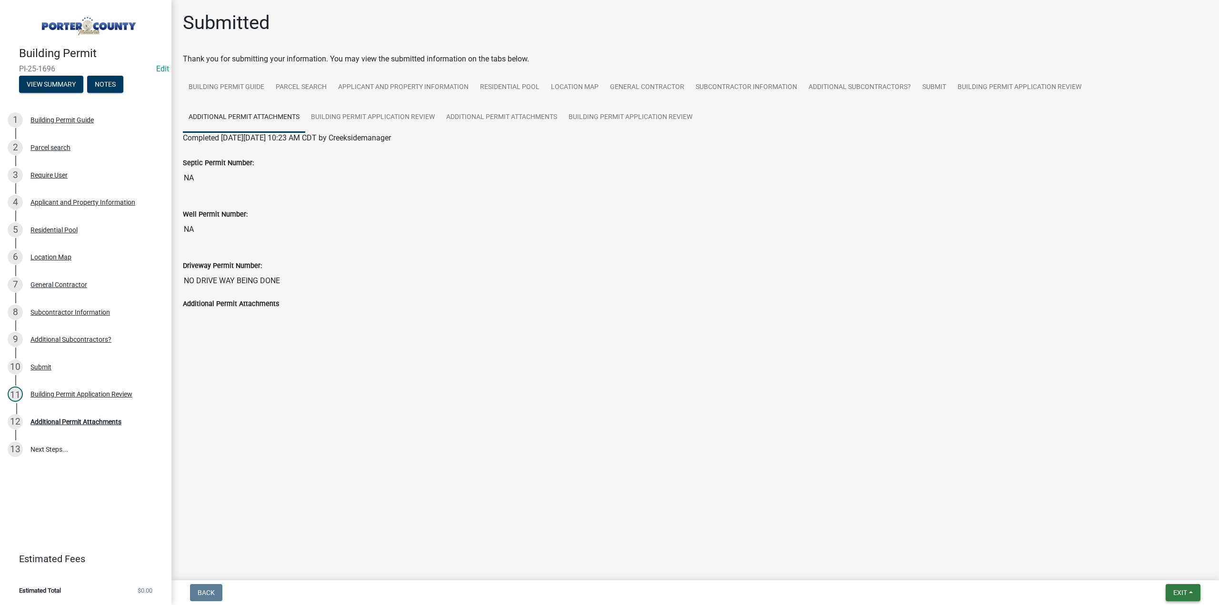
click at [1179, 587] on button "Exit" at bounding box center [1182, 592] width 35 height 17
click at [1164, 574] on button "Save & Exit" at bounding box center [1162, 567] width 76 height 23
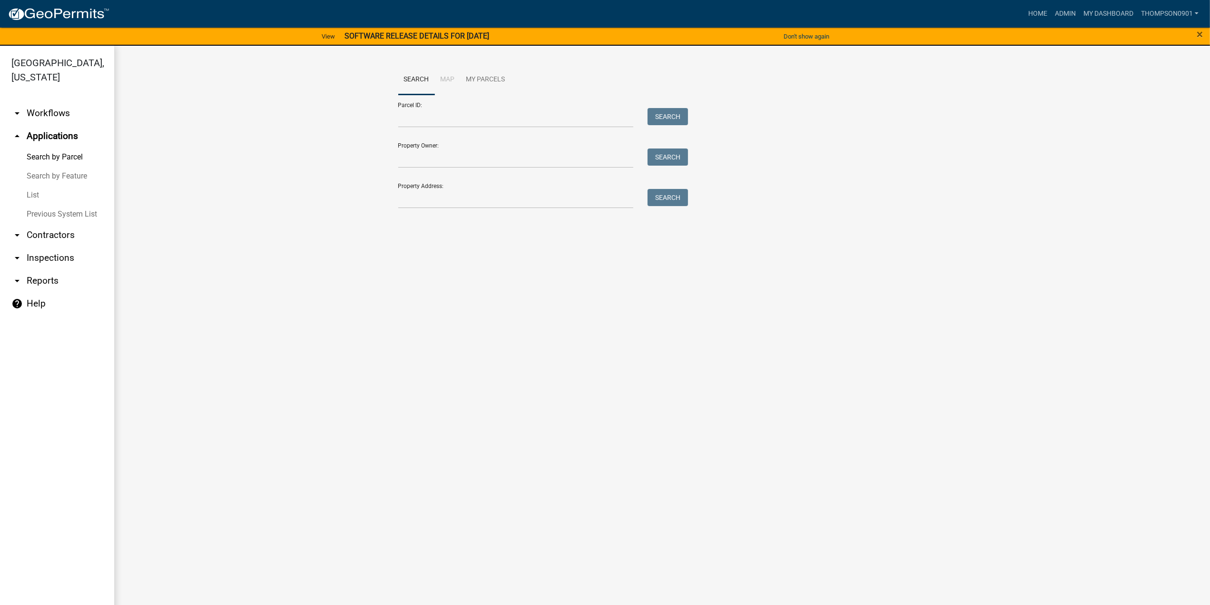
click at [61, 224] on link "arrow_drop_down Contractors" at bounding box center [57, 235] width 114 height 23
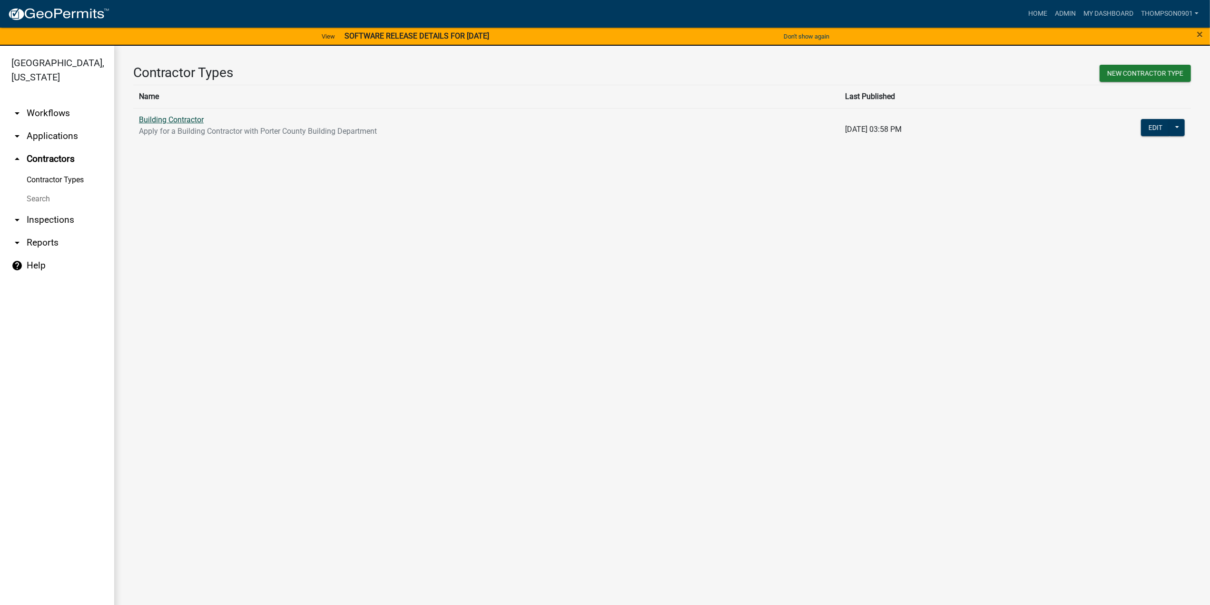
click at [147, 119] on link "Building Contractor" at bounding box center [171, 119] width 65 height 9
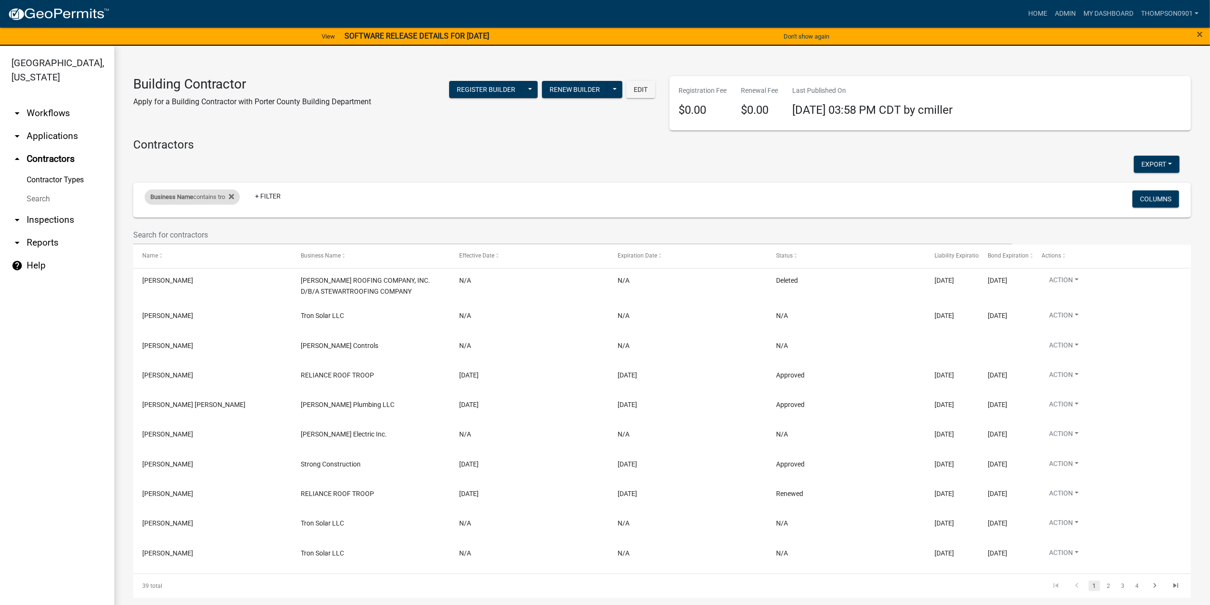
click at [179, 199] on span "Business Name" at bounding box center [171, 196] width 43 height 7
drag, startPoint x: 172, startPoint y: 232, endPoint x: 57, endPoint y: 238, distance: 114.9
click at [58, 238] on body "Internet Explorer does NOT work with GeoPermits. Get a new browser for more sec…" at bounding box center [605, 302] width 1210 height 605
type input "t"
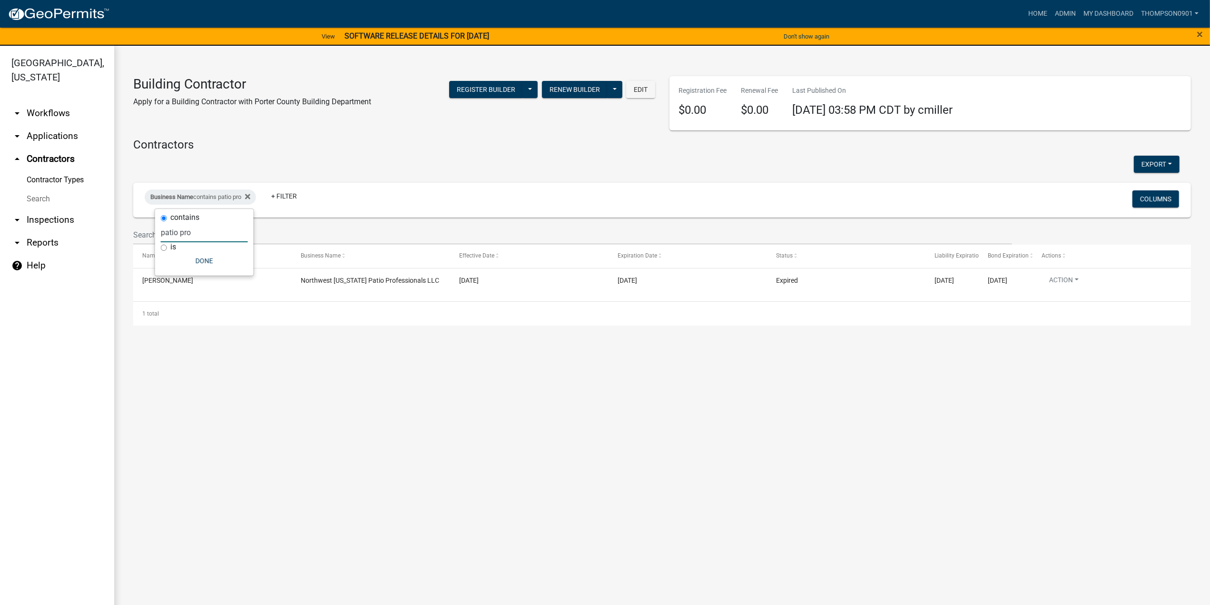
type input "patio pro"
click at [44, 189] on link "Search" at bounding box center [57, 198] width 114 height 19
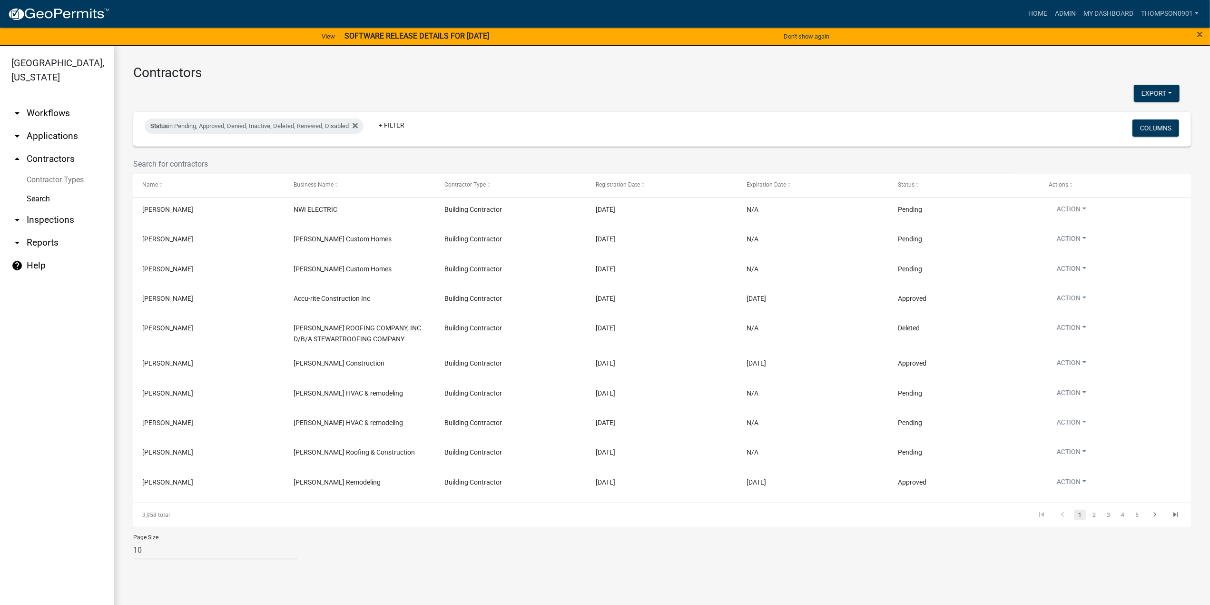
click at [41, 125] on link "arrow_drop_down Applications" at bounding box center [57, 136] width 114 height 23
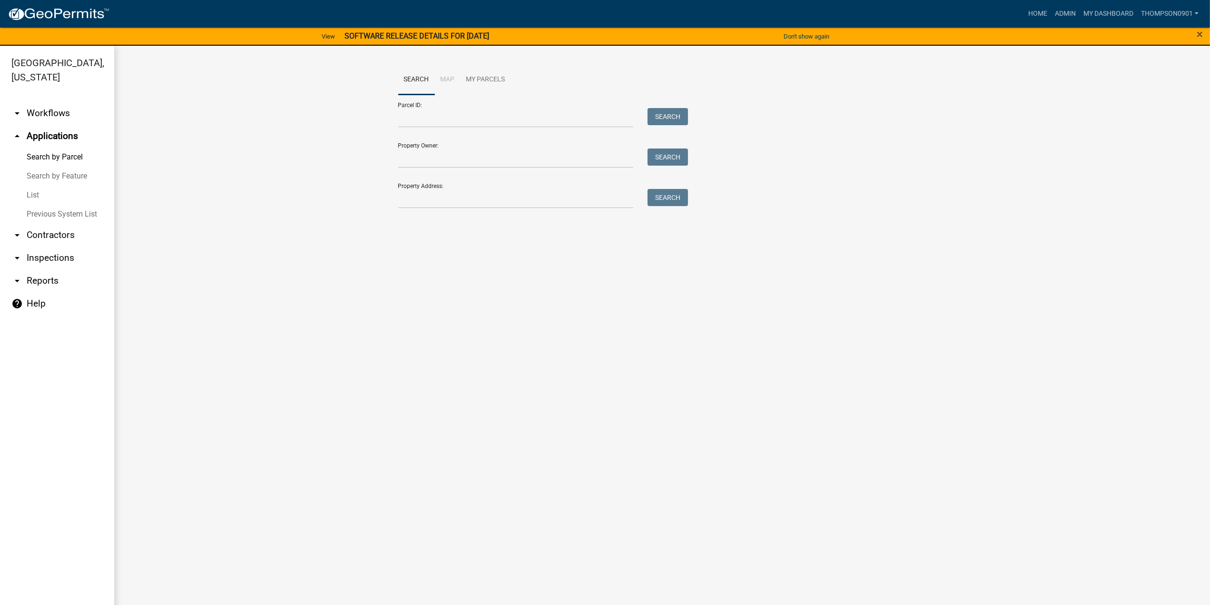
click at [512, 187] on div "Property Address: Search" at bounding box center [541, 192] width 286 height 33
click at [510, 195] on input "Property Address:" at bounding box center [516, 199] width 236 height 20
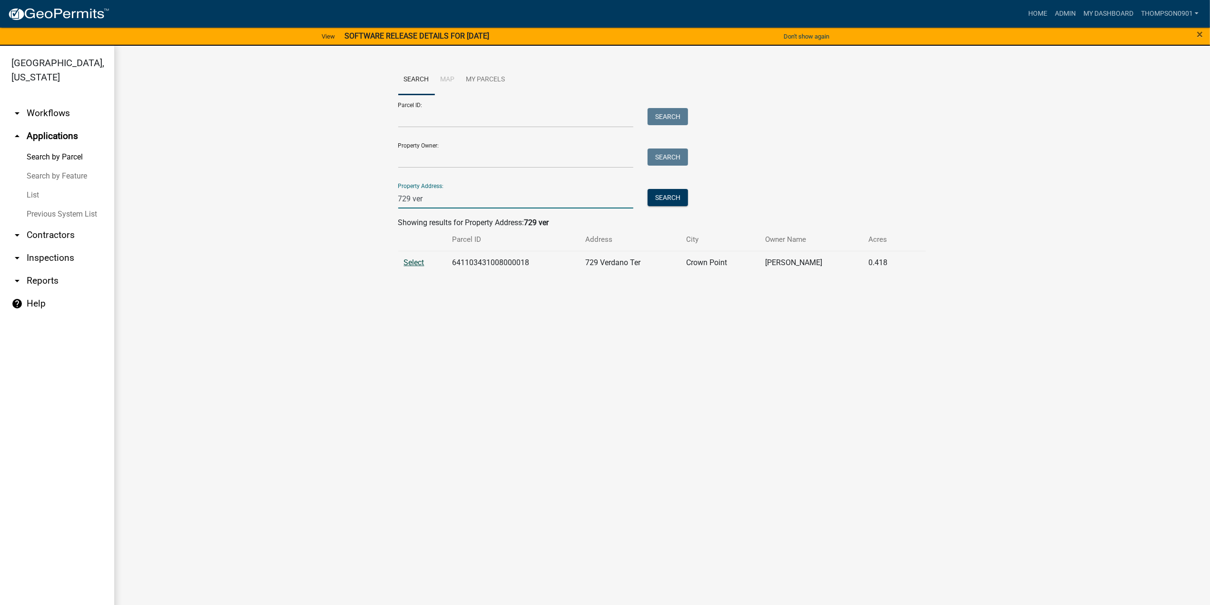
type input "729 ver"
click at [412, 260] on span "Select" at bounding box center [414, 262] width 20 height 9
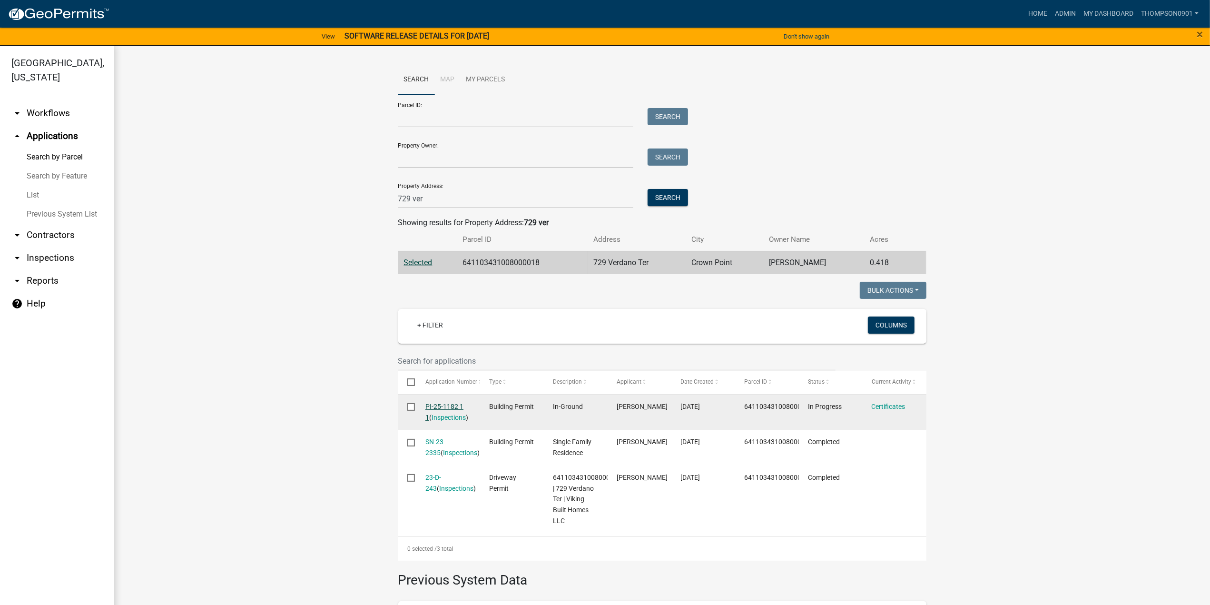
click at [441, 410] on link "PI-25-1182 1 1" at bounding box center [445, 412] width 38 height 19
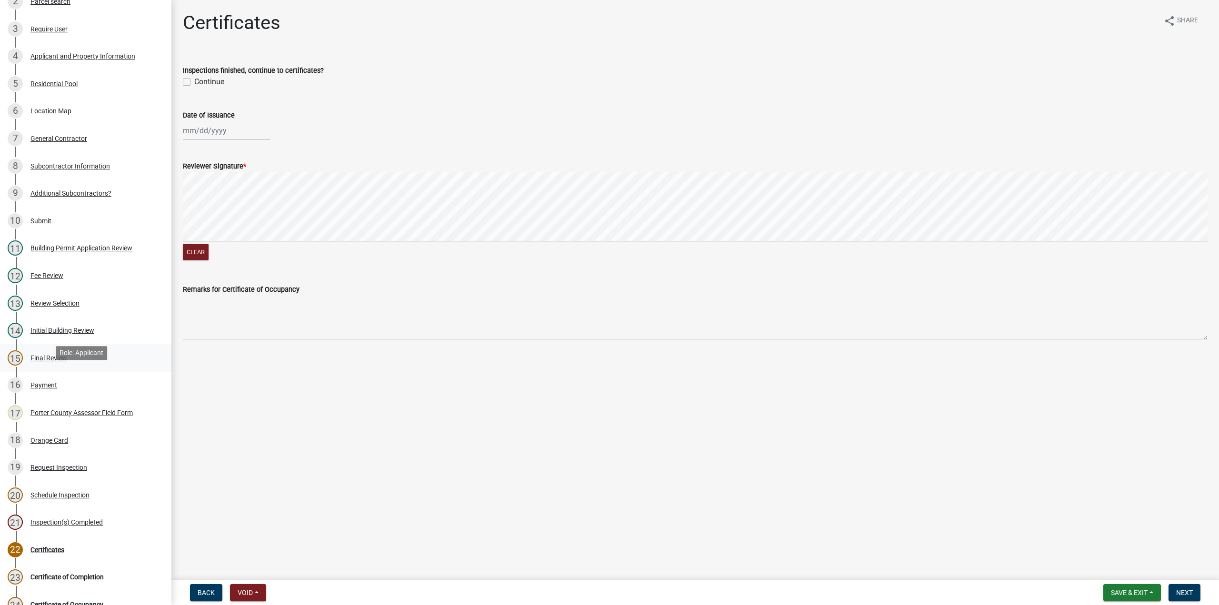
scroll to position [238, 0]
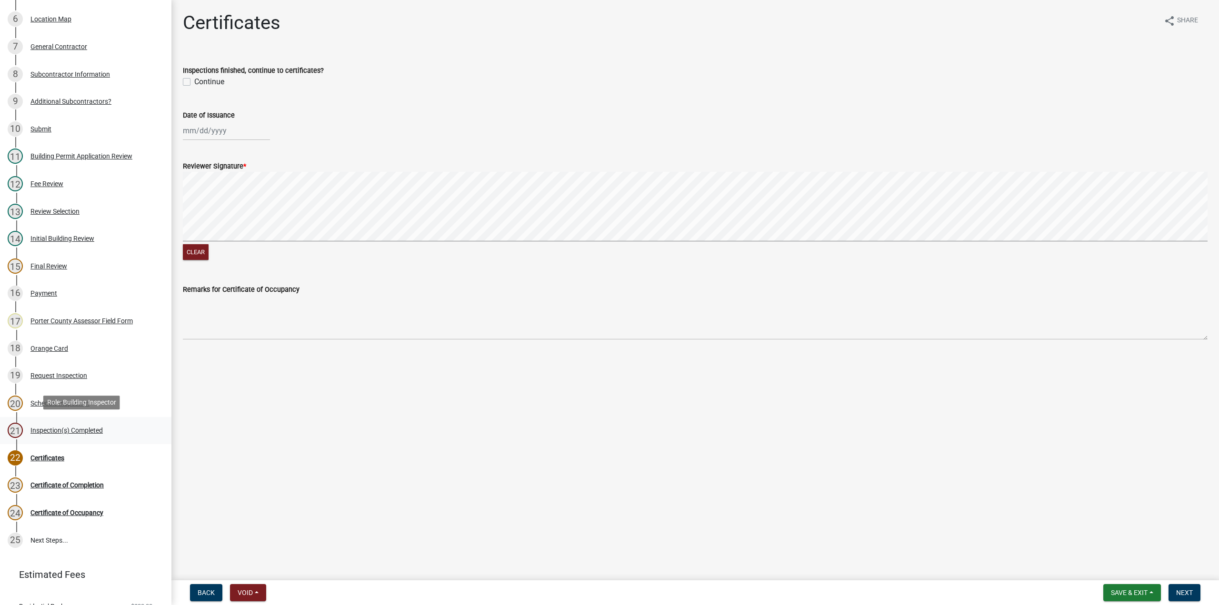
click at [57, 431] on div "Inspection(s) Completed" at bounding box center [66, 430] width 72 height 7
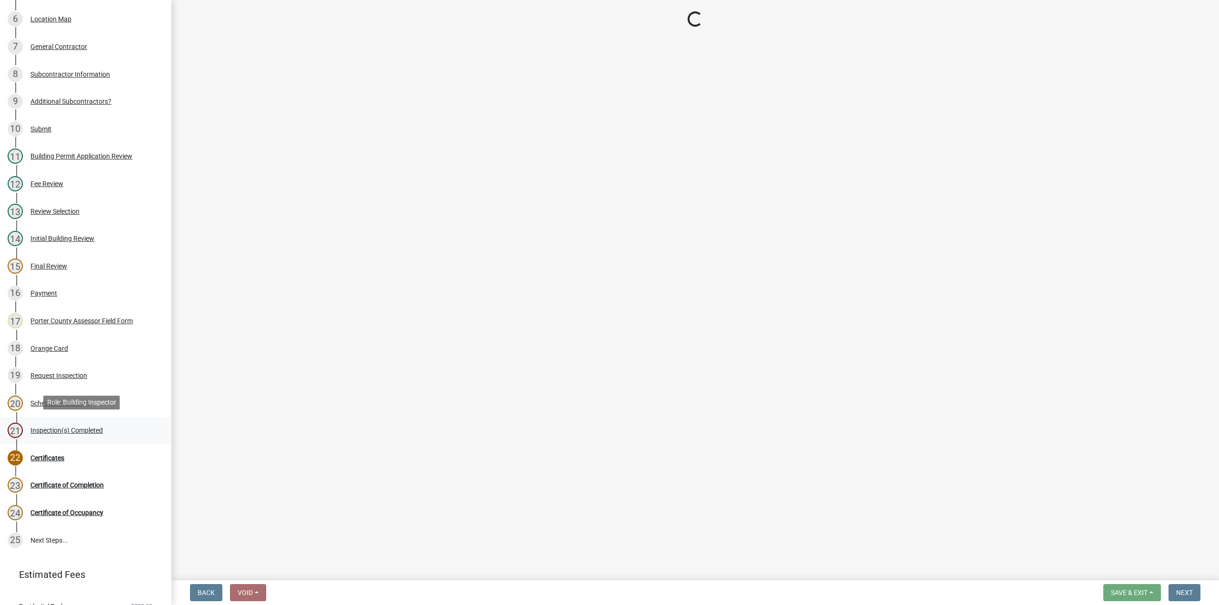
select select "9a8ccc90-dcd1-4d2c-ac64-5460e8d85408"
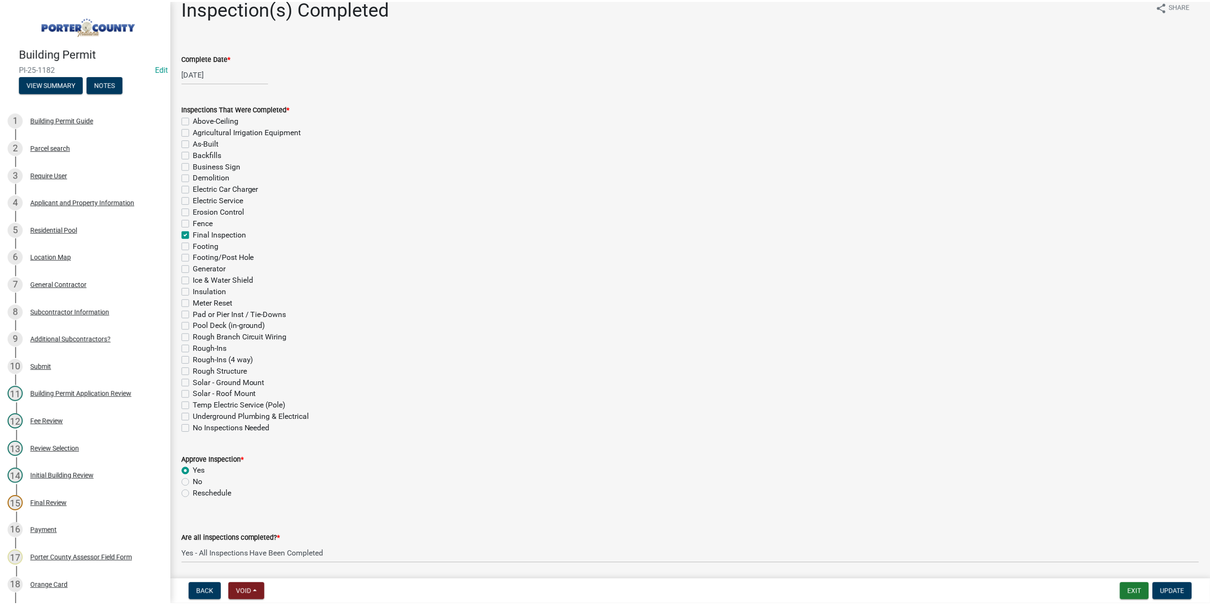
scroll to position [0, 0]
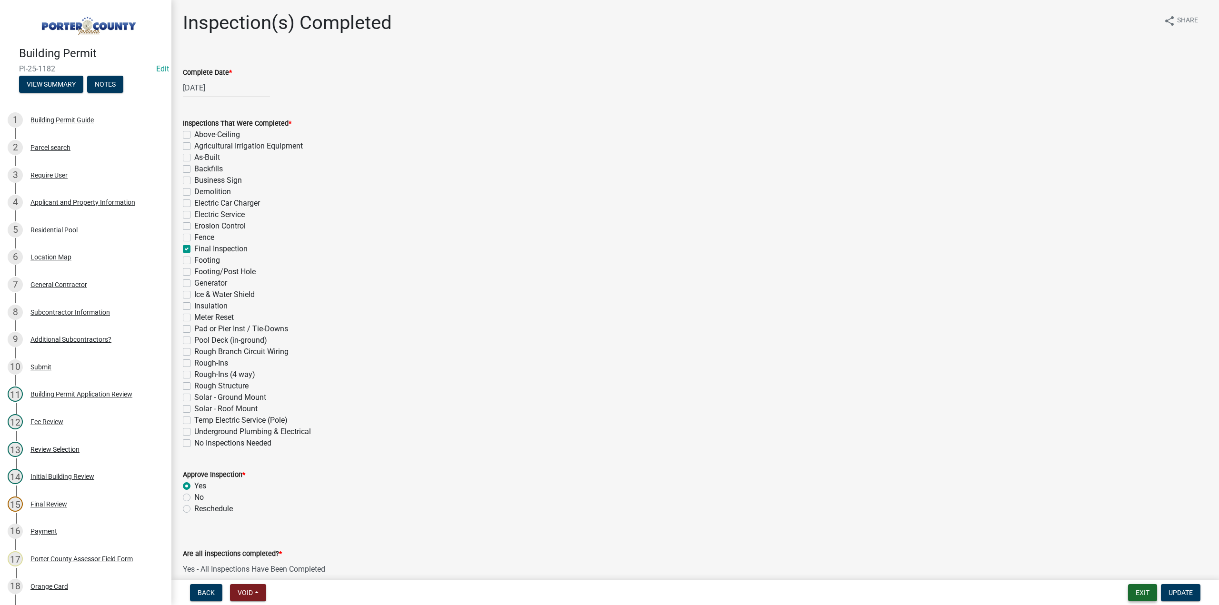
click at [1138, 594] on button "Exit" at bounding box center [1142, 592] width 29 height 17
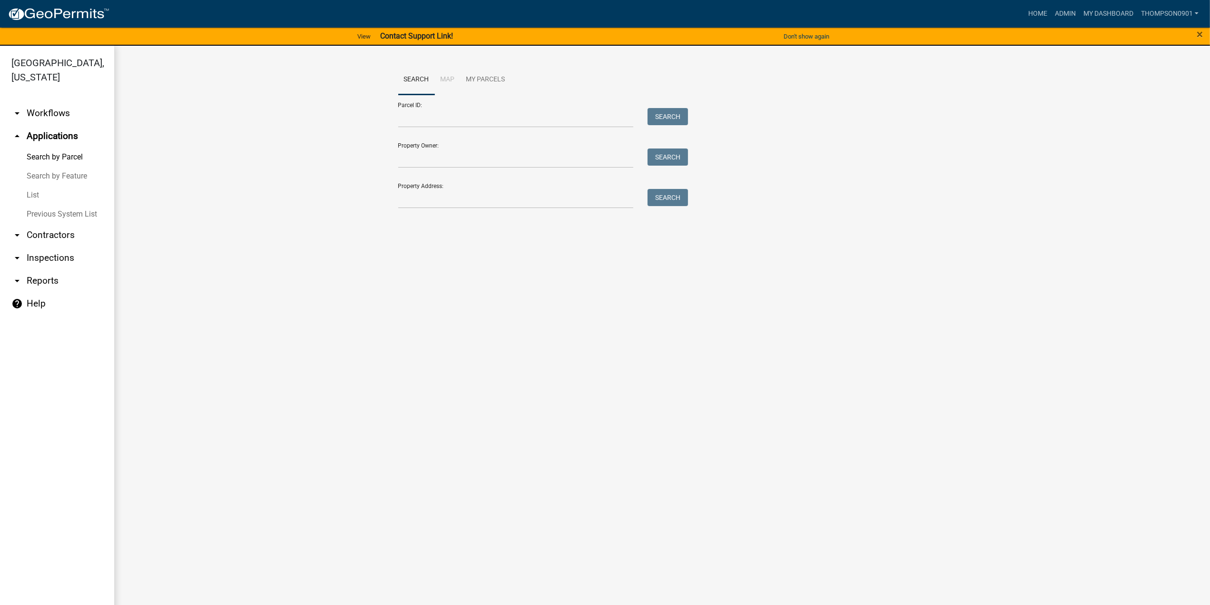
click at [31, 186] on link "List" at bounding box center [57, 195] width 114 height 19
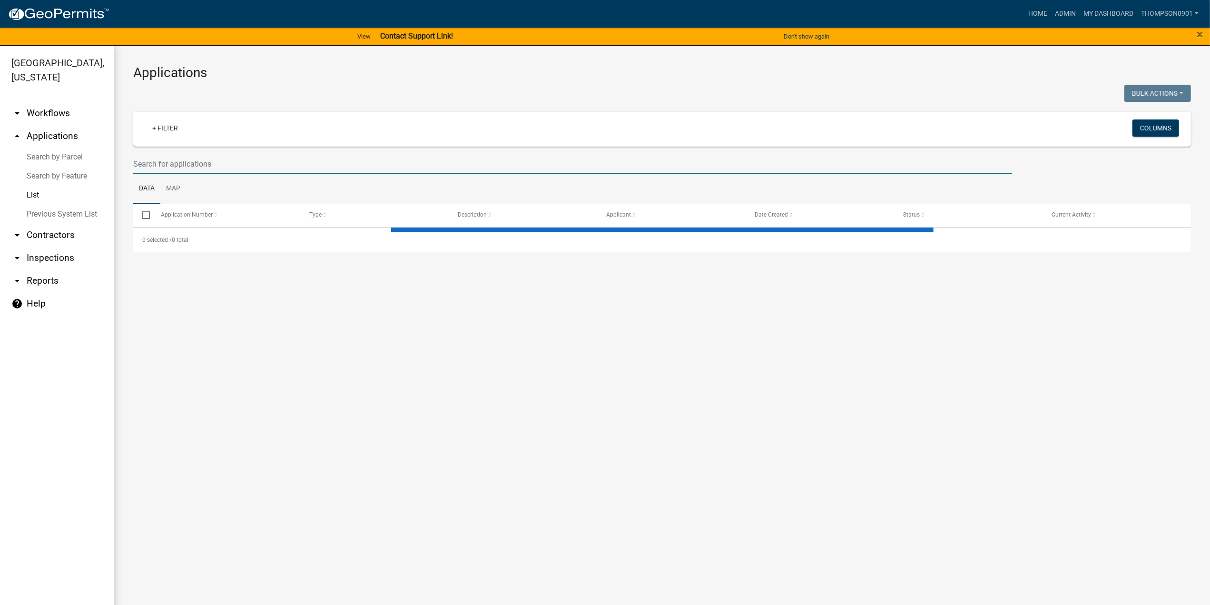
click at [237, 163] on input "text" at bounding box center [572, 164] width 879 height 20
select select "3: 100"
type input "25-1722"
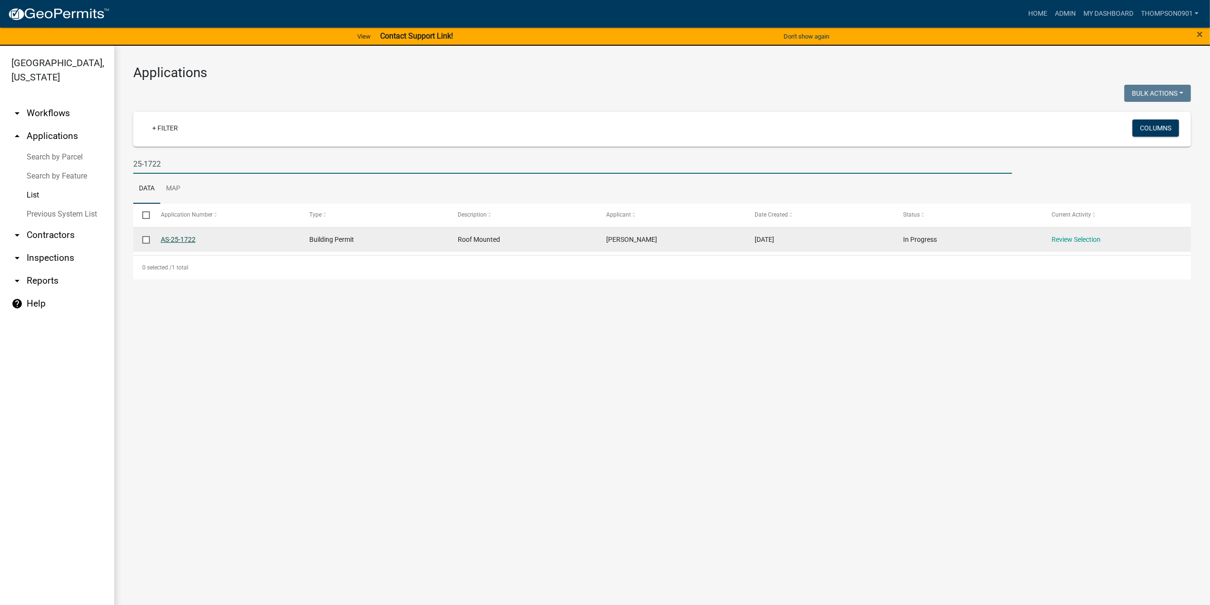
click at [177, 238] on link "AS-25-1722" at bounding box center [178, 240] width 35 height 8
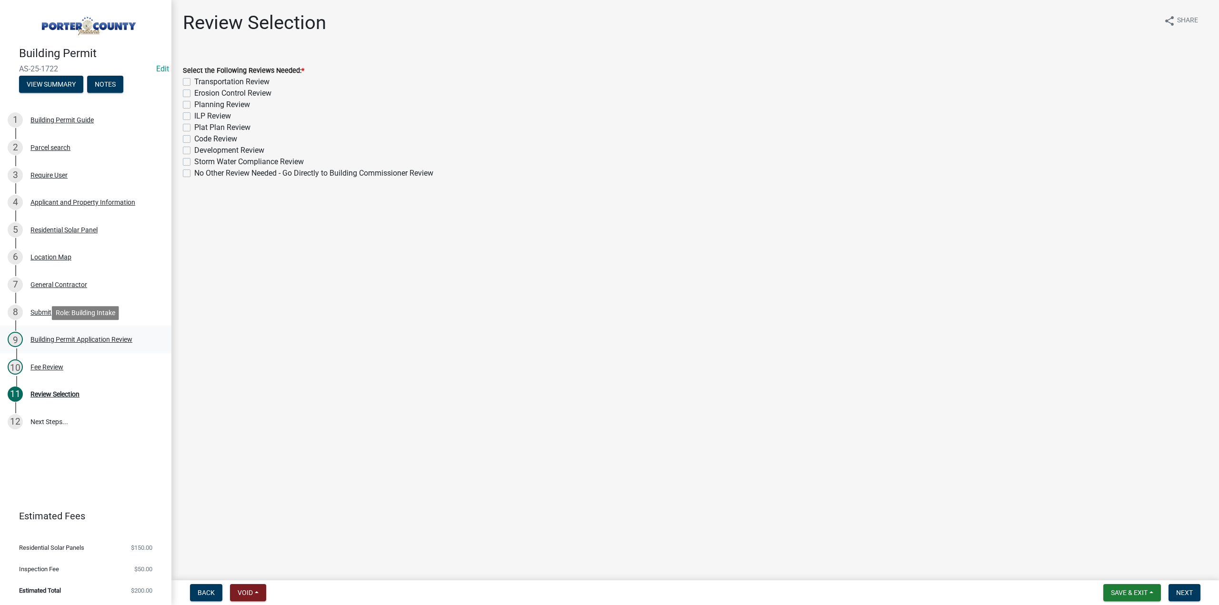
click at [61, 335] on div "9 Building Permit Application Review" at bounding box center [82, 339] width 149 height 15
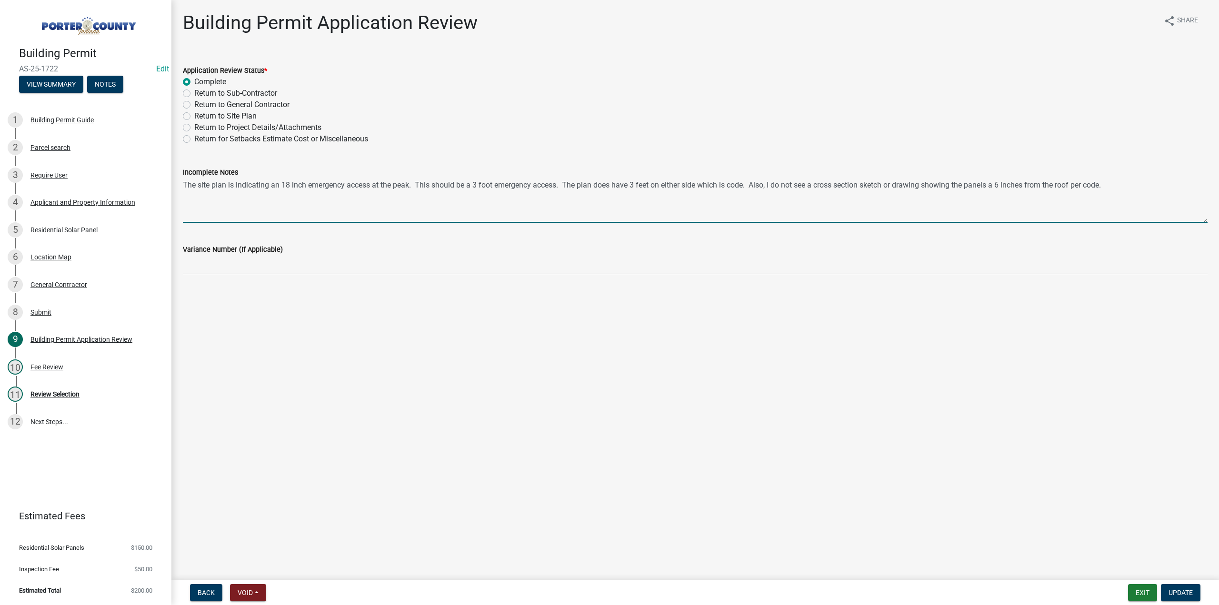
drag, startPoint x: 1121, startPoint y: 187, endPoint x: 183, endPoint y: 192, distance: 937.8
click at [183, 192] on textarea "The site plan is indicating an 18 inch emergency access at the peak. This shoul…" at bounding box center [695, 200] width 1024 height 45
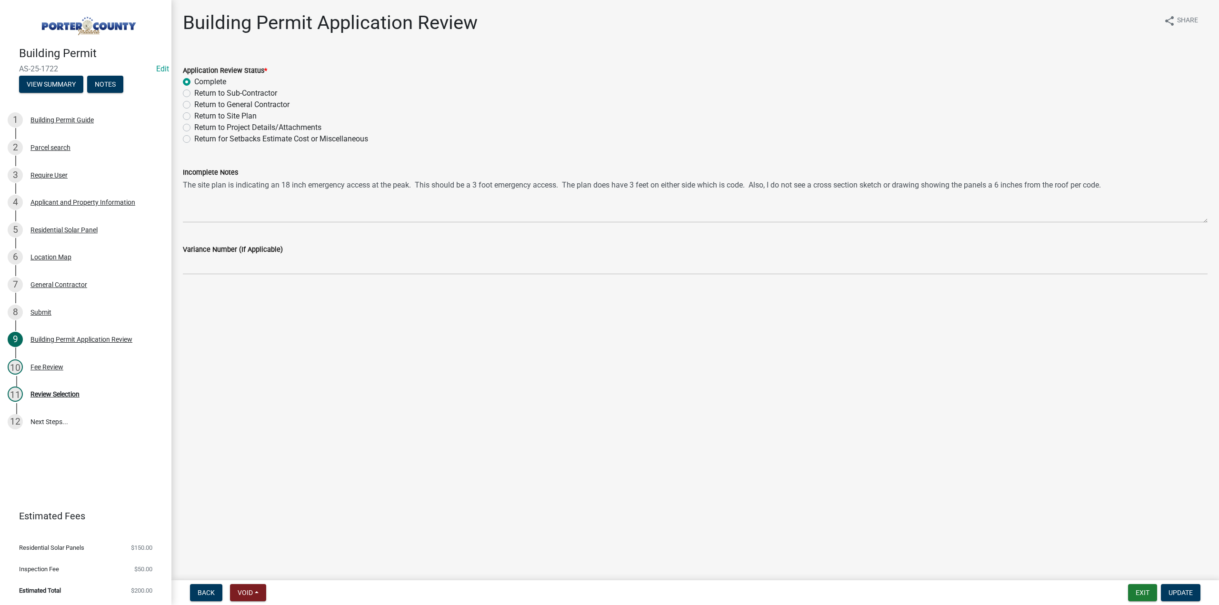
click at [194, 128] on label "Return to Project Details/Attachments" at bounding box center [257, 127] width 127 height 11
click at [194, 128] on input "Return to Project Details/Attachments" at bounding box center [197, 125] width 6 height 6
radio input "true"
click at [1178, 595] on span "Update" at bounding box center [1180, 593] width 24 height 8
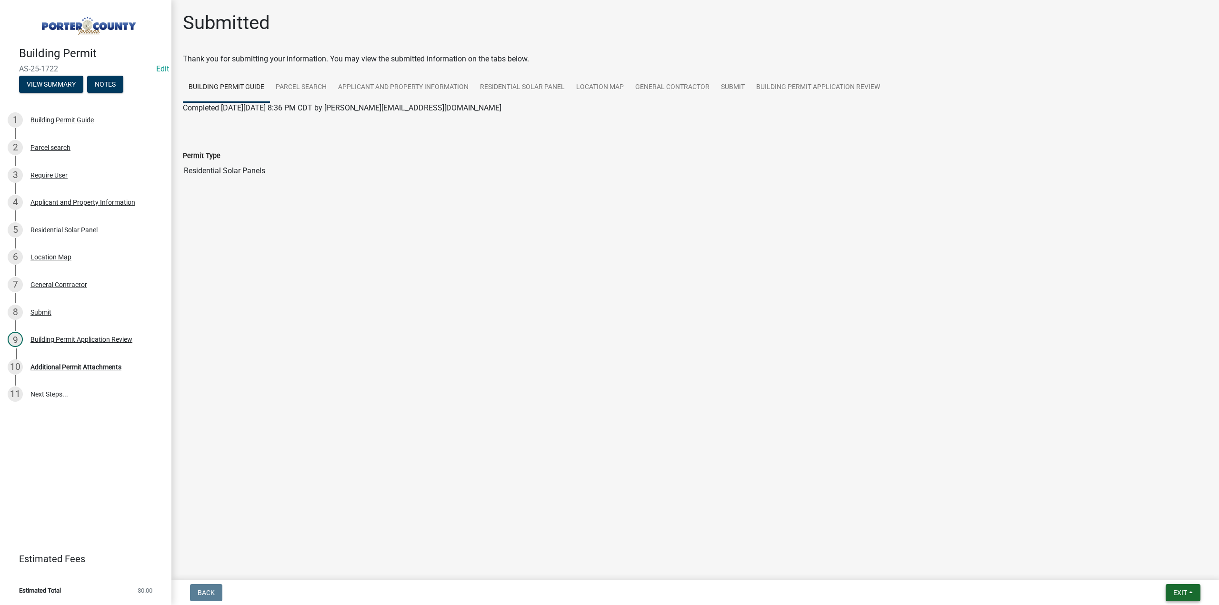
click at [1171, 591] on button "Exit" at bounding box center [1182, 592] width 35 height 17
click at [1166, 568] on button "Save & Exit" at bounding box center [1162, 567] width 76 height 23
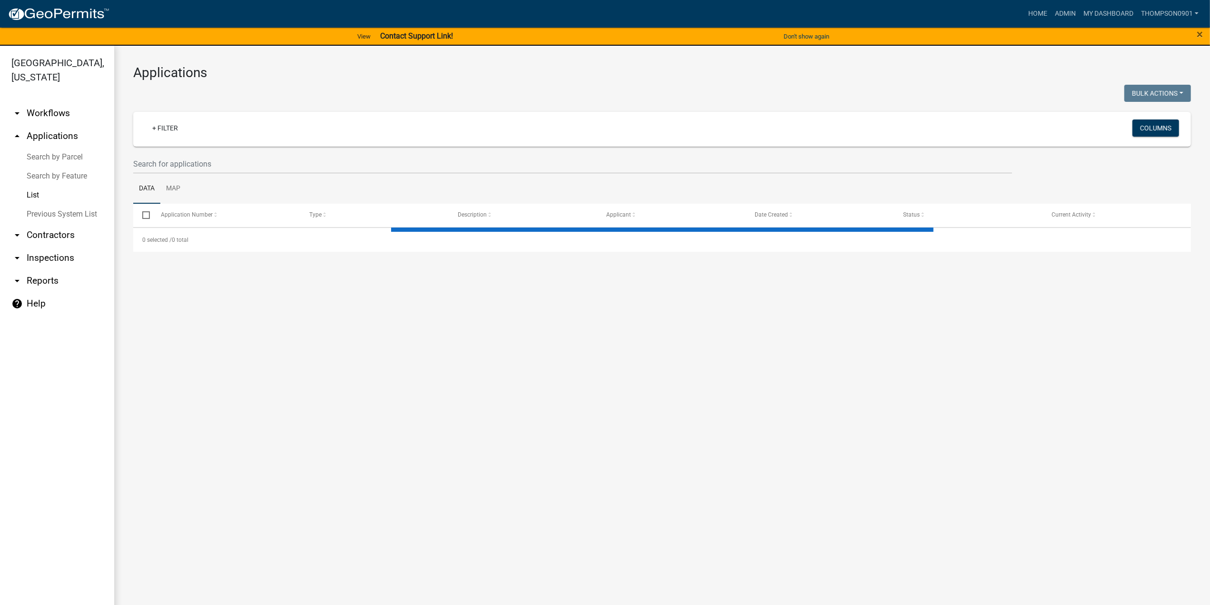
select select "3: 100"
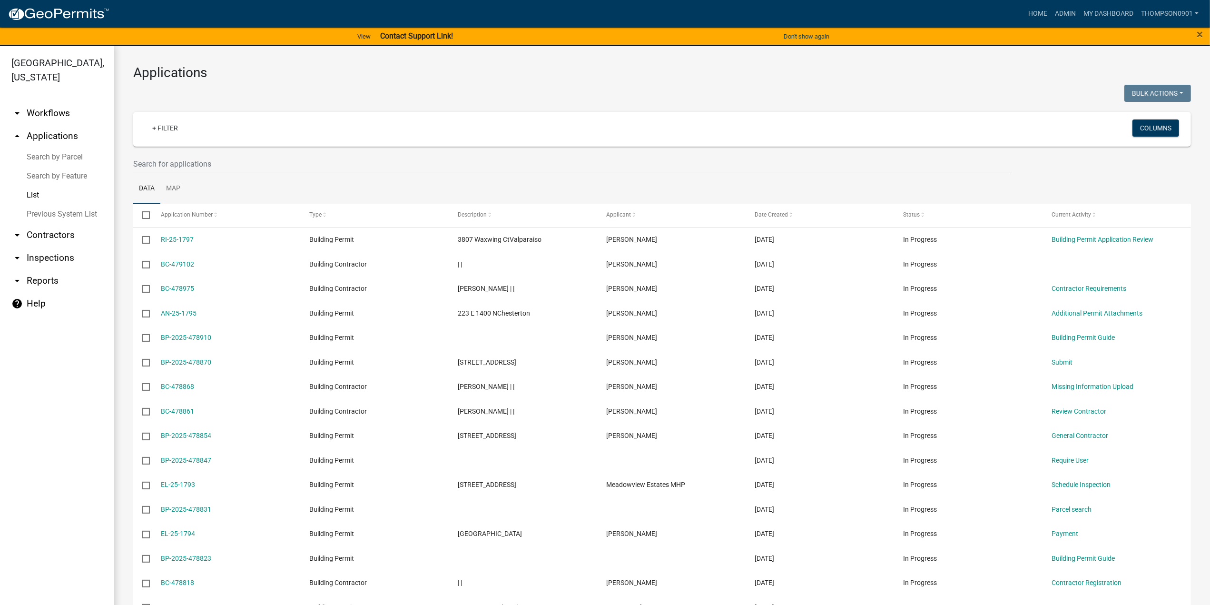
click at [47, 269] on link "arrow_drop_down Reports" at bounding box center [57, 280] width 114 height 23
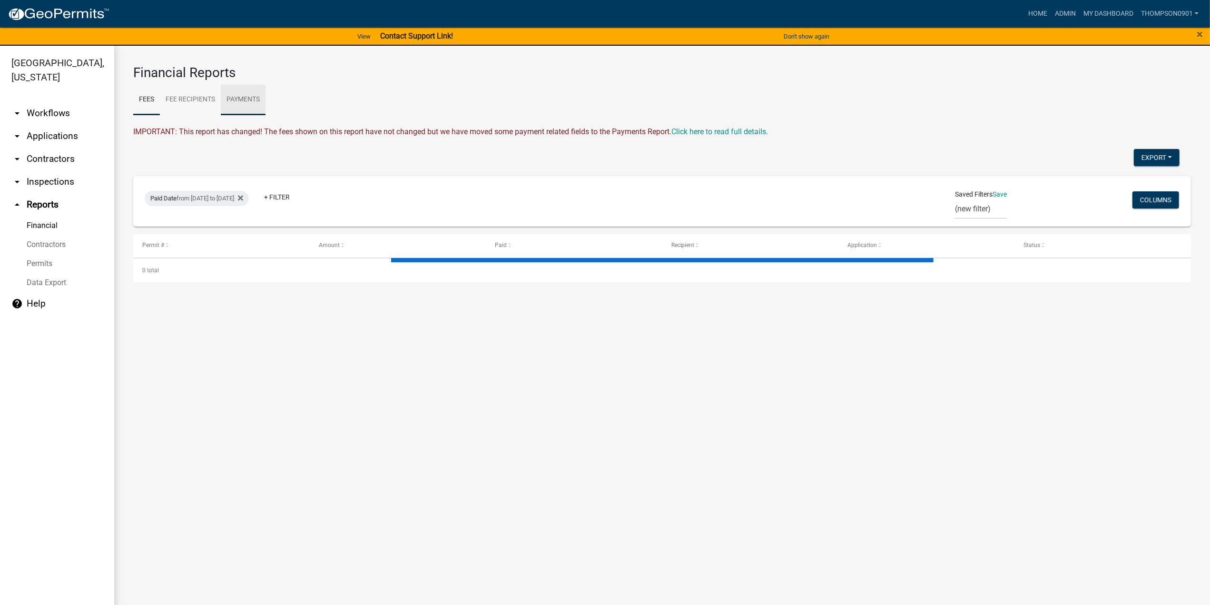
click at [255, 99] on link "Payments" at bounding box center [243, 100] width 45 height 30
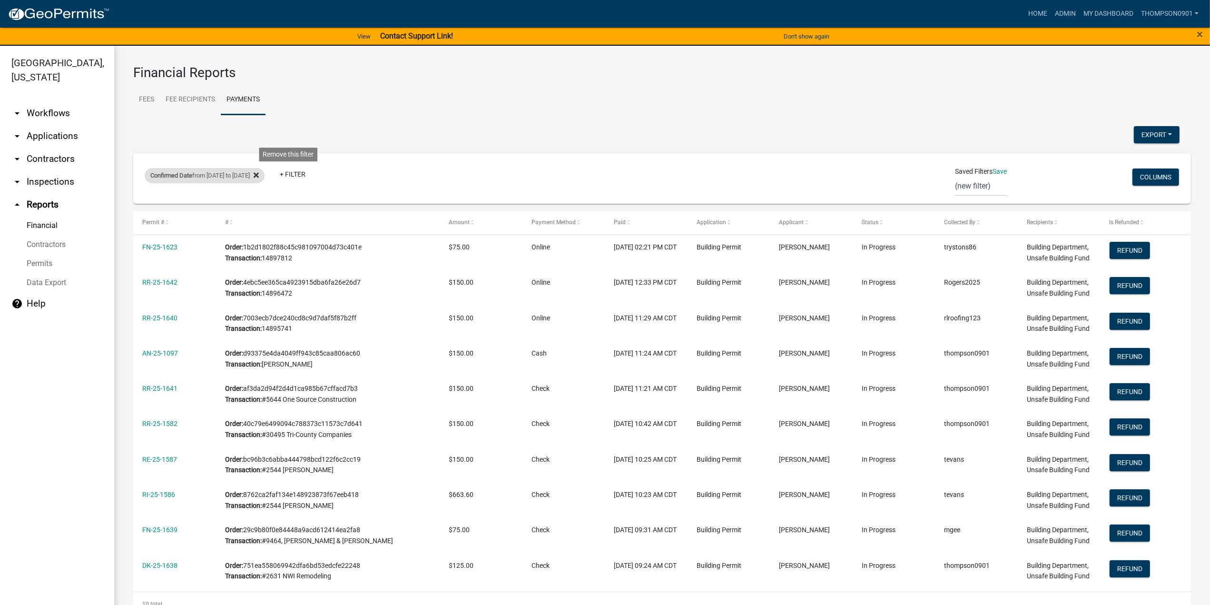
click at [259, 174] on icon at bounding box center [256, 174] width 5 height 5
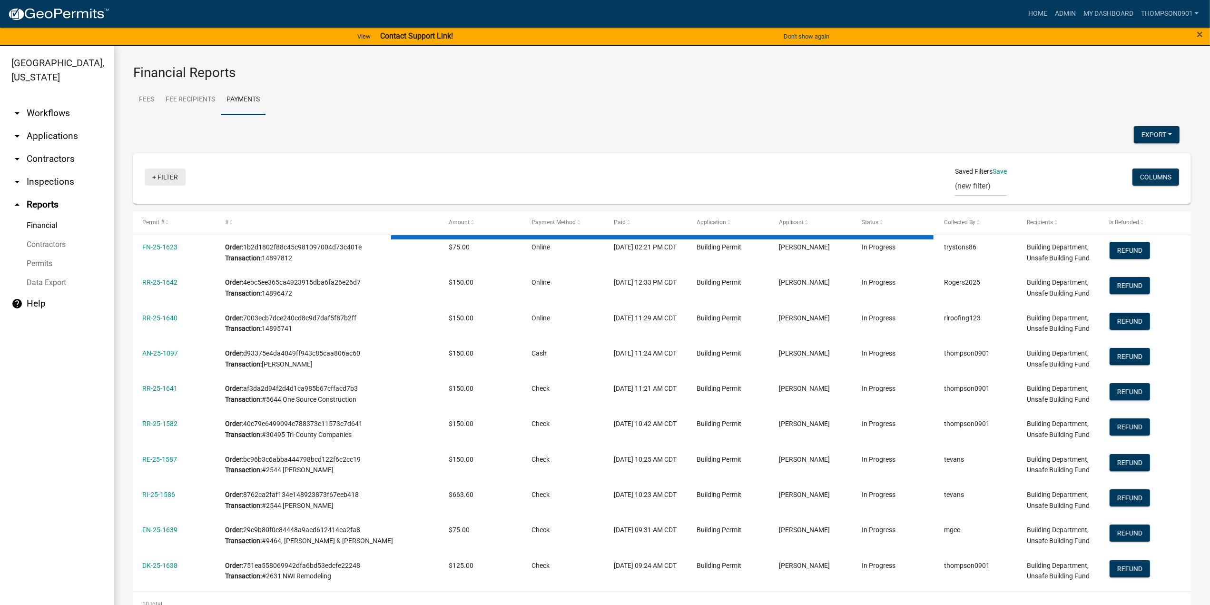
click at [172, 179] on link "+ Filter" at bounding box center [165, 177] width 41 height 17
click at [170, 338] on li "Confirmed Date" at bounding box center [167, 338] width 87 height 22
click at [182, 215] on select "Today Yesterday Current Week Previous Week Current Month Last Month Current Cal…" at bounding box center [208, 211] width 95 height 20
select select "custom"
click at [161, 201] on select "Today Yesterday Current Week Previous Week Current Month Last Month Current Cal…" at bounding box center [208, 211] width 95 height 20
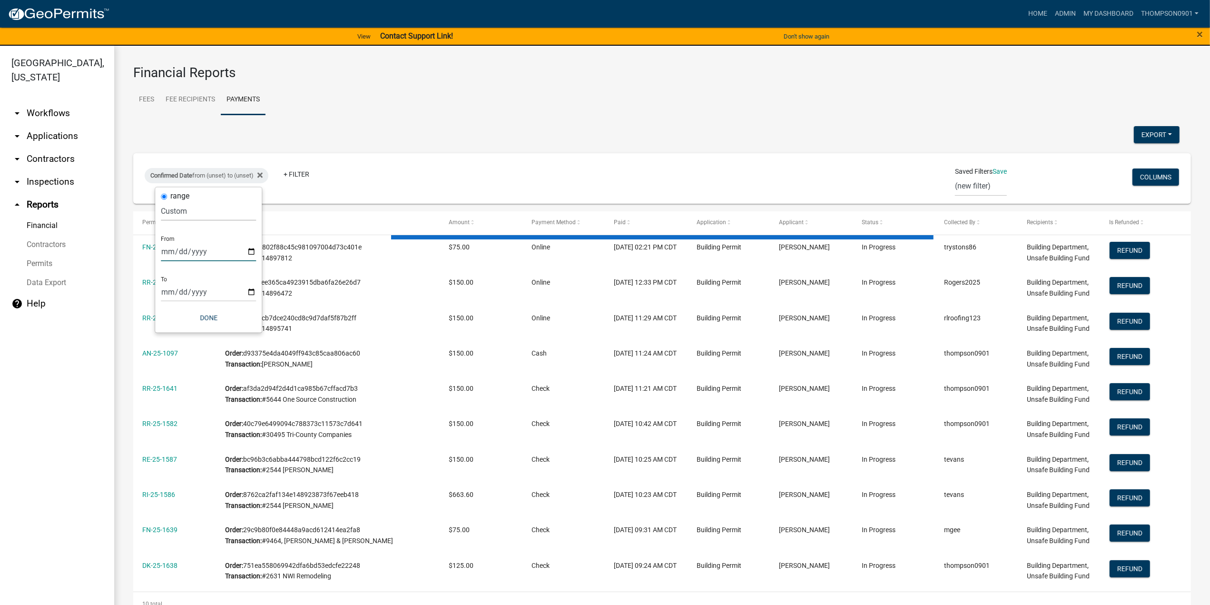
click at [251, 252] on input "date" at bounding box center [208, 252] width 95 height 20
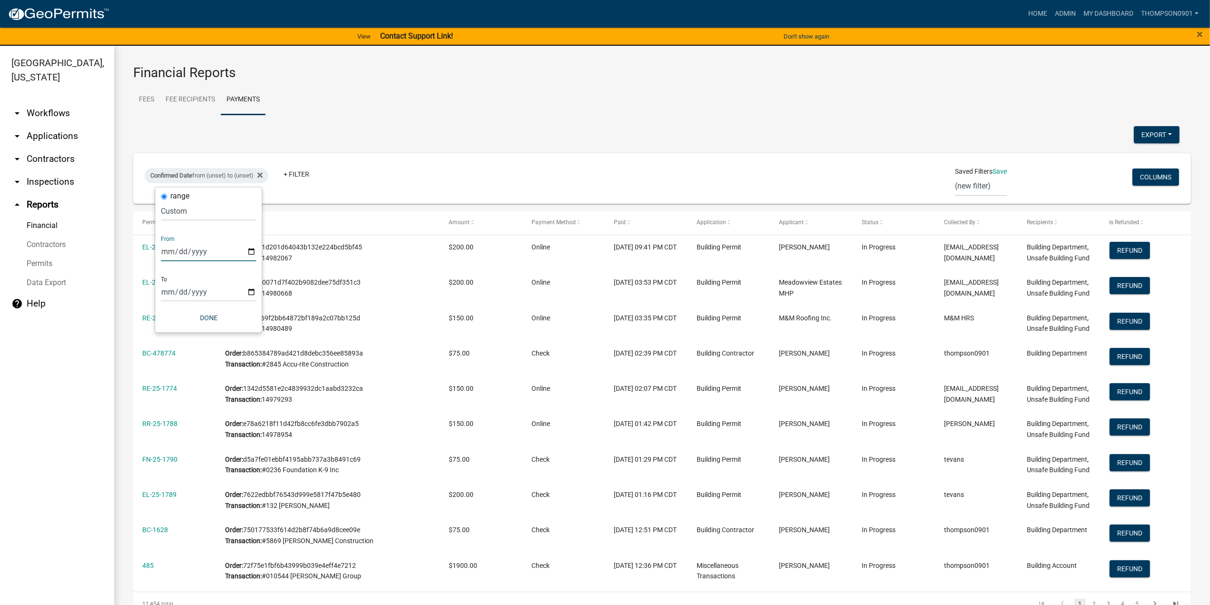
type input "2025-09-15"
click at [257, 288] on input "date" at bounding box center [215, 292] width 95 height 20
type input "2025-09-15"
click at [223, 320] on button "Done" at bounding box center [221, 317] width 95 height 17
drag, startPoint x: 1146, startPoint y: 136, endPoint x: 1147, endPoint y: 130, distance: 5.8
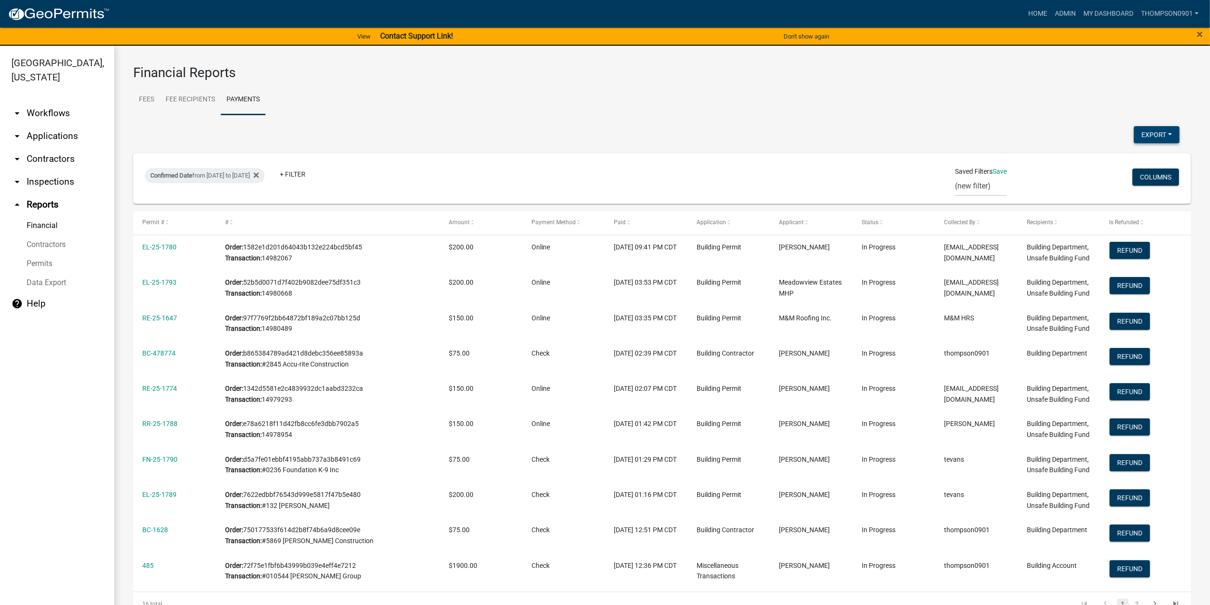
click at [1147, 133] on button "Export" at bounding box center [1157, 134] width 46 height 17
click at [1122, 159] on button "Excel Format (.xlsx)" at bounding box center [1135, 159] width 89 height 23
click at [252, 178] on div "Confirmed Date from 09/15/2025 to 09/15/2025" at bounding box center [205, 175] width 120 height 15
select select "custom"
click at [262, 253] on input "2025-09-15" at bounding box center [221, 252] width 95 height 20
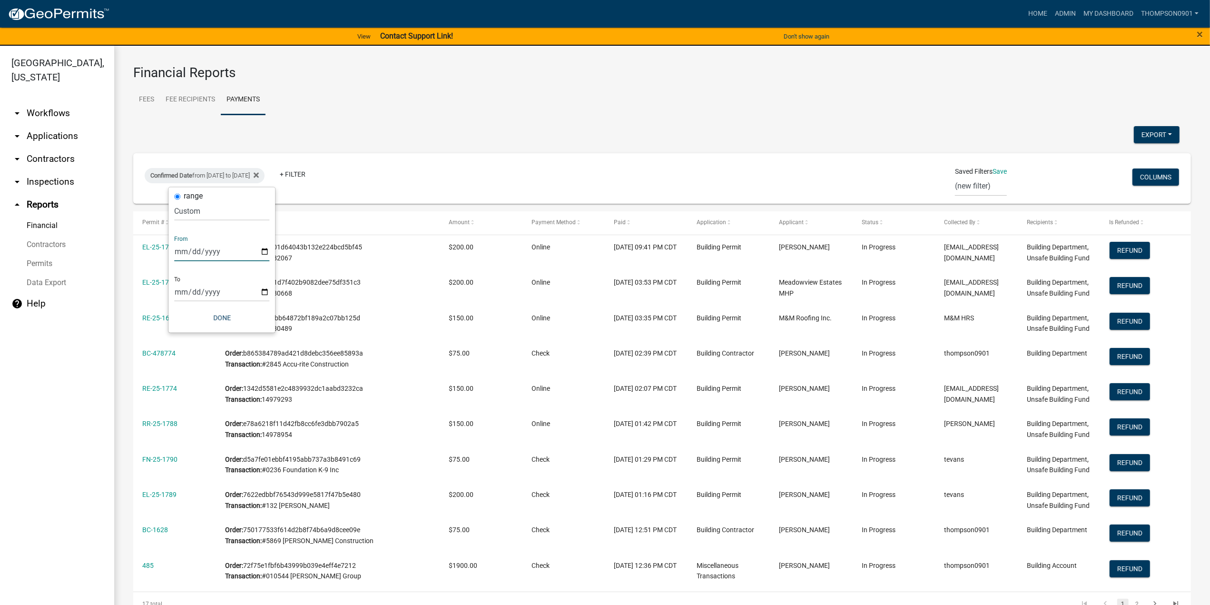
click at [266, 250] on input "2025-09-14" at bounding box center [221, 252] width 95 height 20
type input "2025-09-12"
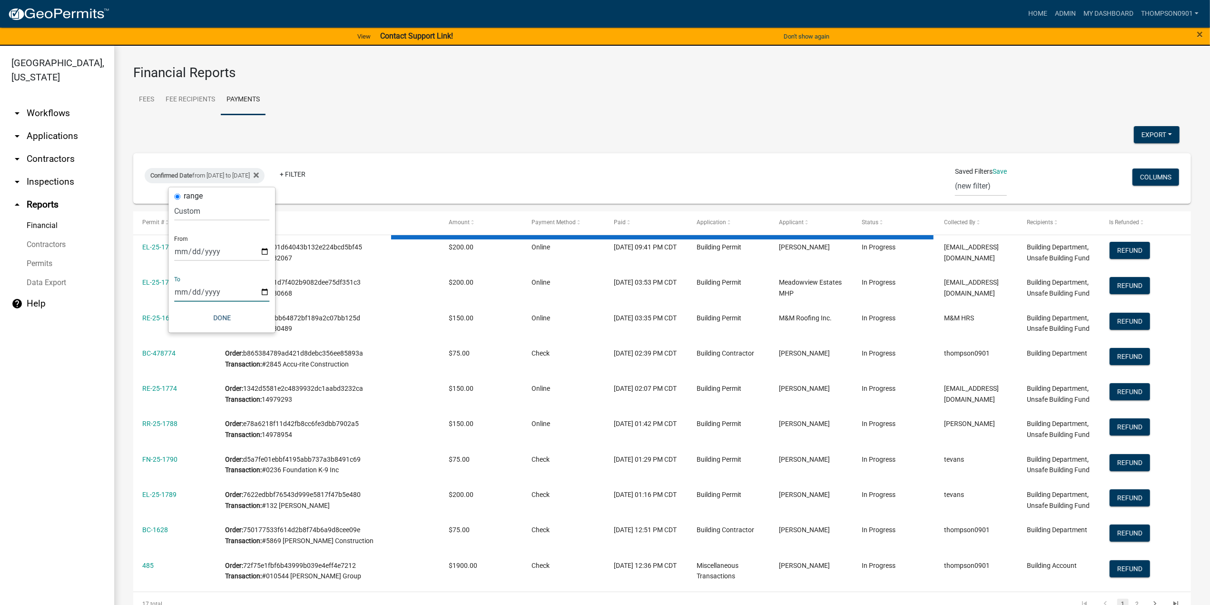
click at [262, 290] on input "2025-09-15" at bounding box center [221, 292] width 95 height 20
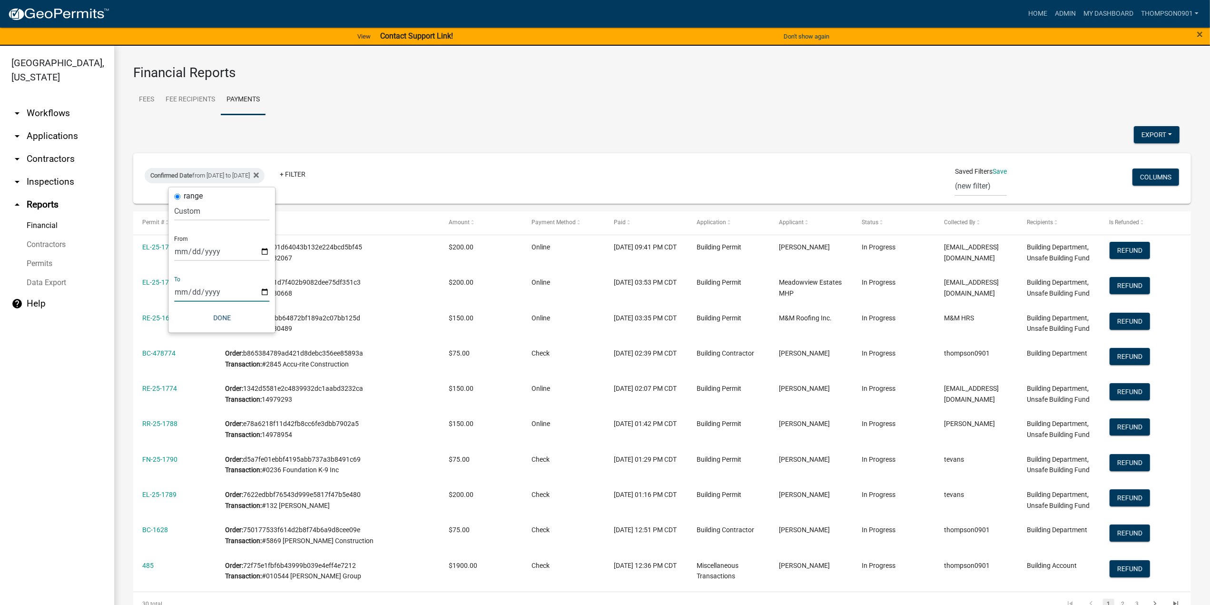
type input "2025-09-12"
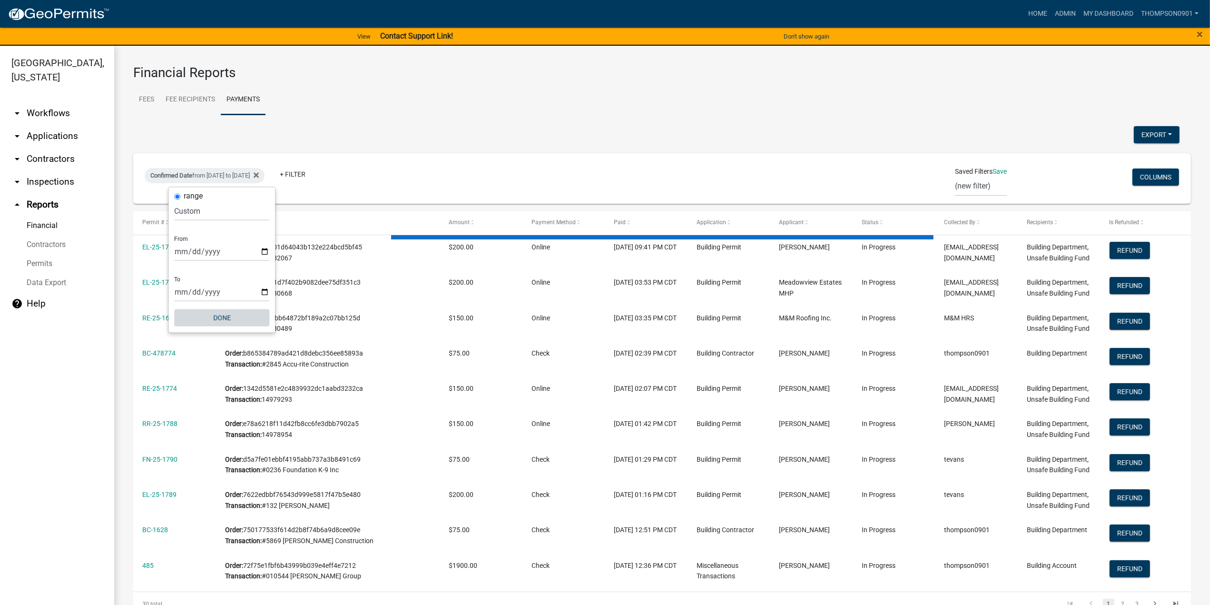
click at [227, 321] on button "Done" at bounding box center [221, 317] width 95 height 17
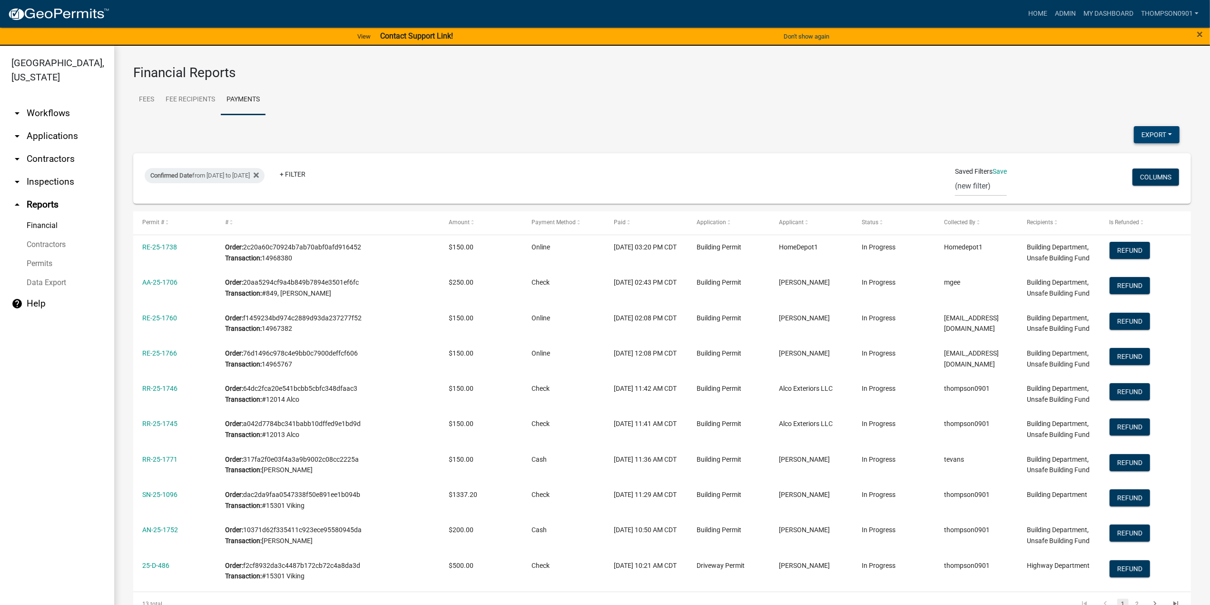
click at [1147, 130] on button "Export" at bounding box center [1157, 134] width 46 height 17
click at [1118, 158] on button "Excel Format (.xlsx)" at bounding box center [1135, 159] width 89 height 23
click at [1159, 179] on button "Columns" at bounding box center [1156, 177] width 47 height 17
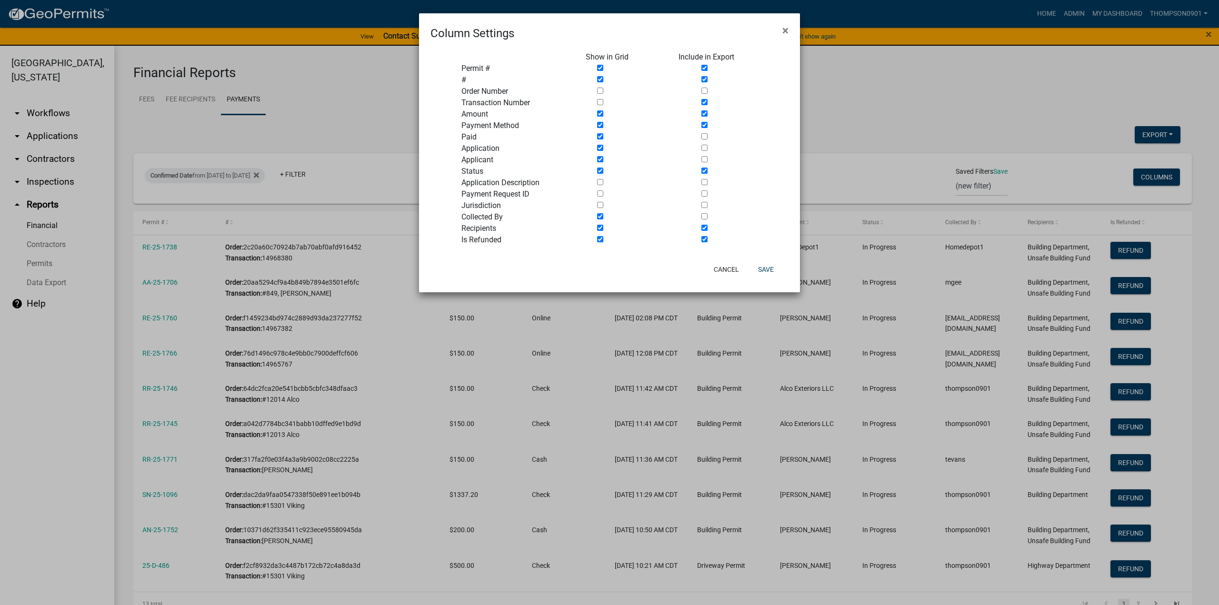
click at [705, 170] on input "checkbox" at bounding box center [704, 171] width 6 height 6
checkbox input "false"
click at [704, 228] on input "checkbox" at bounding box center [704, 228] width 6 height 6
checkbox input "false"
click at [702, 240] on input "checkbox" at bounding box center [704, 239] width 6 height 6
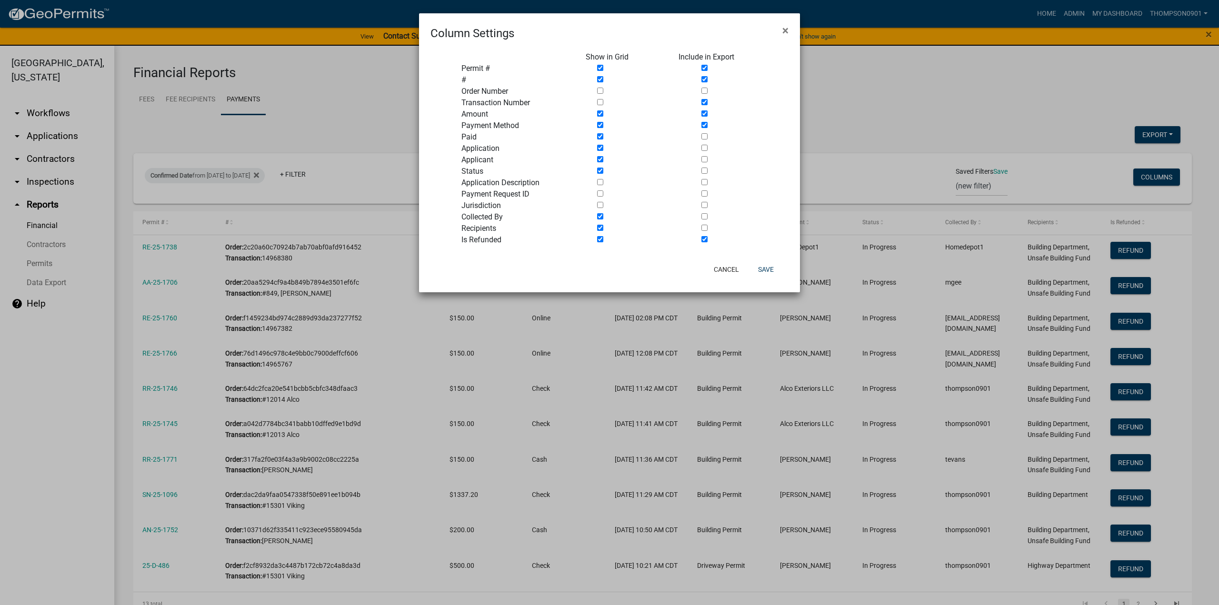
checkbox input "false"
click at [703, 134] on input "checkbox" at bounding box center [704, 136] width 6 height 6
checkbox input "true"
click at [704, 149] on input "checkbox" at bounding box center [704, 148] width 6 height 6
checkbox input "true"
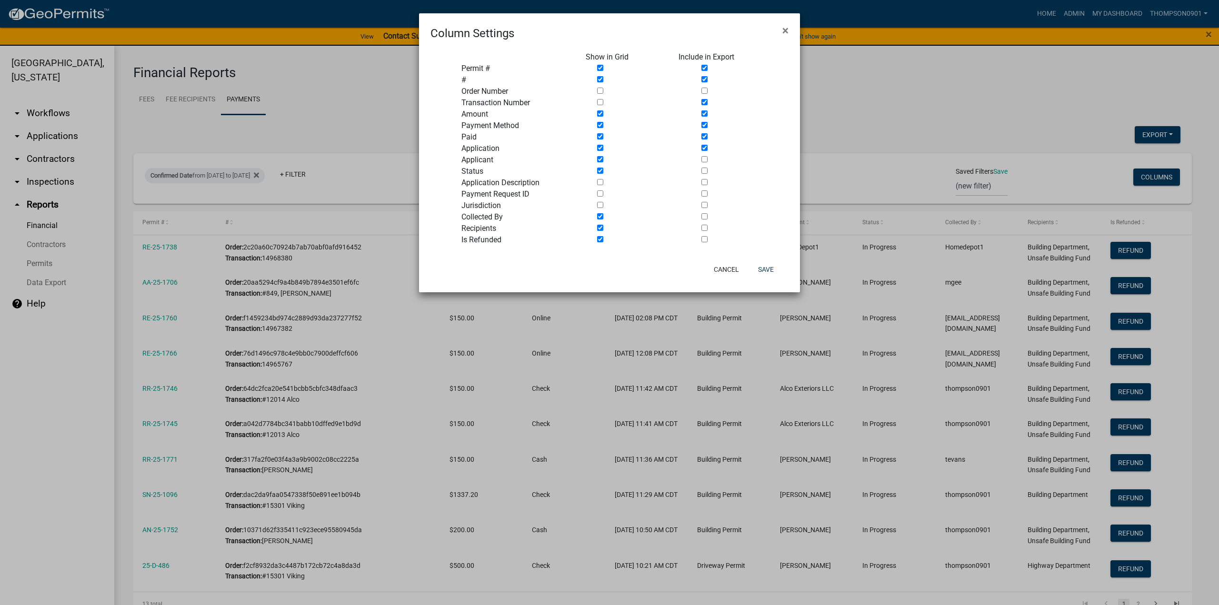
click at [704, 159] on input "checkbox" at bounding box center [704, 159] width 6 height 6
checkbox input "true"
click at [704, 173] on input "checkbox" at bounding box center [704, 171] width 6 height 6
checkbox input "true"
click at [704, 181] on input "checkbox" at bounding box center [704, 182] width 6 height 6
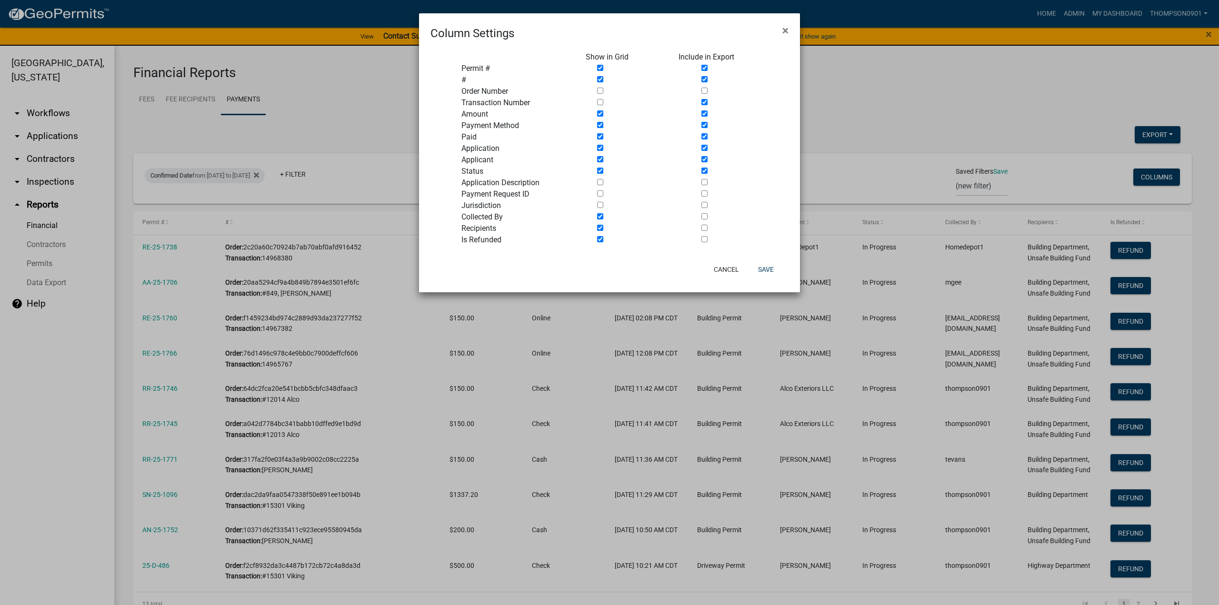
checkbox input "true"
click at [704, 169] on input "checkbox" at bounding box center [704, 171] width 6 height 6
checkbox input "false"
click at [705, 158] on input "checkbox" at bounding box center [704, 159] width 6 height 6
checkbox input "false"
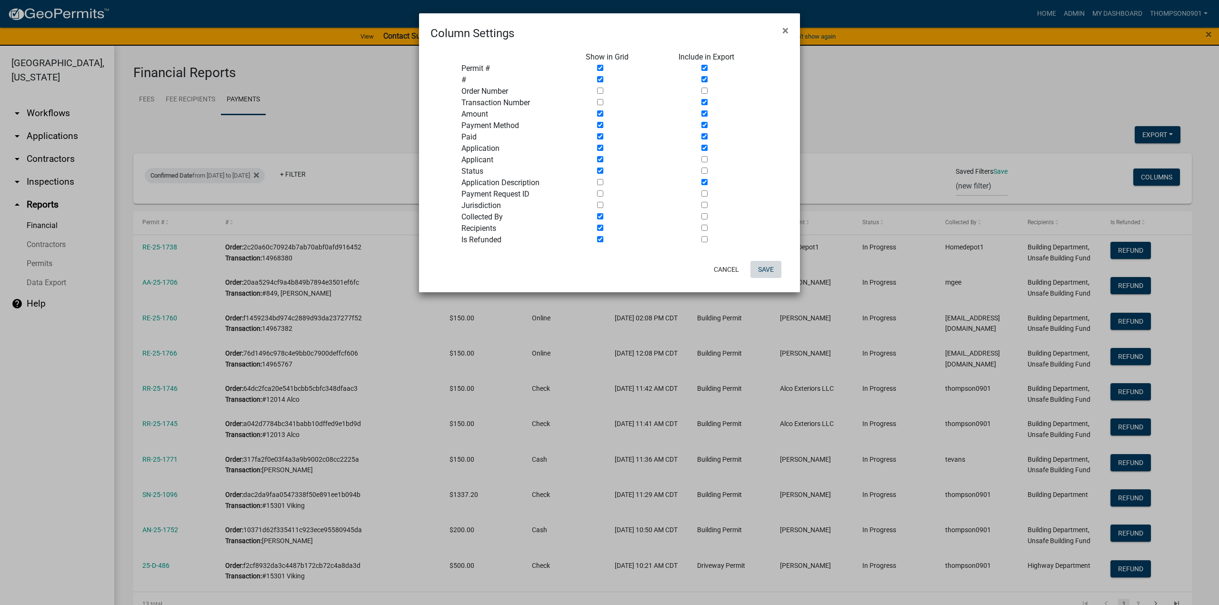
drag, startPoint x: 766, startPoint y: 268, endPoint x: 784, endPoint y: 248, distance: 27.0
click at [766, 268] on button "Save" at bounding box center [765, 269] width 31 height 17
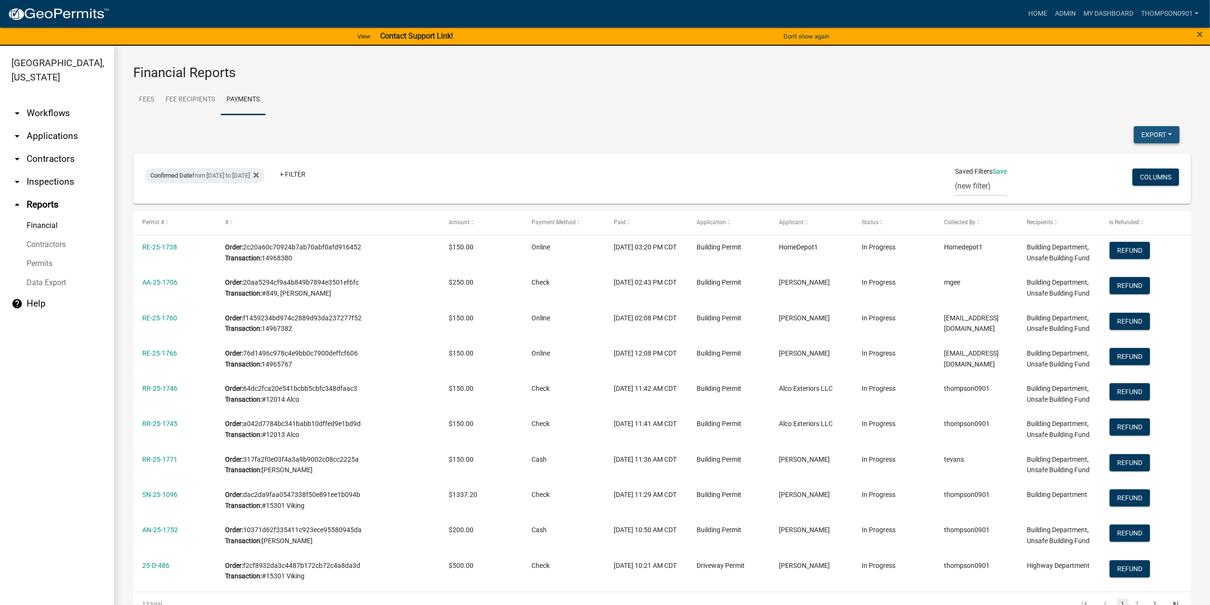
click at [1137, 131] on button "Export" at bounding box center [1157, 134] width 46 height 17
click at [1125, 155] on button "Excel Format (.xlsx)" at bounding box center [1135, 159] width 89 height 23
click at [1143, 138] on button "Export" at bounding box center [1157, 134] width 46 height 17
click at [1113, 153] on button "Excel Format (.xlsx)" at bounding box center [1135, 159] width 89 height 23
click at [1141, 122] on wm-financial "Financial Reports Fees Fee Recipients Payments IMPORTANT: This report has chang…" at bounding box center [662, 361] width 1058 height 592
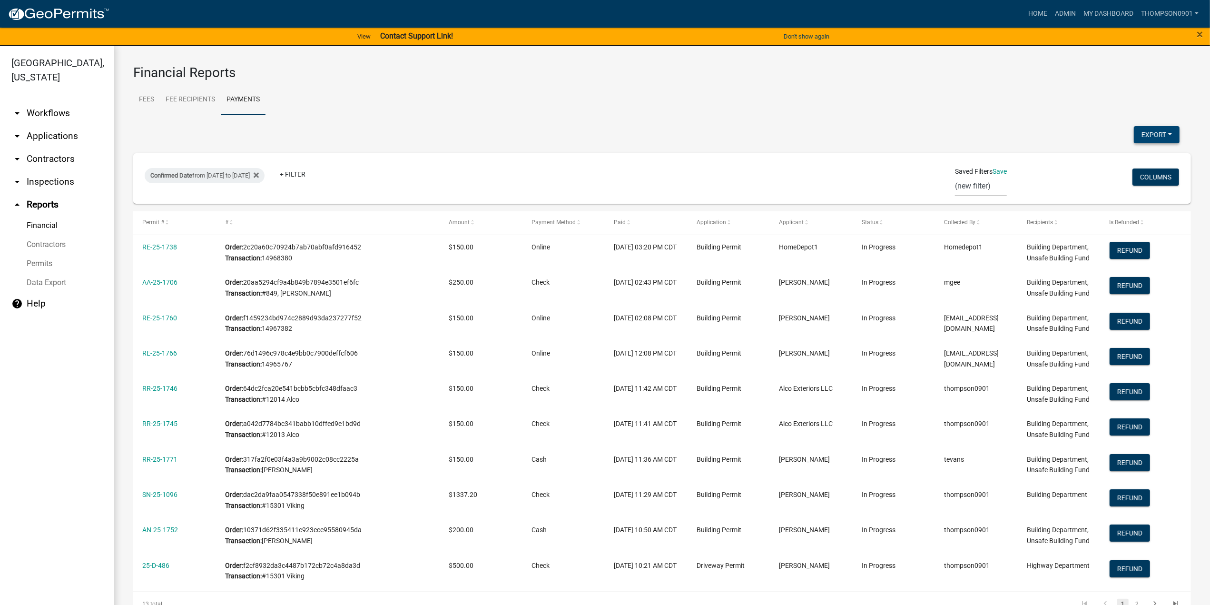
click at [1138, 139] on button "Export" at bounding box center [1157, 134] width 46 height 17
click at [1121, 163] on button "Excel Format (.xlsx)" at bounding box center [1135, 159] width 89 height 23
click at [1158, 176] on button "Columns" at bounding box center [1156, 177] width 47 height 17
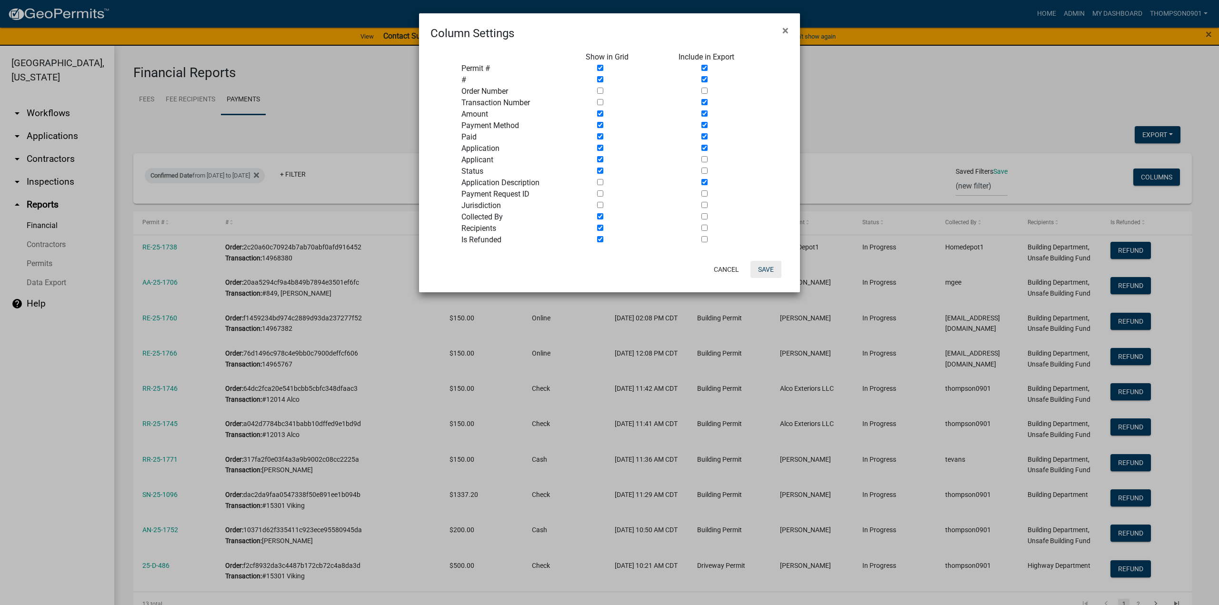
click at [773, 270] on button "Save" at bounding box center [765, 269] width 31 height 17
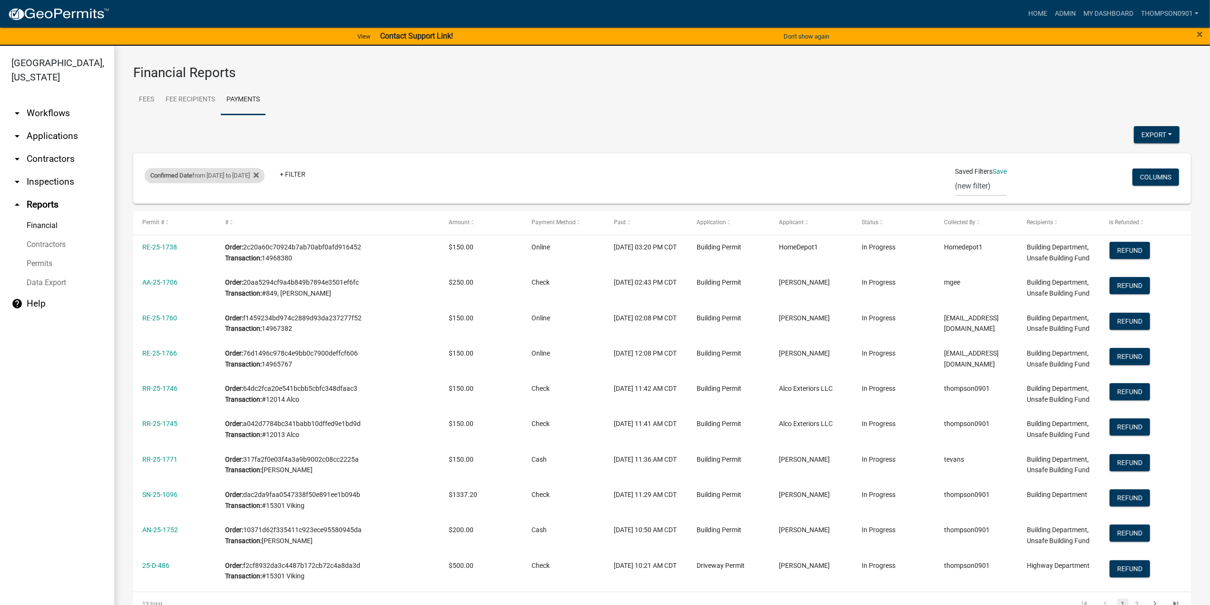
click at [237, 172] on div "Confirmed Date from 09/12/2025 to 09/12/2025" at bounding box center [205, 175] width 120 height 15
select select "custom"
click at [266, 251] on input "2025-09-12" at bounding box center [221, 252] width 95 height 20
type input "2025-09-15"
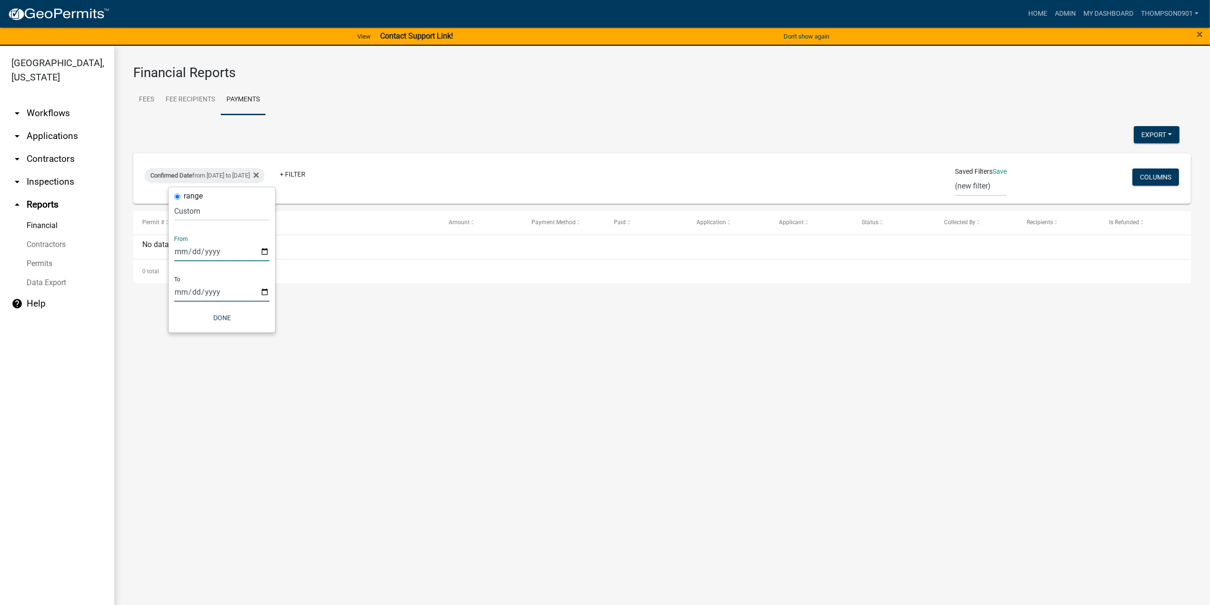
click at [262, 292] on input "2025-09-12" at bounding box center [221, 292] width 95 height 20
type input "2025-09-15"
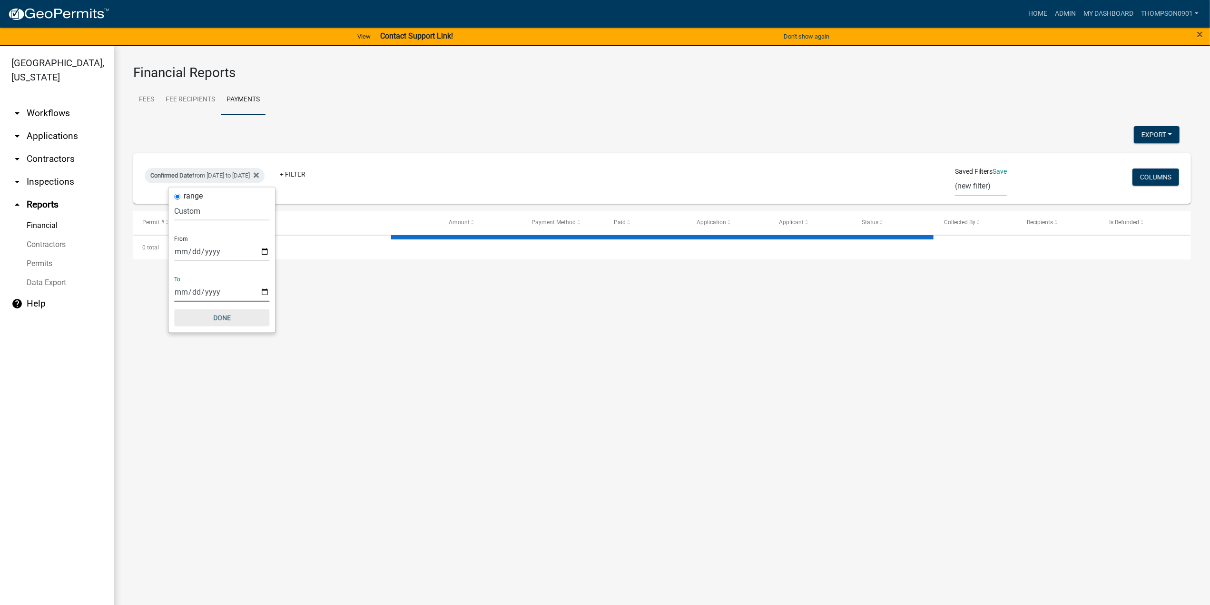
click at [226, 318] on button "Done" at bounding box center [221, 317] width 95 height 17
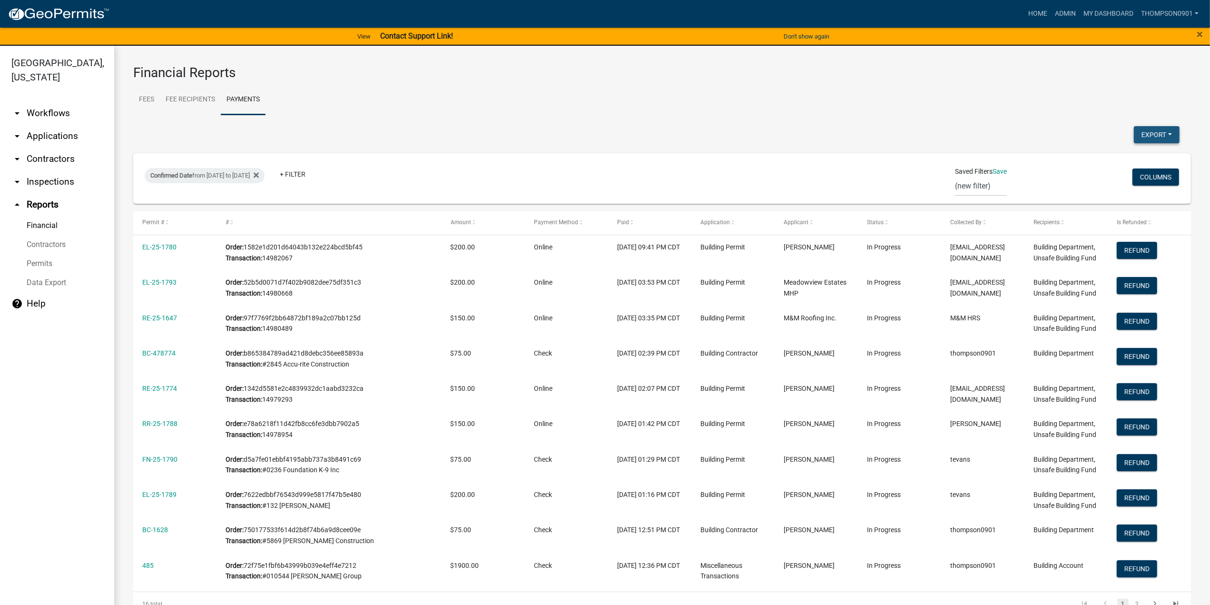
click at [1134, 136] on button "Export" at bounding box center [1157, 134] width 46 height 17
click at [1111, 162] on button "Excel Format (.xlsx)" at bounding box center [1135, 159] width 89 height 23
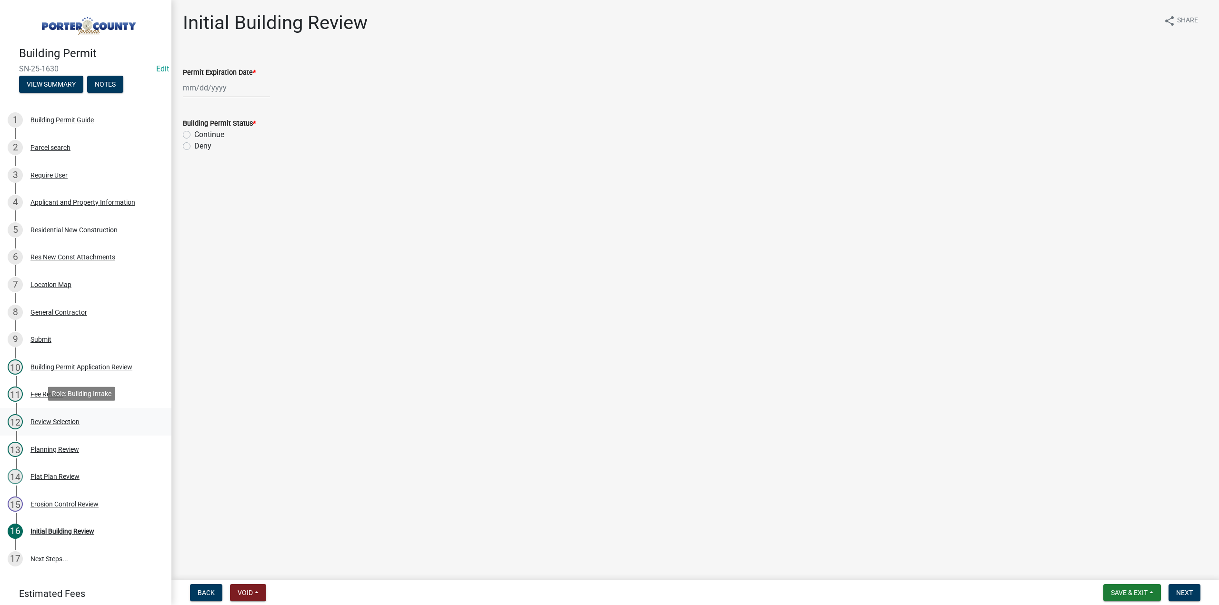
click at [55, 414] on div "12 Review Selection" at bounding box center [82, 421] width 149 height 15
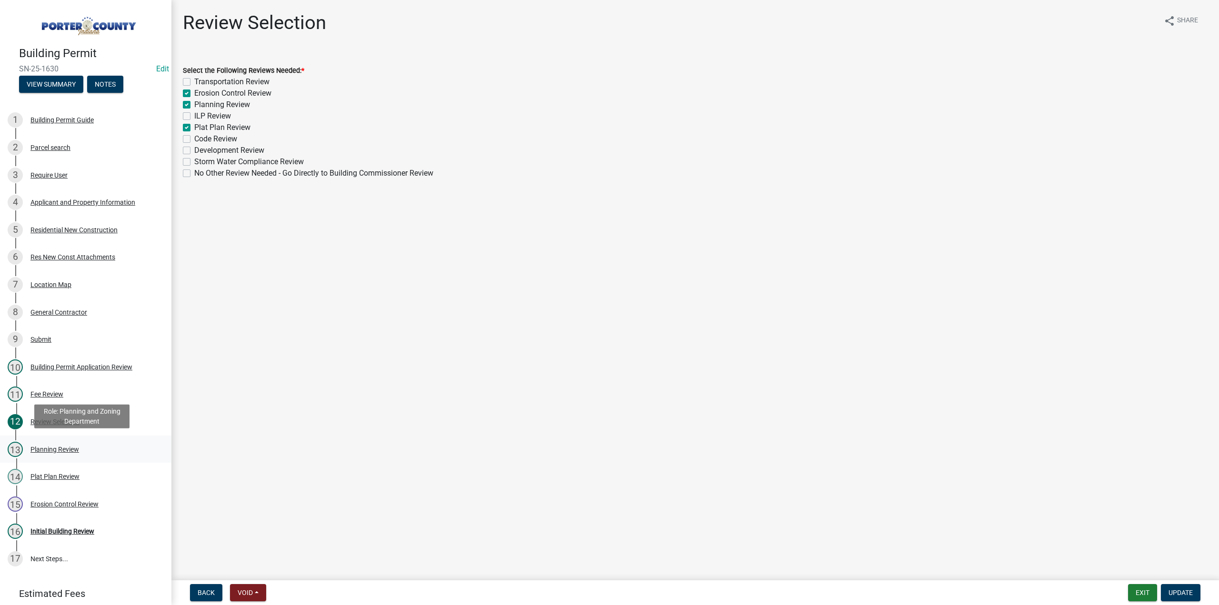
click at [66, 451] on div "Planning Review" at bounding box center [54, 449] width 49 height 7
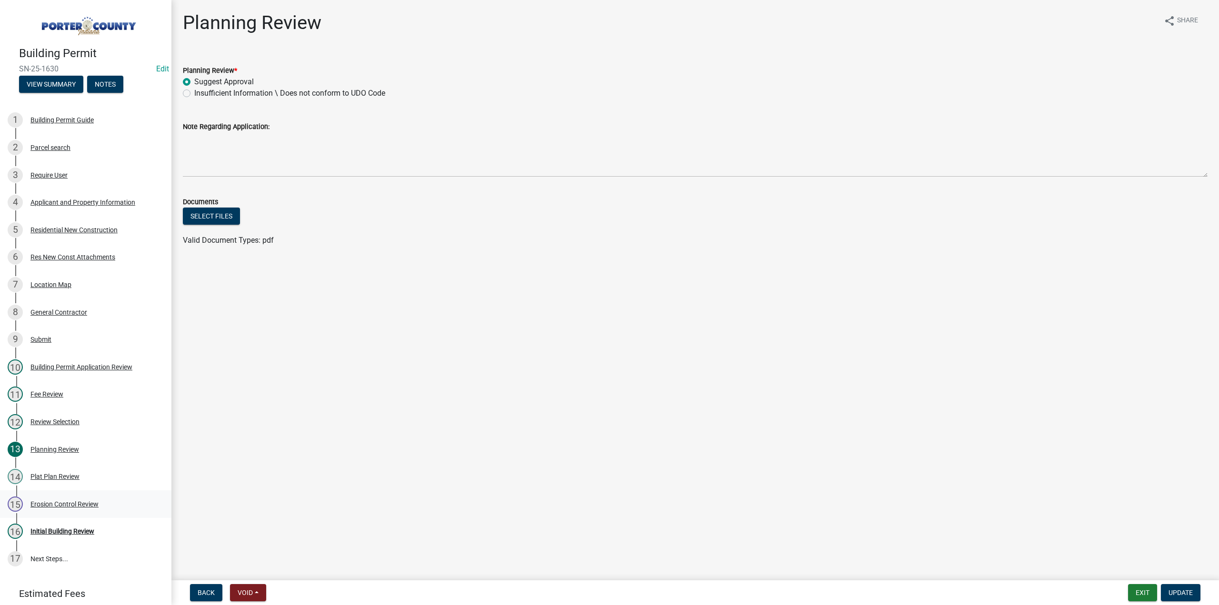
click at [56, 503] on div "Erosion Control Review" at bounding box center [64, 504] width 68 height 7
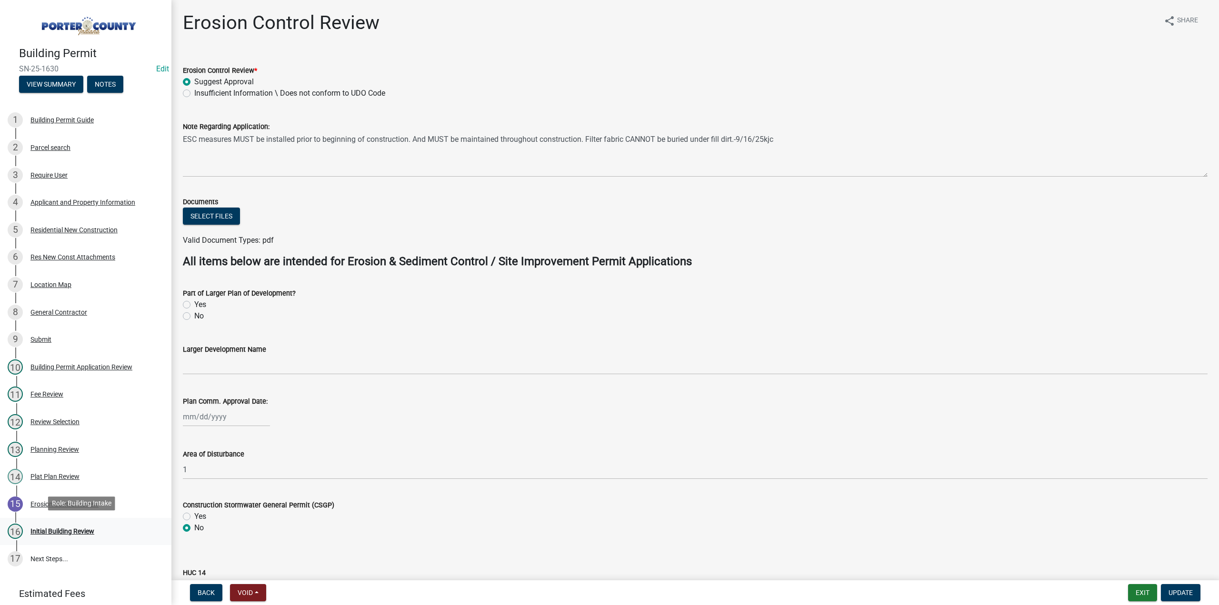
click at [78, 528] on div "Initial Building Review" at bounding box center [62, 531] width 64 height 7
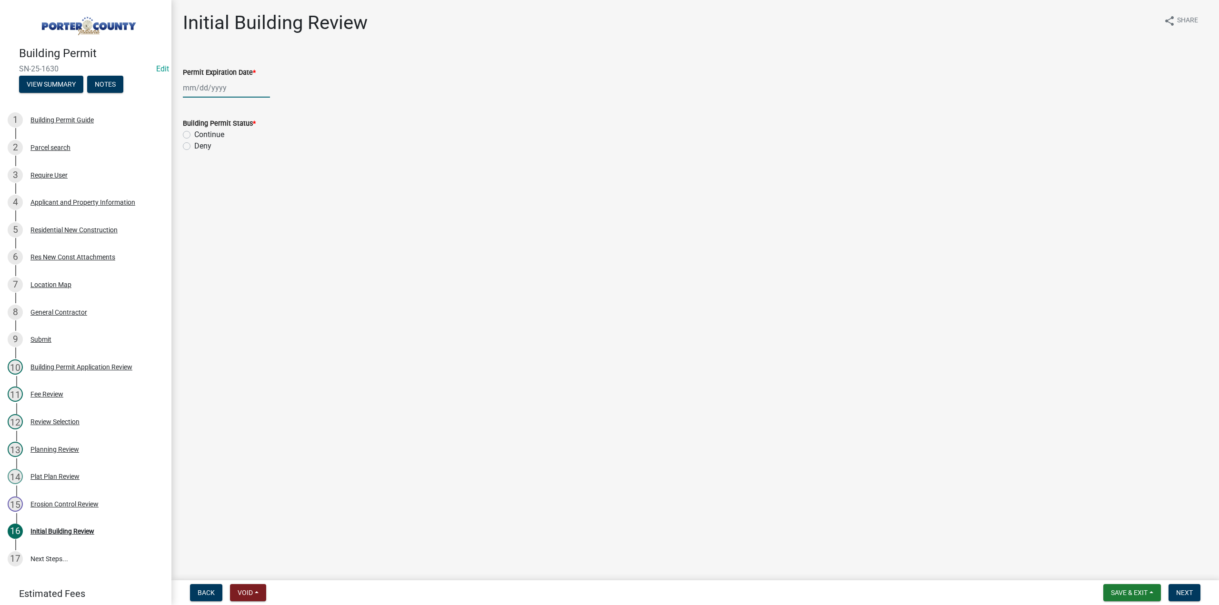
click at [232, 89] on div at bounding box center [226, 88] width 87 height 20
select select "9"
click at [245, 109] on select "1525 1526 1527 1528 1529 1530 1531 1532 1533 1534 1535 1536 1537 1538 1539 1540…" at bounding box center [257, 108] width 34 height 14
select select "2027"
click at [240, 101] on select "1525 1526 1527 1528 1529 1530 1531 1532 1533 1534 1535 1536 1537 1538 1539 1540…" at bounding box center [257, 108] width 34 height 14
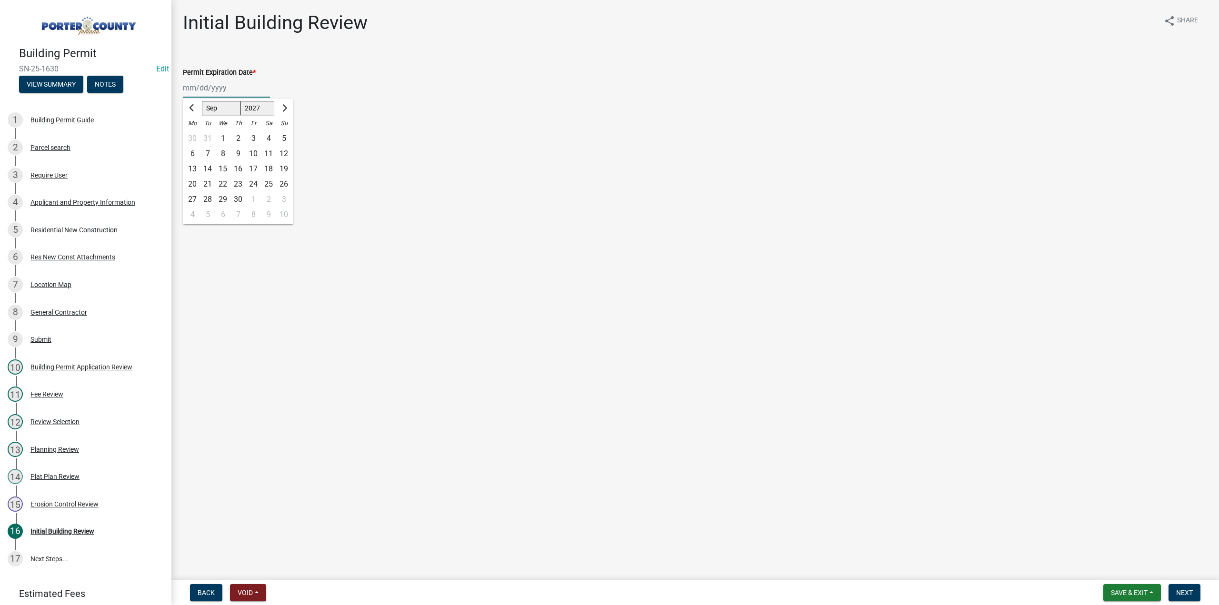
drag, startPoint x: 239, startPoint y: 170, endPoint x: 224, endPoint y: 142, distance: 31.8
click at [239, 169] on div "16" at bounding box center [237, 168] width 15 height 15
type input "09/16/2027"
click at [194, 135] on label "Continue" at bounding box center [209, 134] width 30 height 11
click at [194, 135] on input "Continue" at bounding box center [197, 132] width 6 height 6
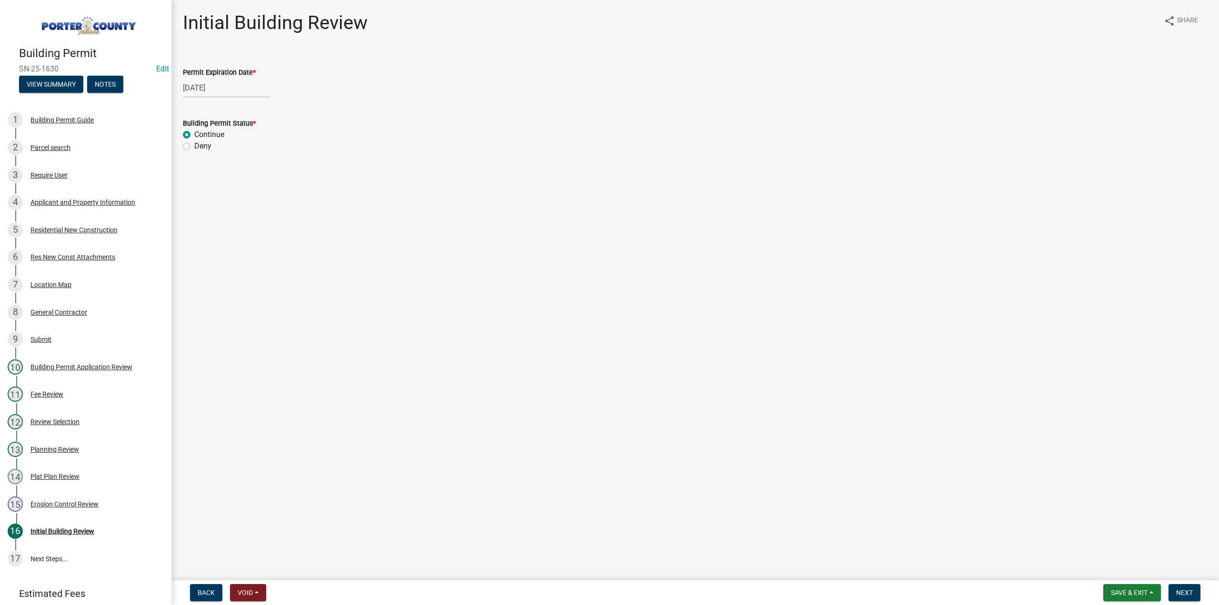
radio input "true"
click at [1183, 589] on span "Next" at bounding box center [1184, 593] width 17 height 8
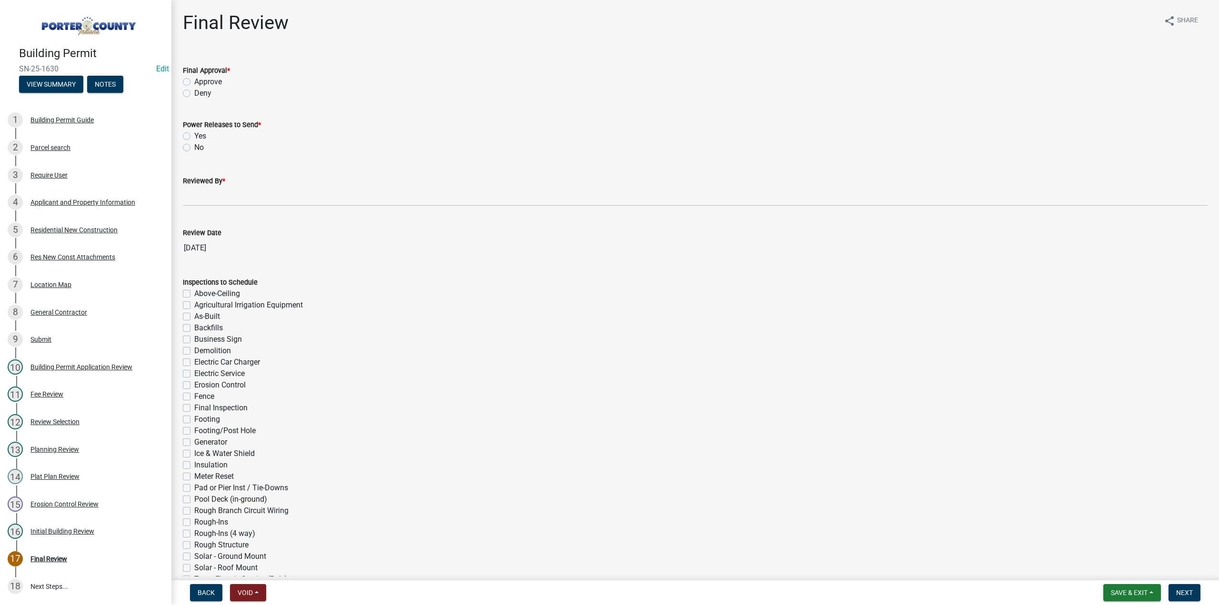
drag, startPoint x: 185, startPoint y: 80, endPoint x: 188, endPoint y: 112, distance: 32.5
click at [194, 80] on label "Approve" at bounding box center [208, 81] width 28 height 11
click at [194, 80] on input "Approve" at bounding box center [197, 79] width 6 height 6
radio input "true"
drag, startPoint x: 186, startPoint y: 136, endPoint x: 200, endPoint y: 182, distance: 47.7
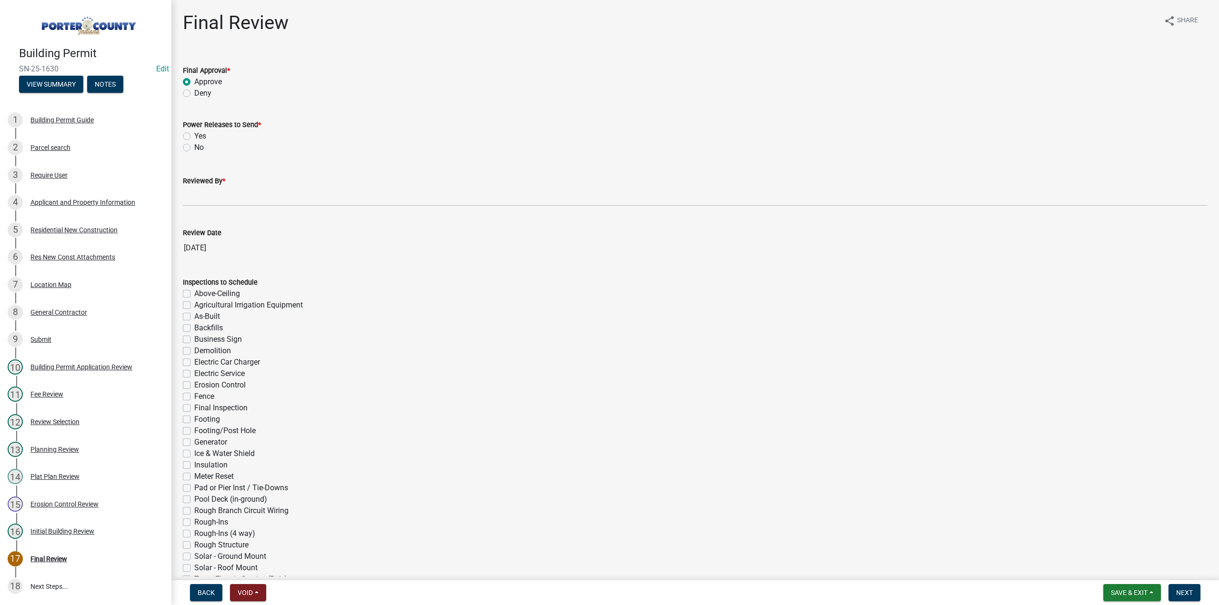
click at [194, 137] on label "Yes" at bounding box center [200, 135] width 12 height 11
click at [194, 137] on input "Yes" at bounding box center [197, 133] width 6 height 6
radio input "true"
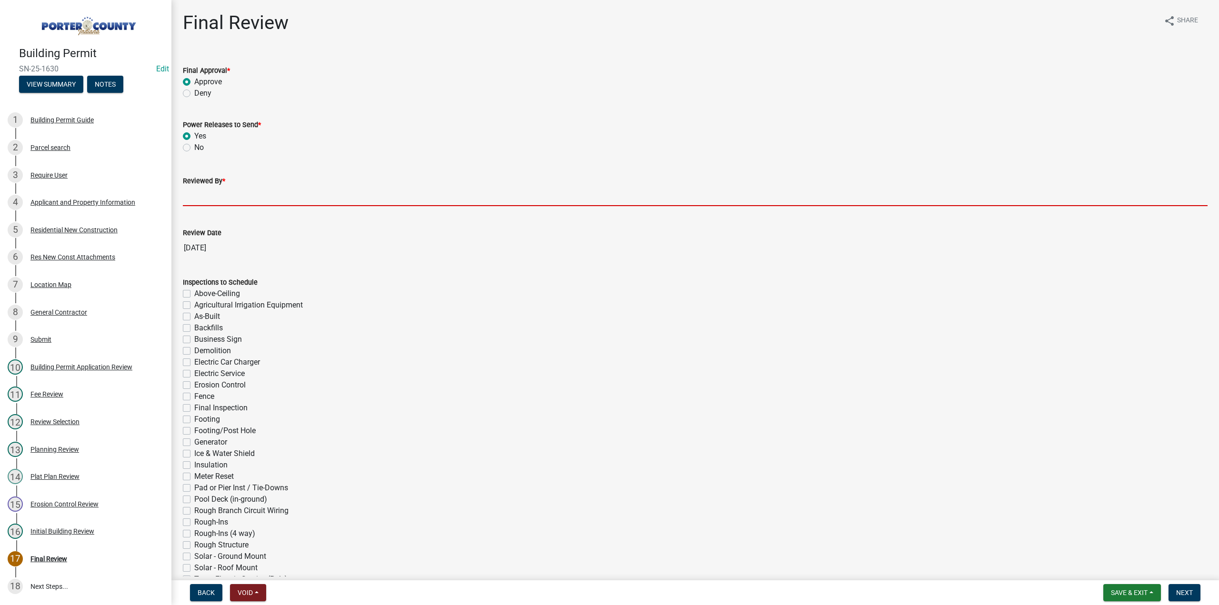
click at [203, 192] on input "Reviewed By *" at bounding box center [695, 197] width 1024 height 20
type input "TT"
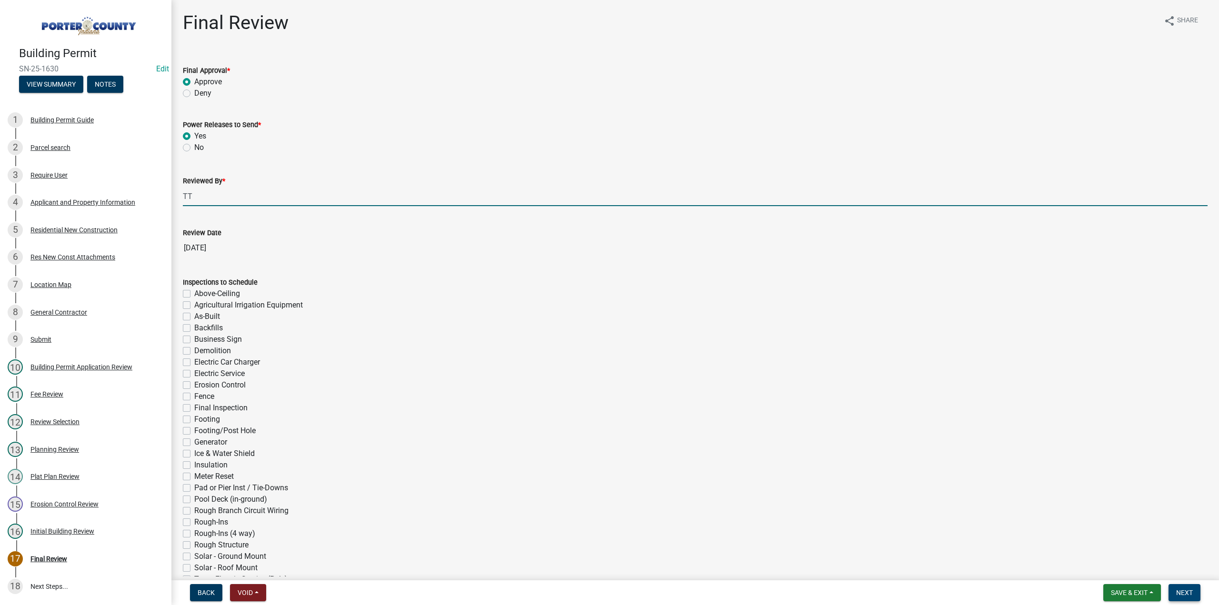
click at [1182, 595] on span "Next" at bounding box center [1184, 593] width 17 height 8
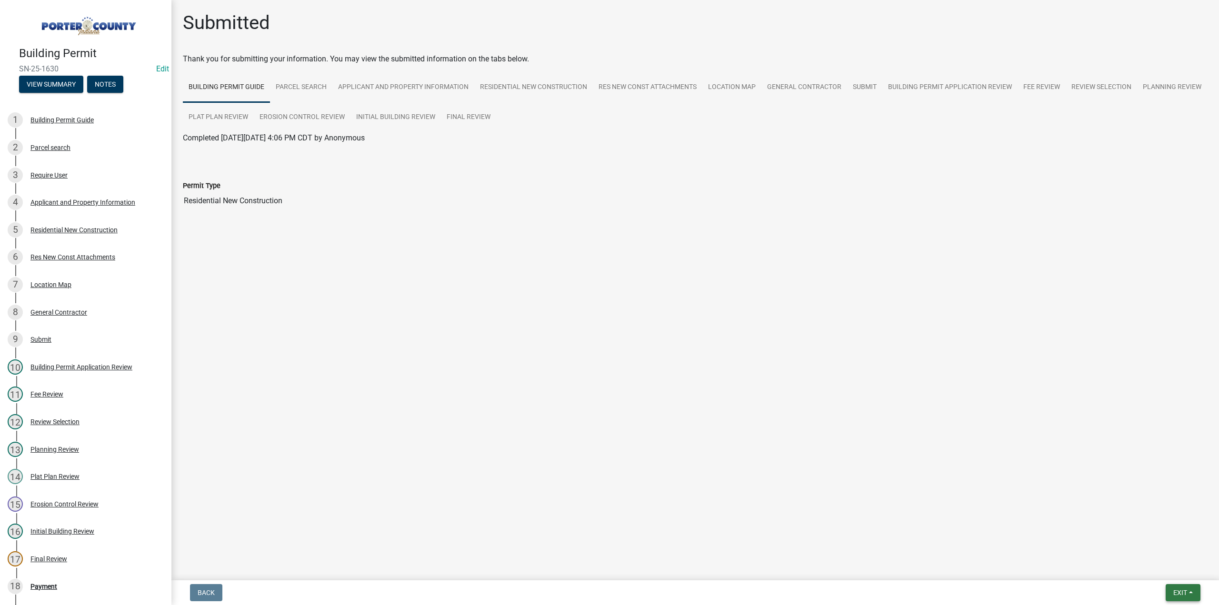
click at [1180, 592] on span "Exit" at bounding box center [1180, 593] width 14 height 8
click at [1168, 570] on button "Save & Exit" at bounding box center [1162, 567] width 76 height 23
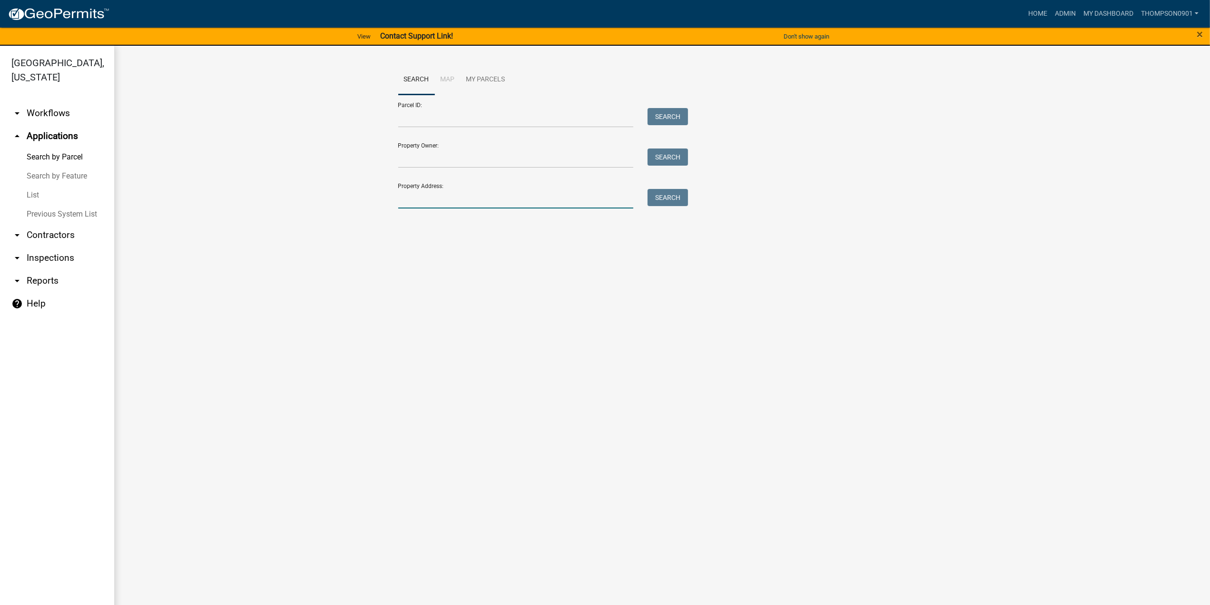
click at [432, 197] on input "Property Address:" at bounding box center [516, 199] width 236 height 20
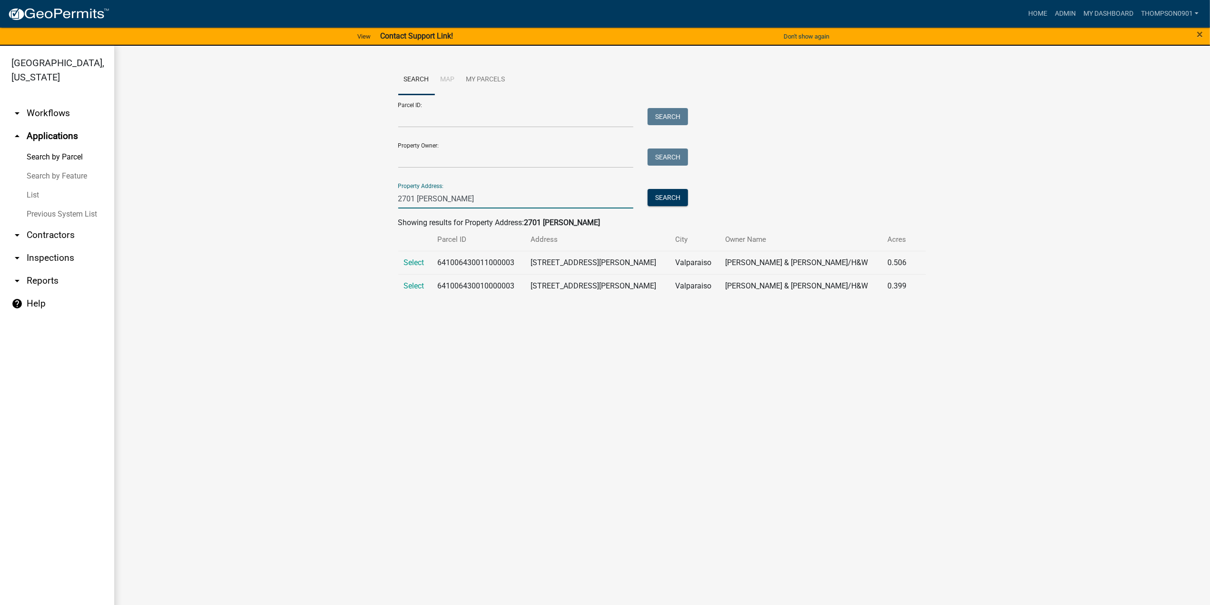
type input "2701 kell"
click at [402, 268] on td "Select" at bounding box center [415, 262] width 34 height 23
click at [417, 263] on span "Select" at bounding box center [414, 262] width 20 height 9
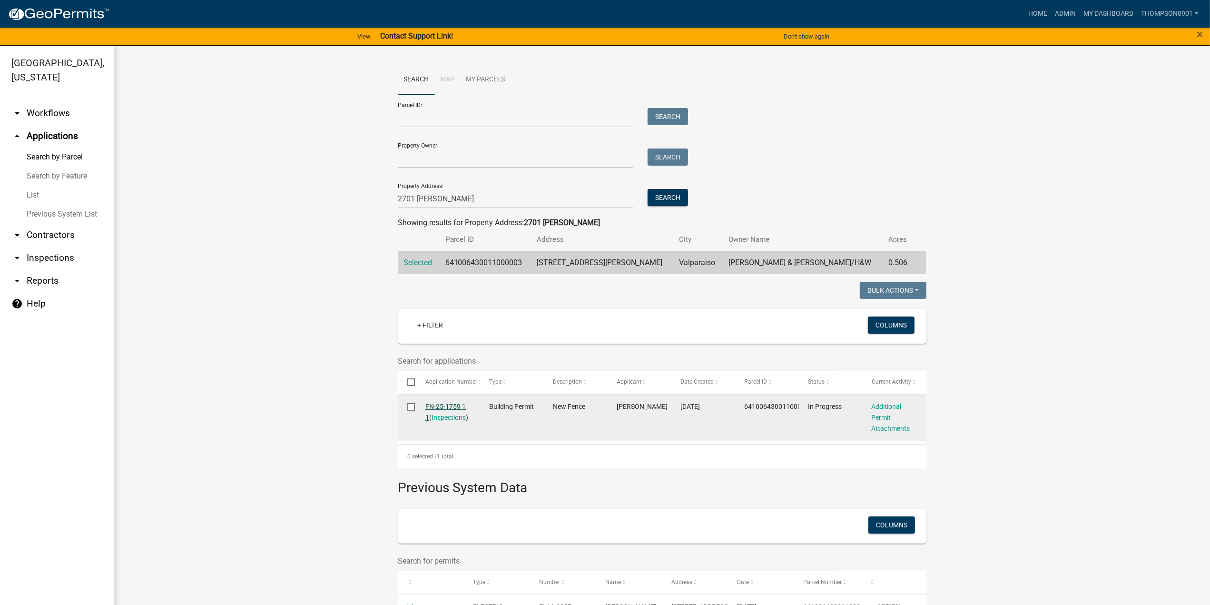
click at [435, 406] on link "FN-25-1759 1 1" at bounding box center [446, 412] width 40 height 19
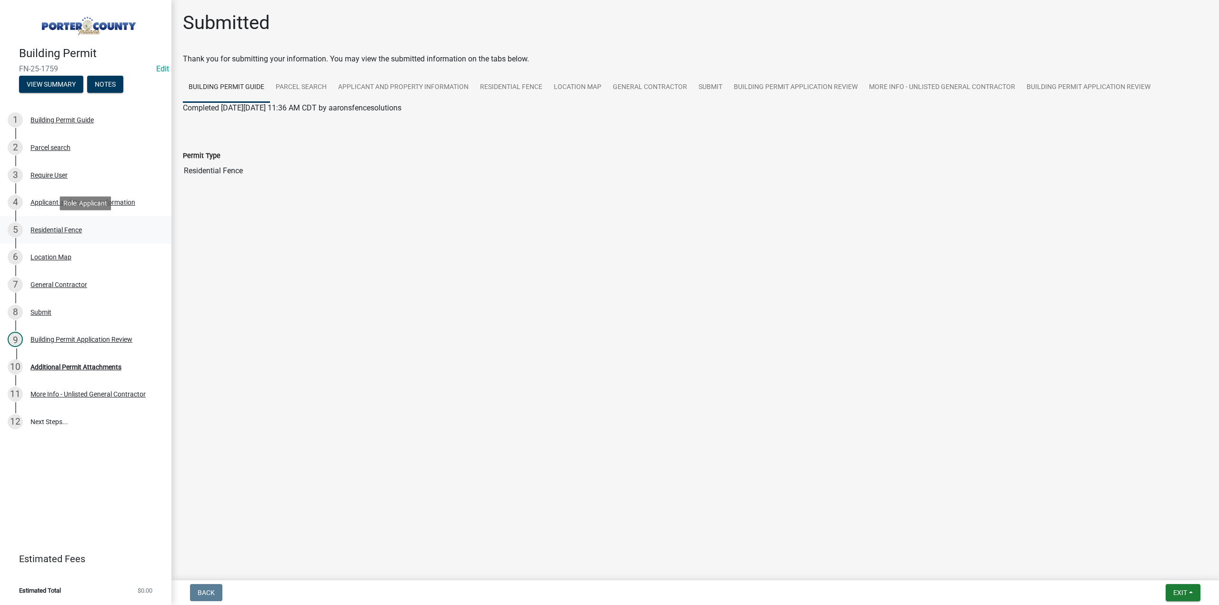
click at [57, 231] on div "Residential Fence" at bounding box center [55, 230] width 51 height 7
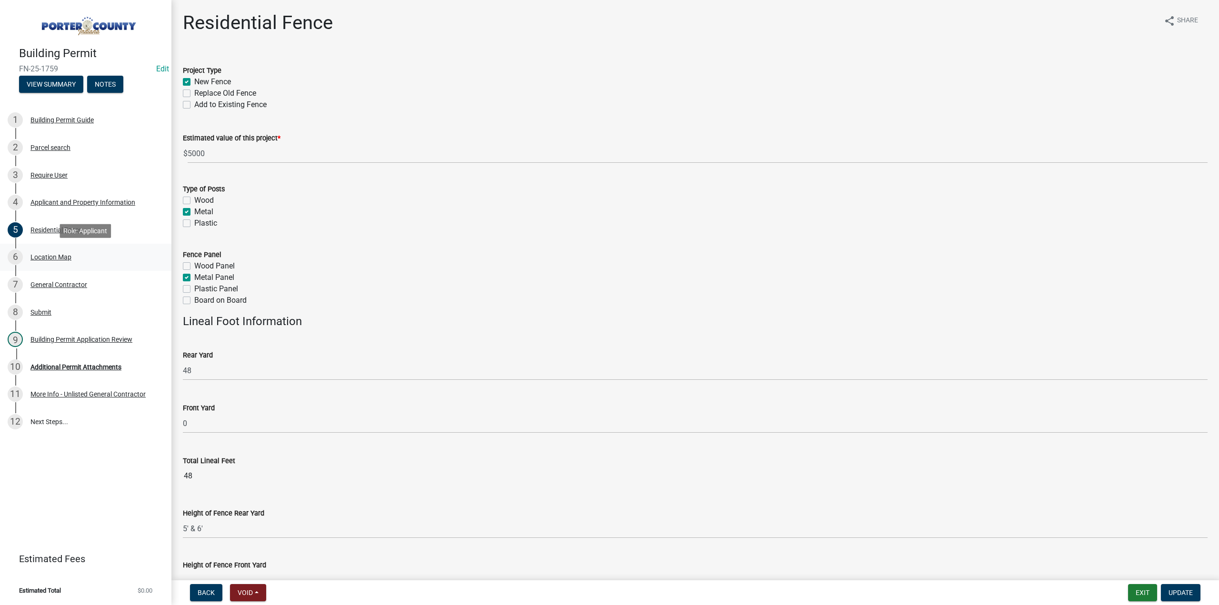
click at [54, 263] on div "6 Location Map" at bounding box center [82, 256] width 149 height 15
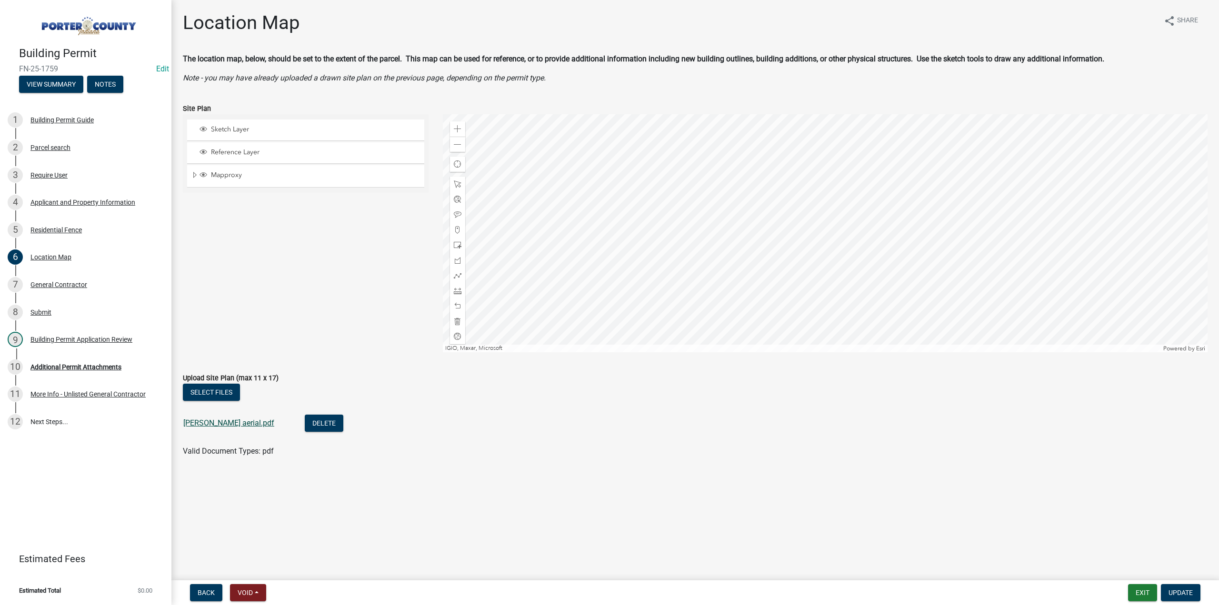
click at [209, 425] on link "garbison aerial.pdf" at bounding box center [228, 422] width 91 height 9
click at [44, 145] on div "Parcel search" at bounding box center [50, 147] width 40 height 7
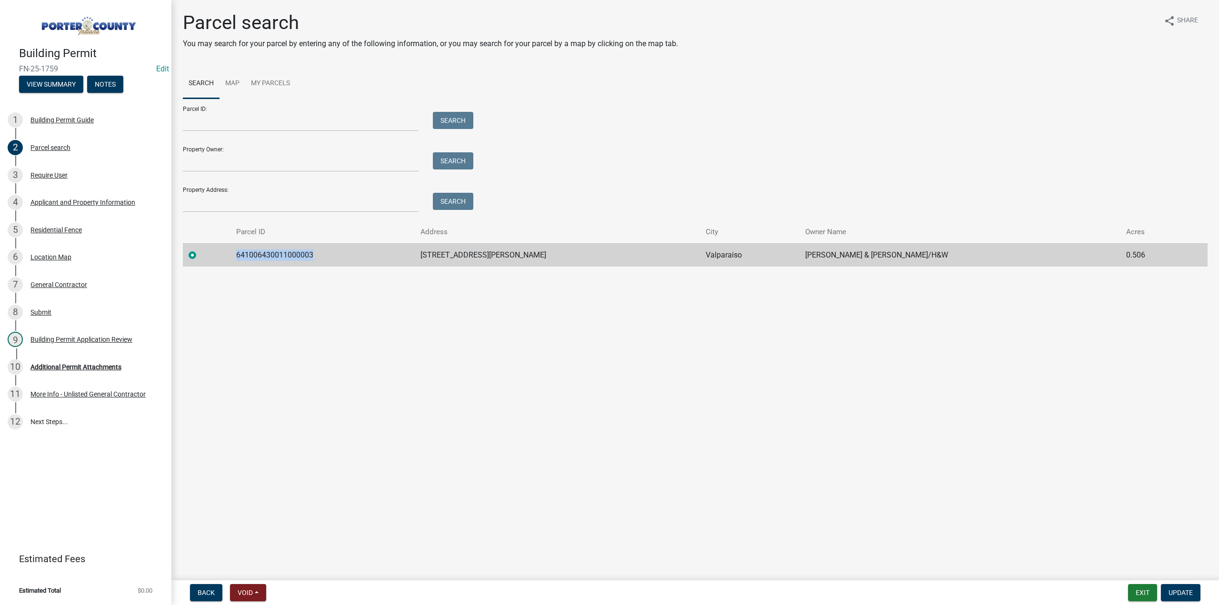
drag, startPoint x: 358, startPoint y: 260, endPoint x: 244, endPoint y: 257, distance: 114.3
click at [244, 257] on td "641006430011000003" at bounding box center [322, 254] width 184 height 23
copy td "641006430011000003"
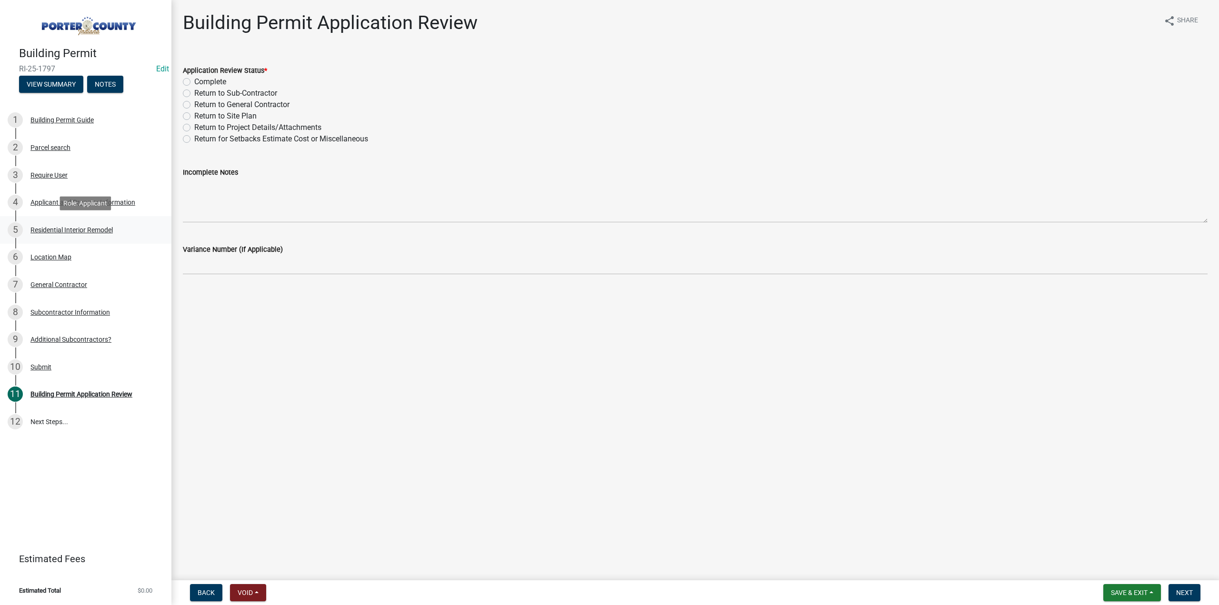
click at [64, 228] on div "Residential Interior Remodel" at bounding box center [71, 230] width 82 height 7
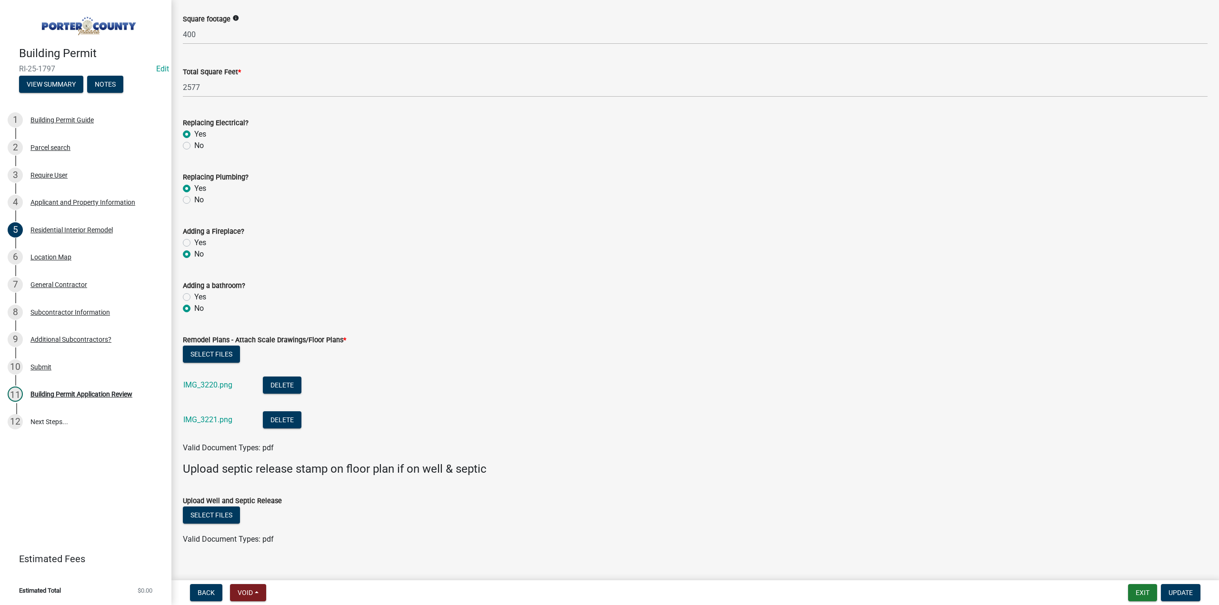
scroll to position [1442, 0]
